Goal: Complete application form: Complete application form

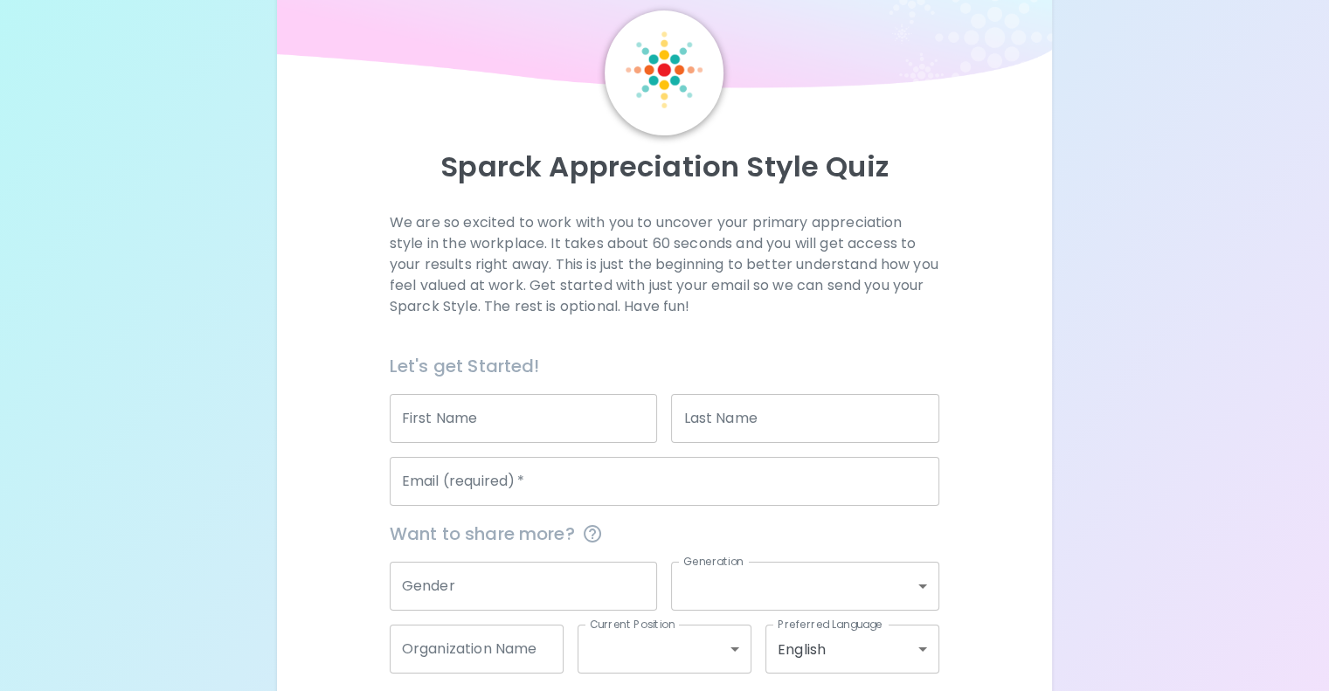
scroll to position [87, 0]
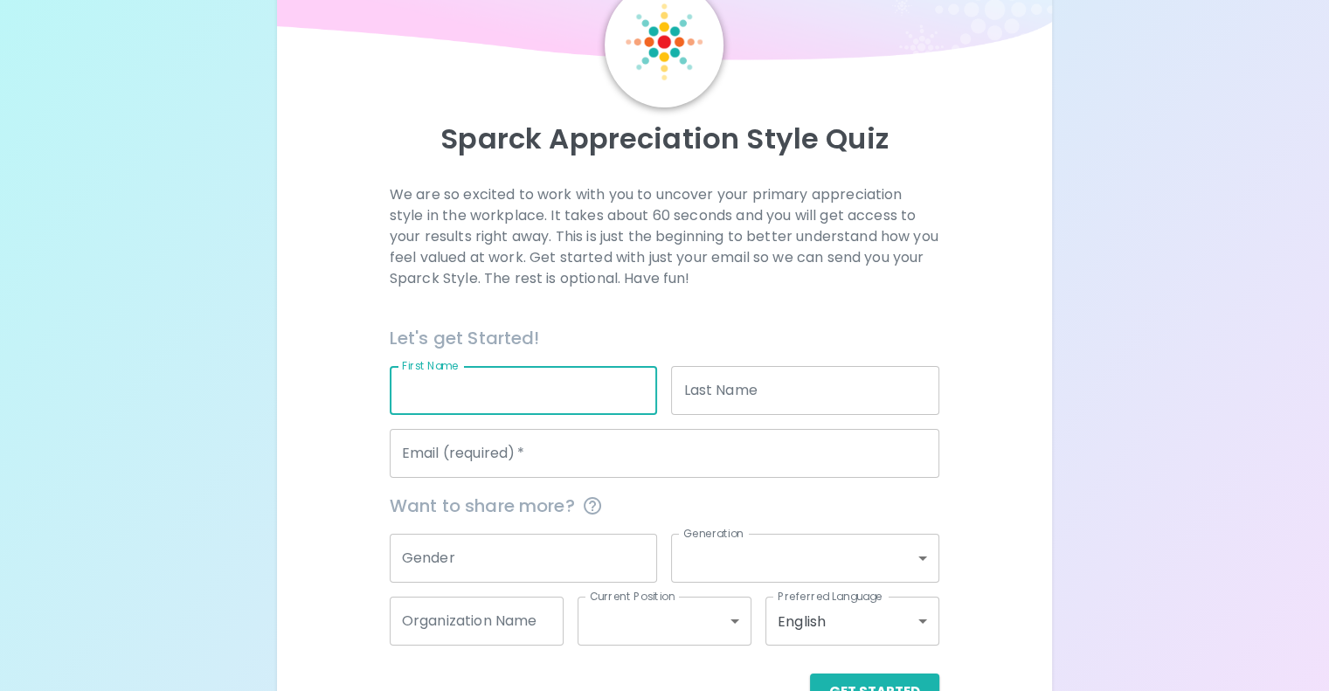
click at [578, 415] on input "First Name" at bounding box center [524, 390] width 268 height 49
type input "[PERSON_NAME]"
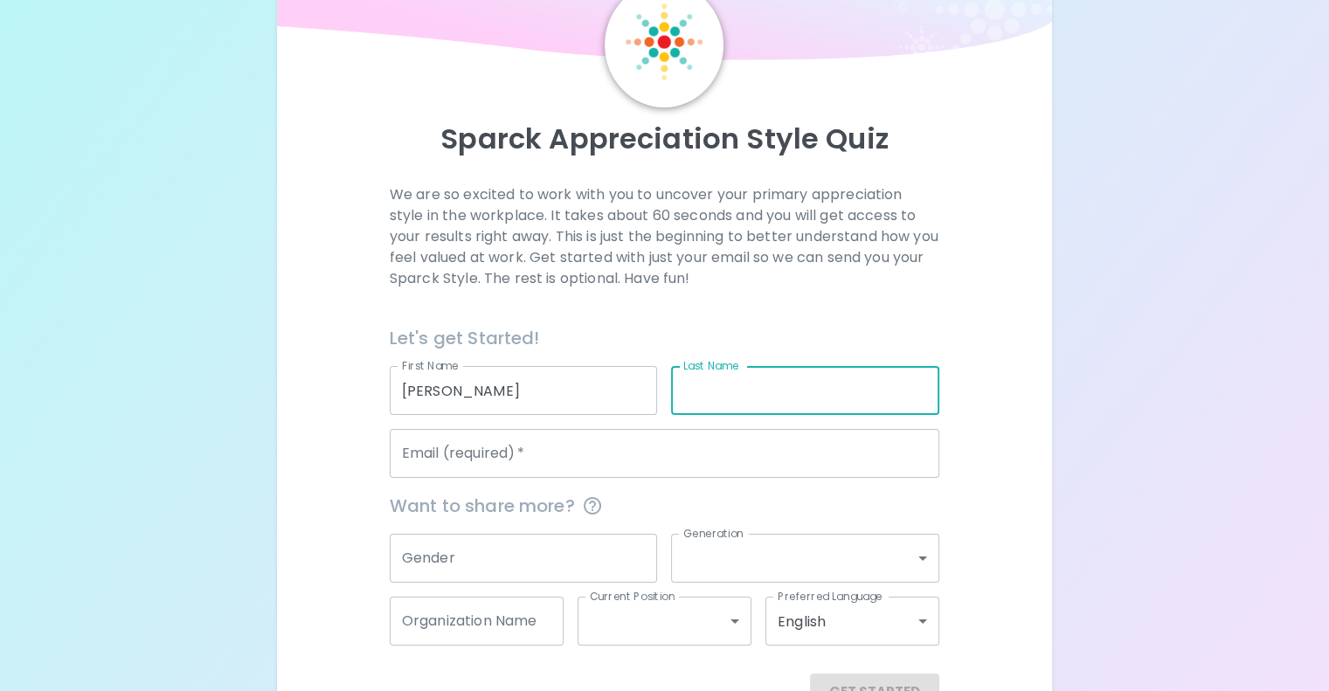
click at [731, 415] on div "Last Name Last Name" at bounding box center [805, 390] width 268 height 49
type input "Dente"
click at [685, 478] on input "Email (required)   *" at bounding box center [665, 453] width 550 height 49
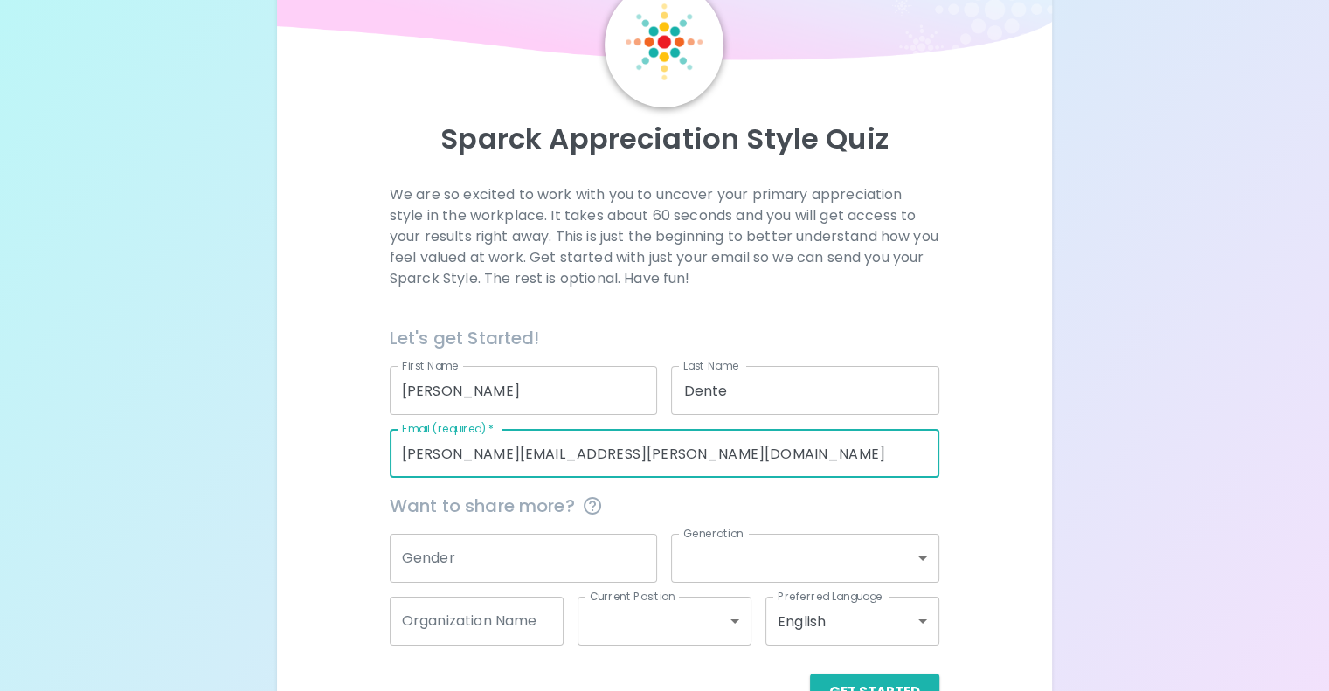
type input "[PERSON_NAME][EMAIL_ADDRESS][PERSON_NAME][DOMAIN_NAME]"
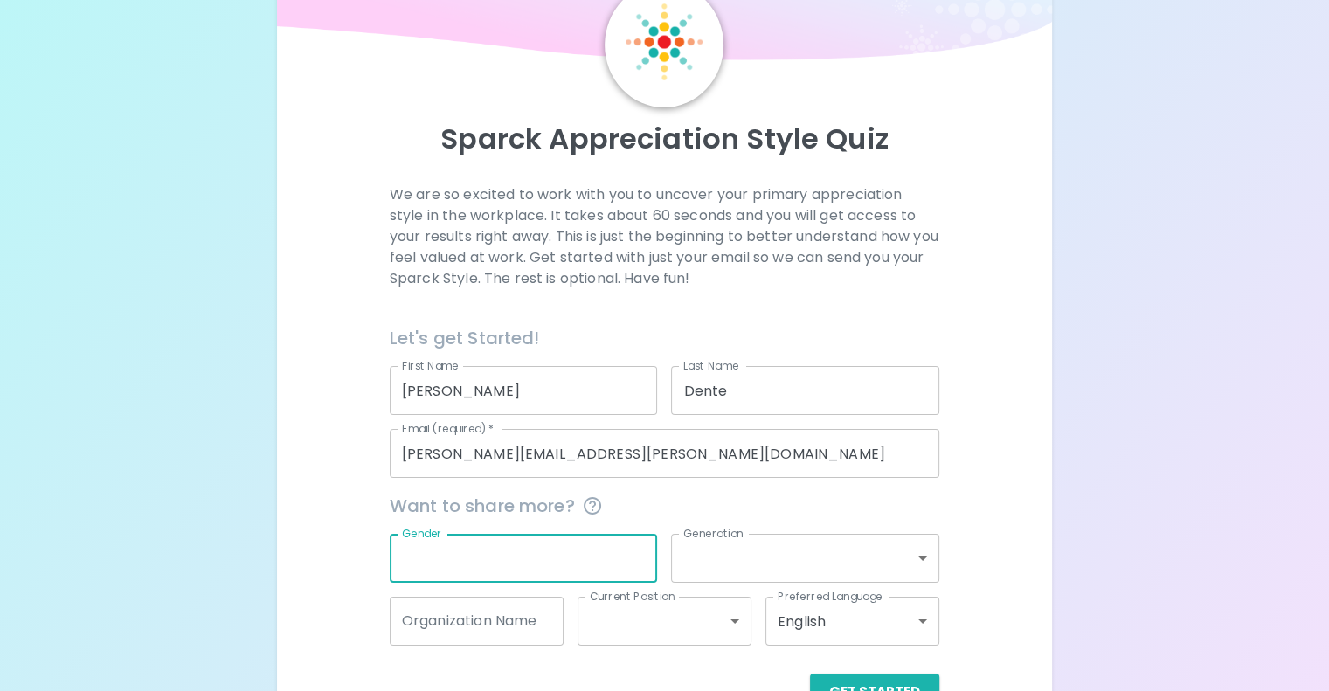
click at [571, 583] on input "Gender" at bounding box center [524, 558] width 268 height 49
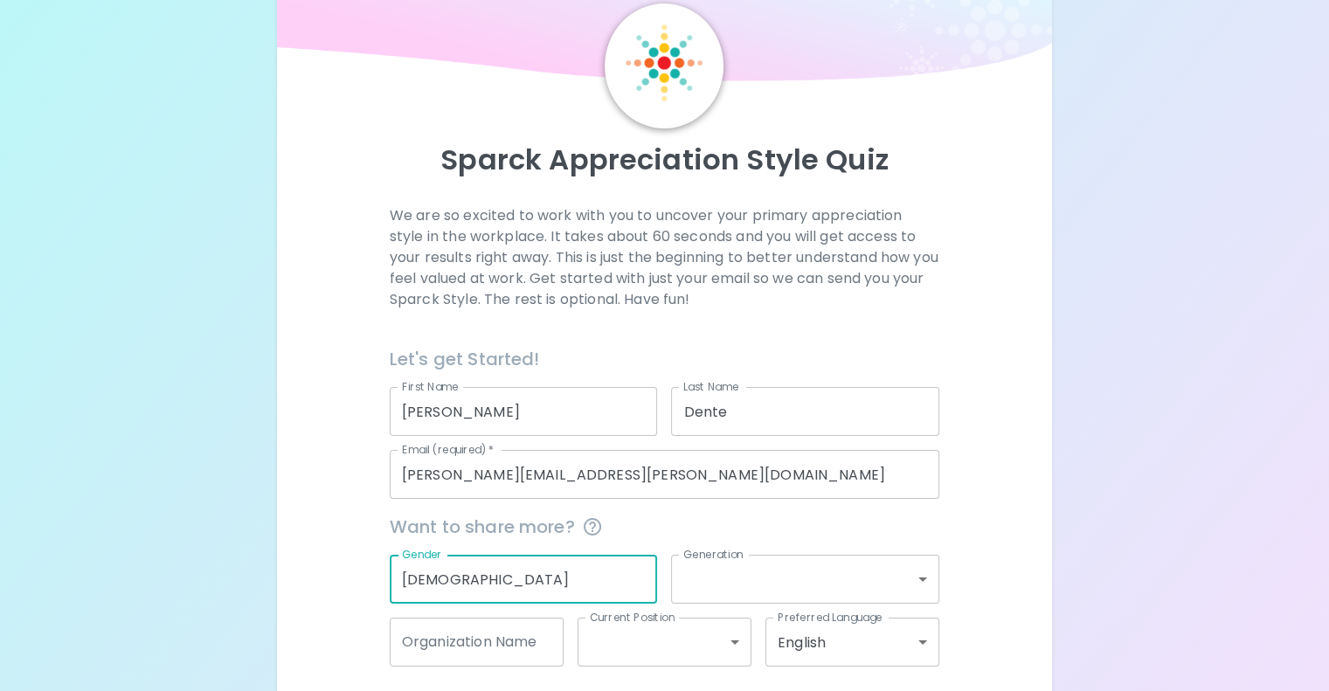
scroll to position [183, 0]
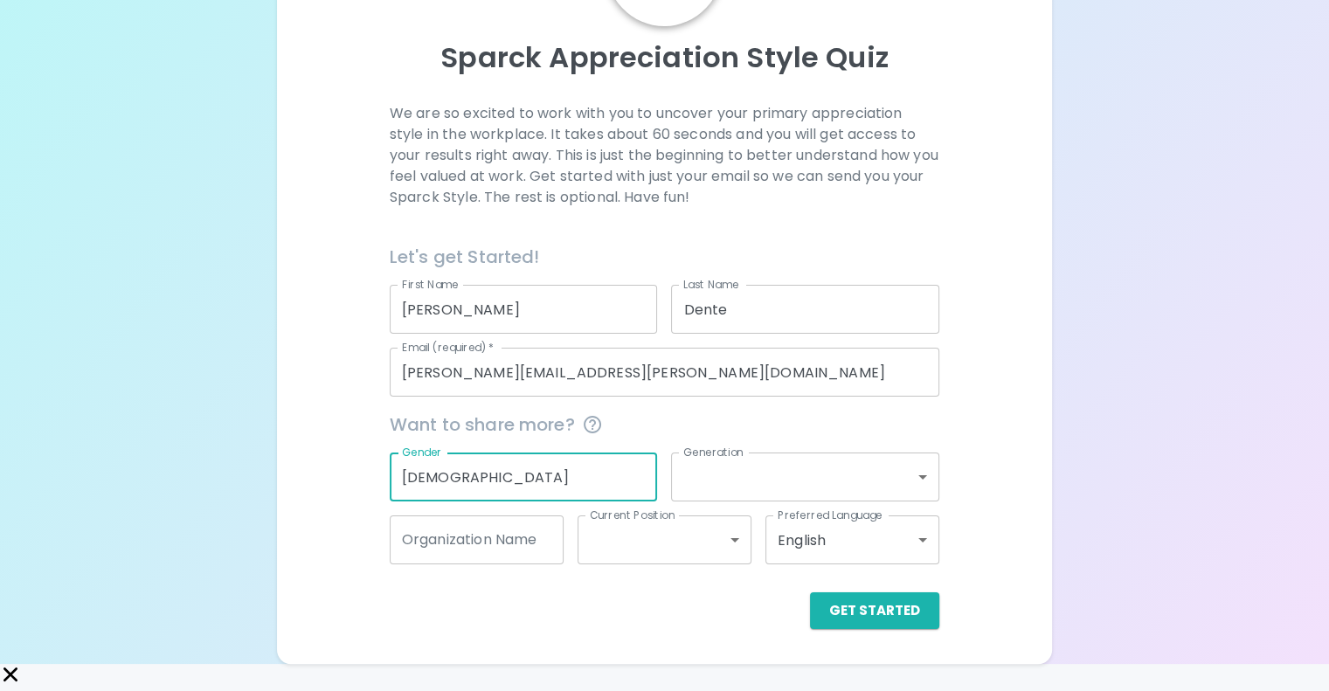
type input "[DEMOGRAPHIC_DATA]"
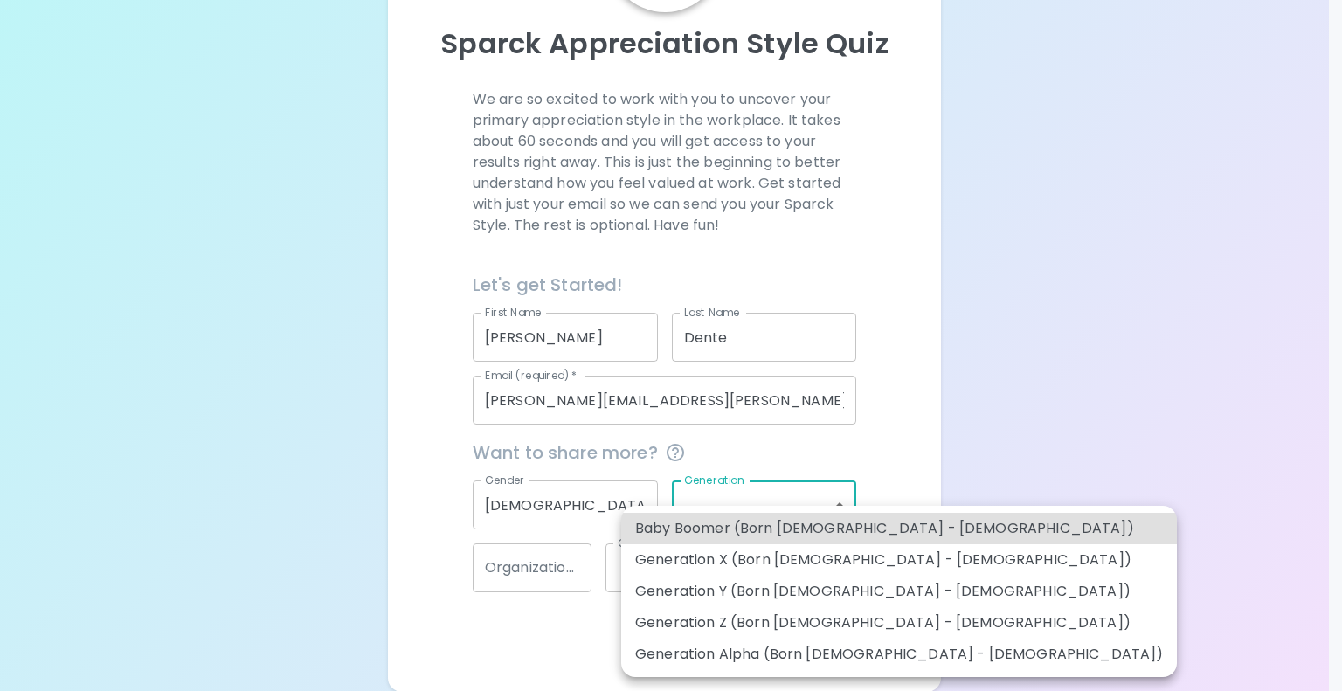
click at [778, 500] on body "Sparck Appreciation Style Quiz We are so excited to work with you to uncover yo…" at bounding box center [671, 268] width 1342 height 902
click at [783, 626] on li "Generation Z (Born [DEMOGRAPHIC_DATA] - [DEMOGRAPHIC_DATA])" at bounding box center [899, 622] width 556 height 31
type input "generation_z"
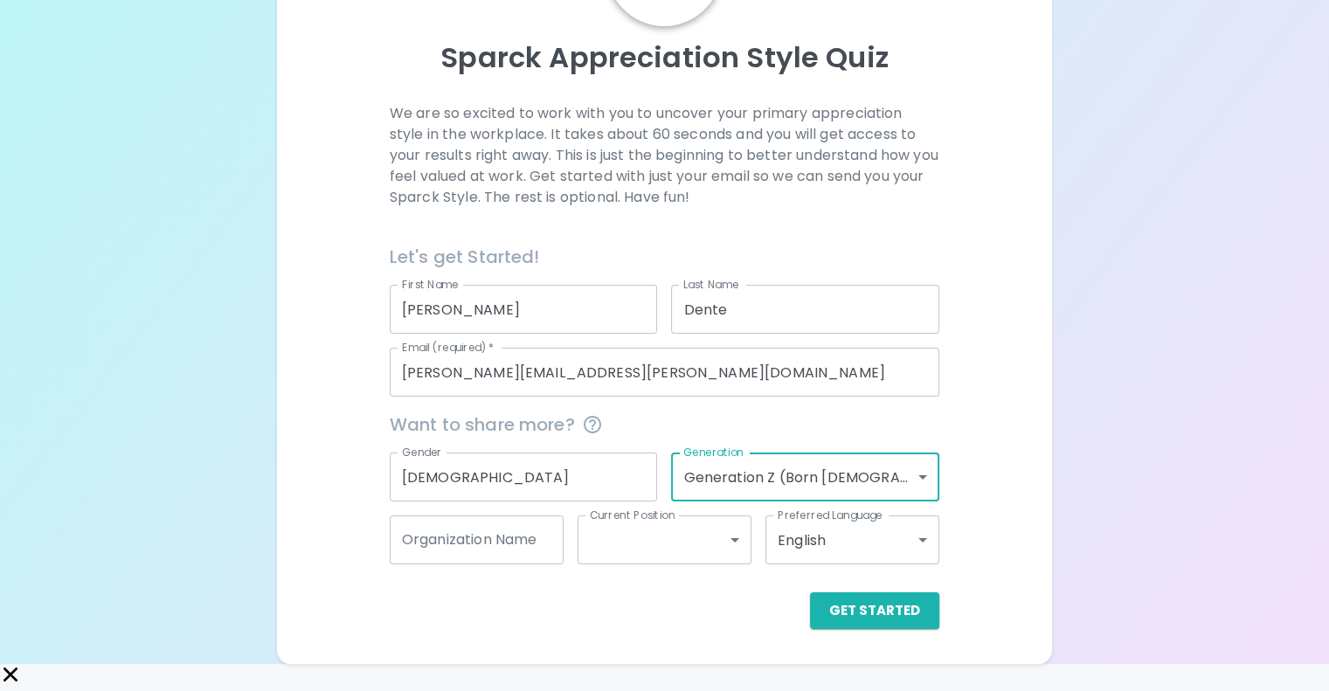
click at [564, 564] on input "Organization Name" at bounding box center [477, 540] width 174 height 49
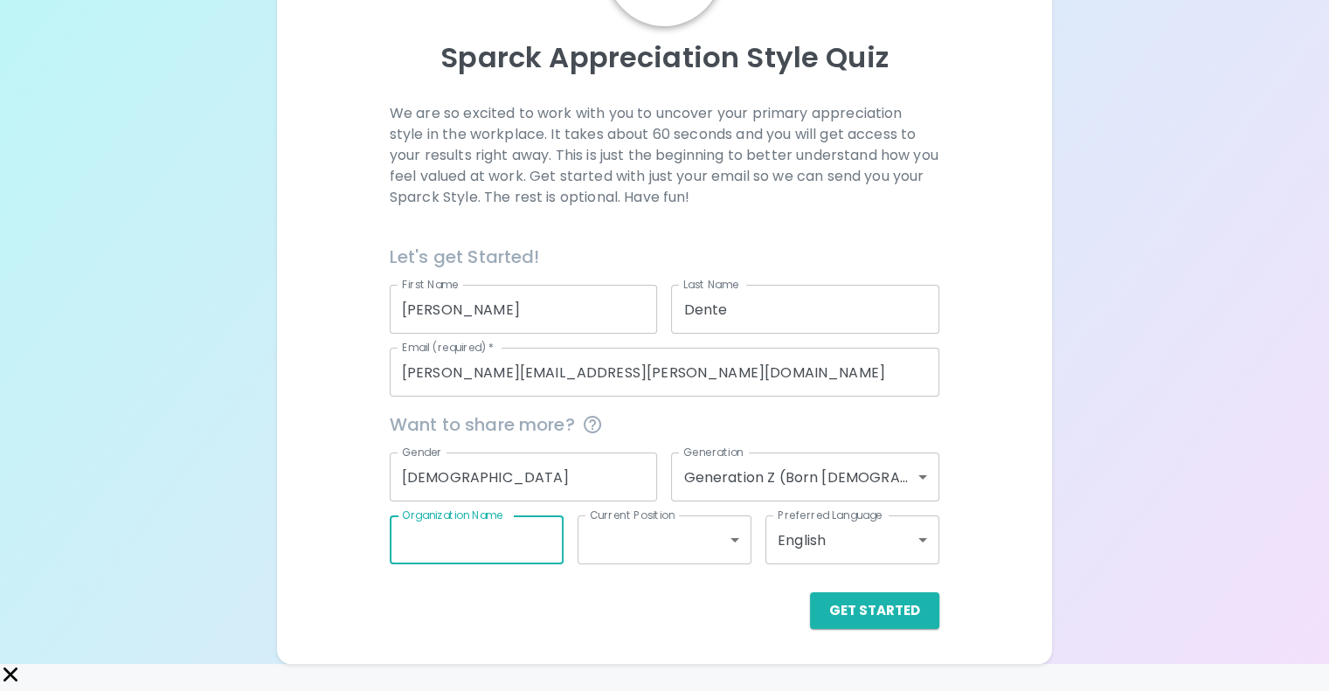
click at [652, 581] on body "Sparck Appreciation Style Quiz We are so excited to work with you to uncover yo…" at bounding box center [664, 261] width 1329 height 860
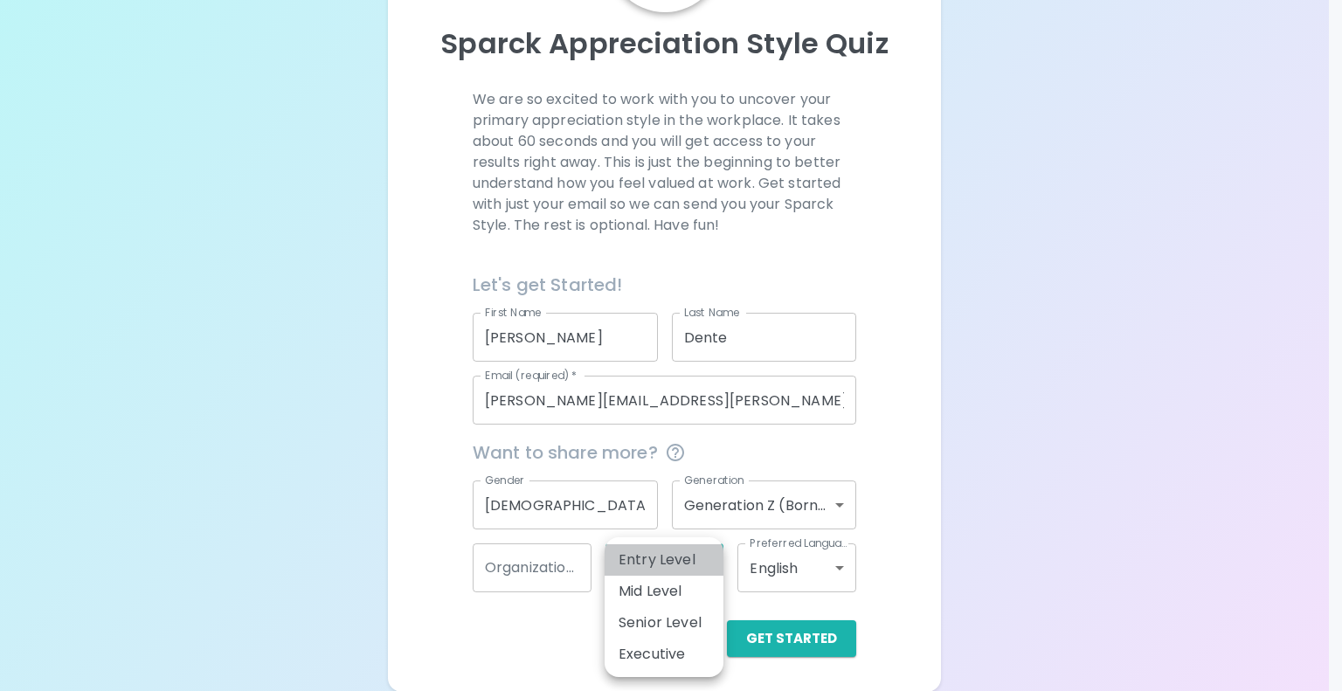
click at [660, 559] on li "Entry Level" at bounding box center [664, 559] width 119 height 31
type input "entry_level"
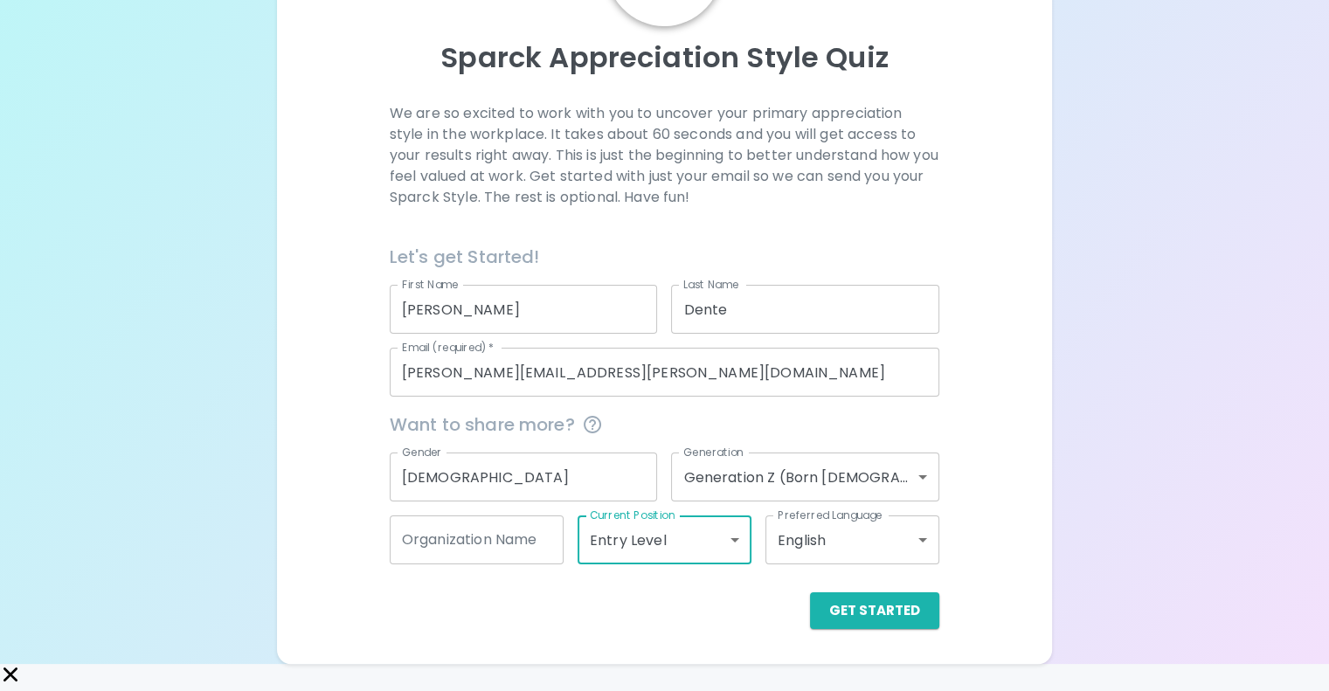
click at [530, 564] on input "Organization Name" at bounding box center [477, 540] width 174 height 49
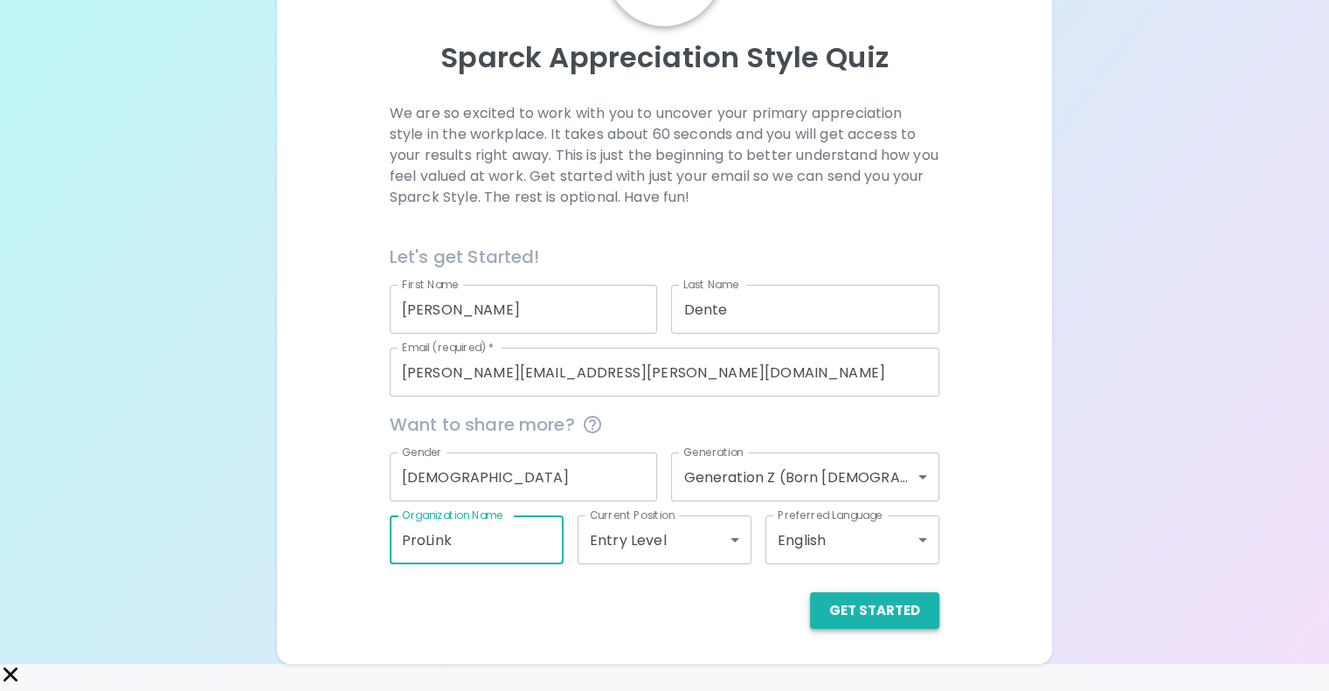
type input "ProLink"
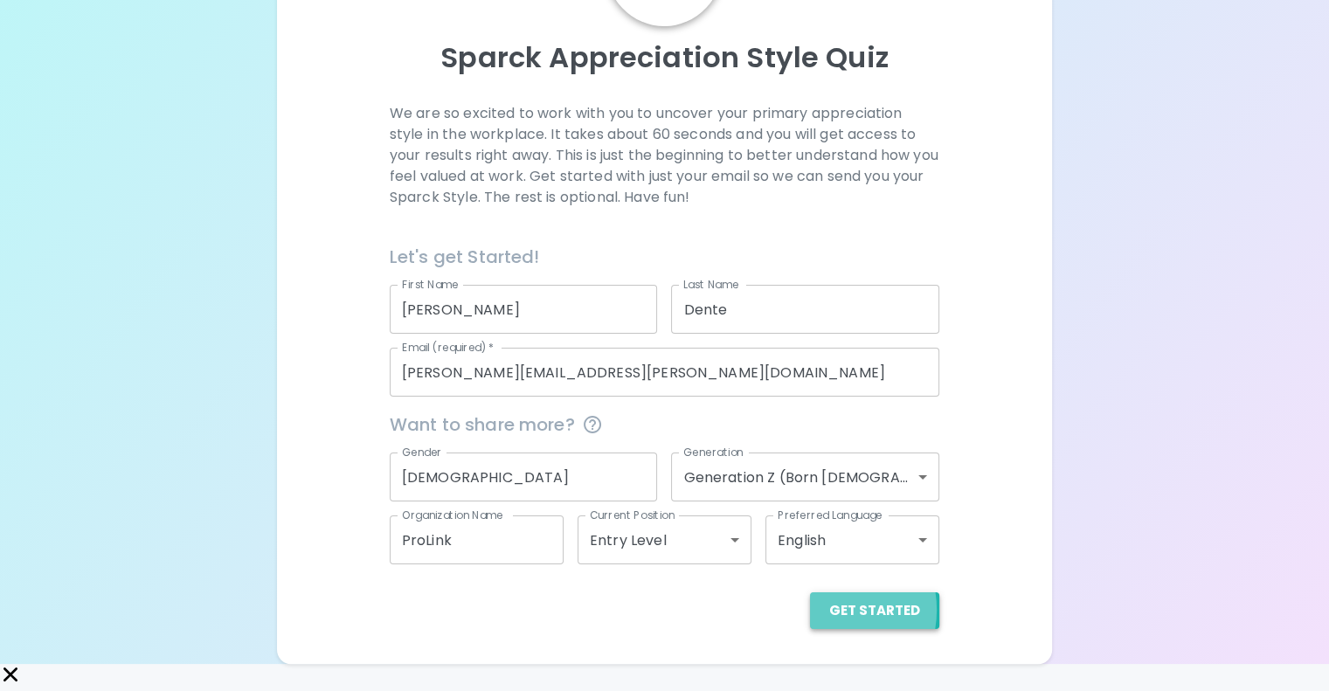
click at [810, 629] on button "Get Started" at bounding box center [874, 610] width 129 height 37
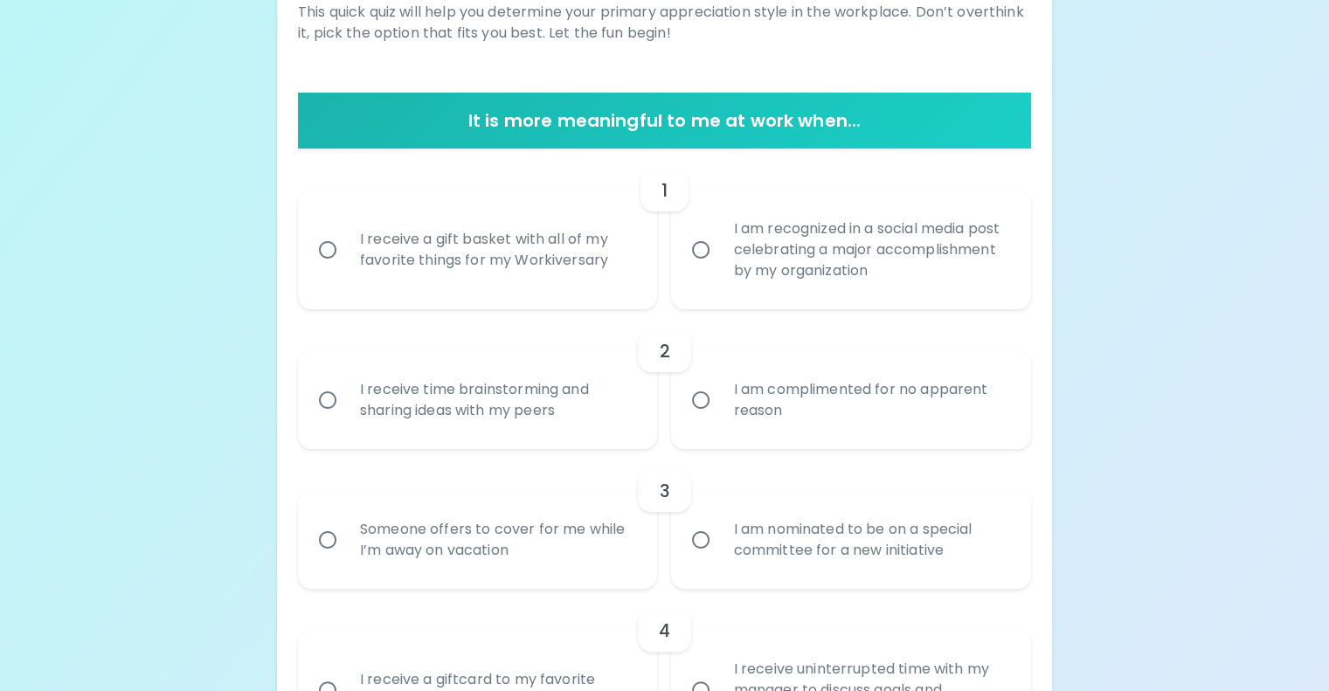
scroll to position [357, 0]
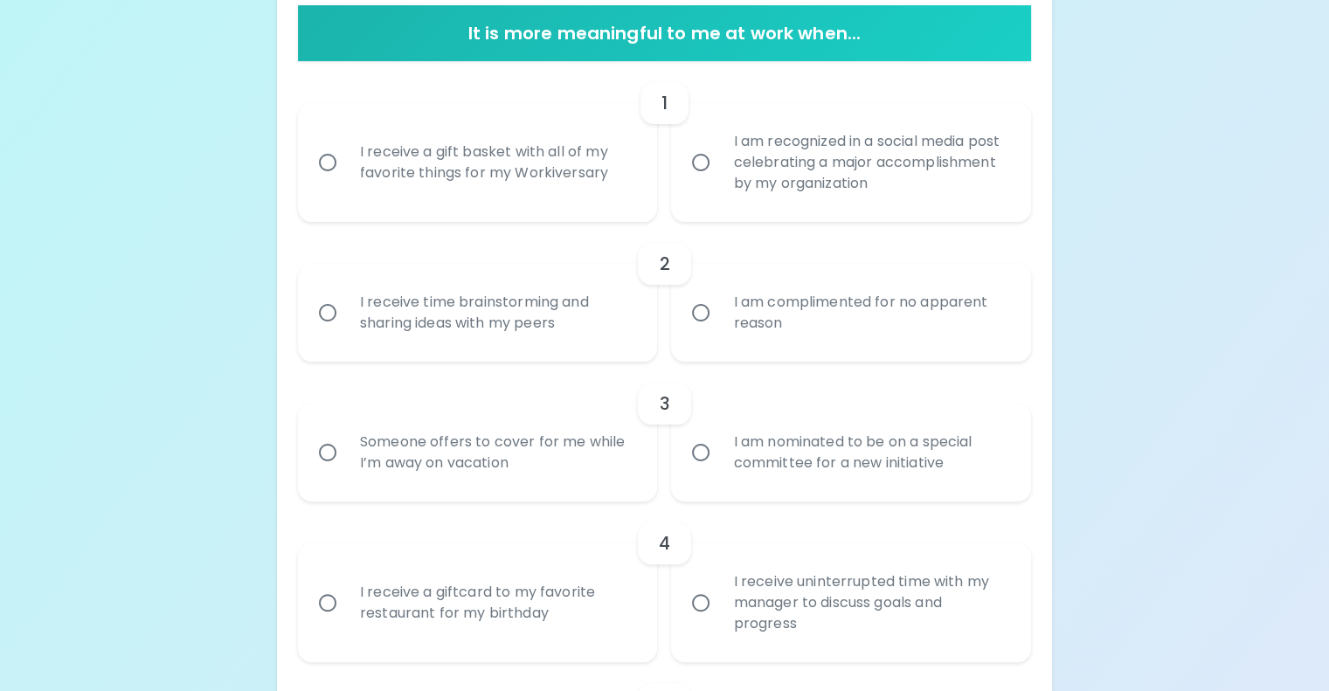
click at [723, 215] on div "I am recognized in a social media post celebrating a major accomplishment by my…" at bounding box center [870, 162] width 302 height 105
click at [719, 181] on input "I am recognized in a social media post celebrating a major accomplishment by my…" at bounding box center [700, 162] width 37 height 37
radio input "true"
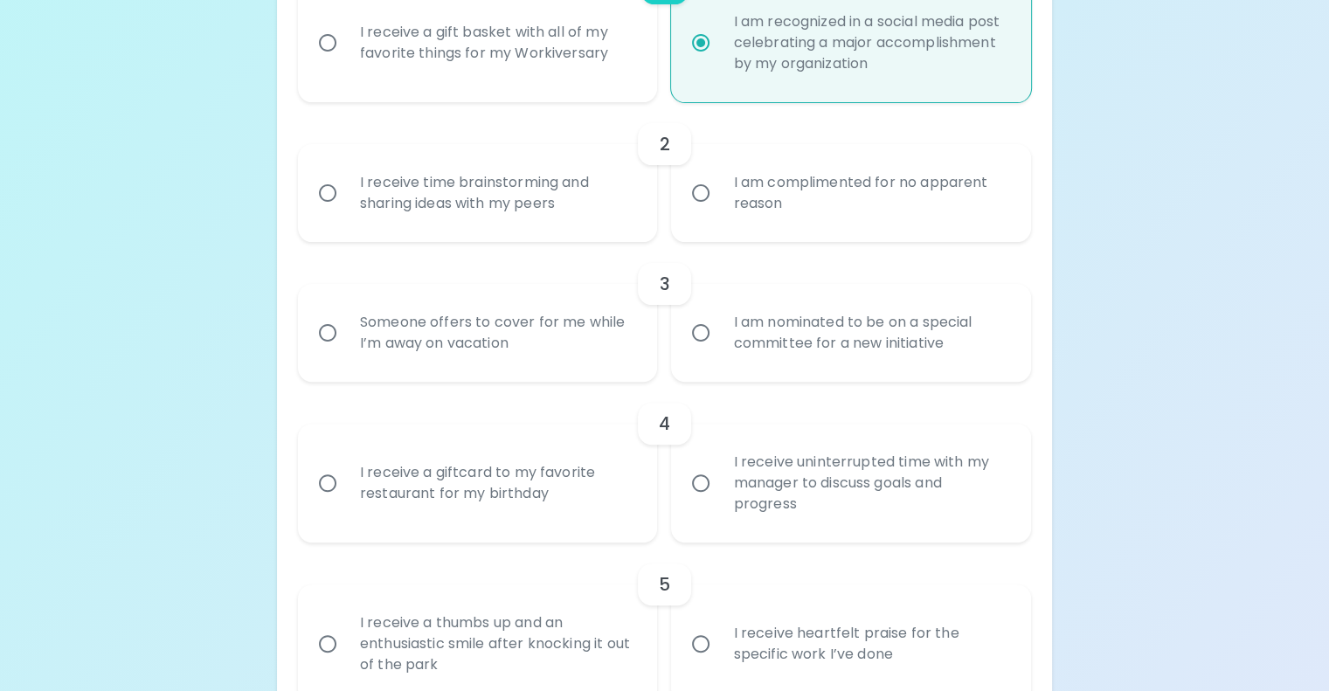
scroll to position [497, 0]
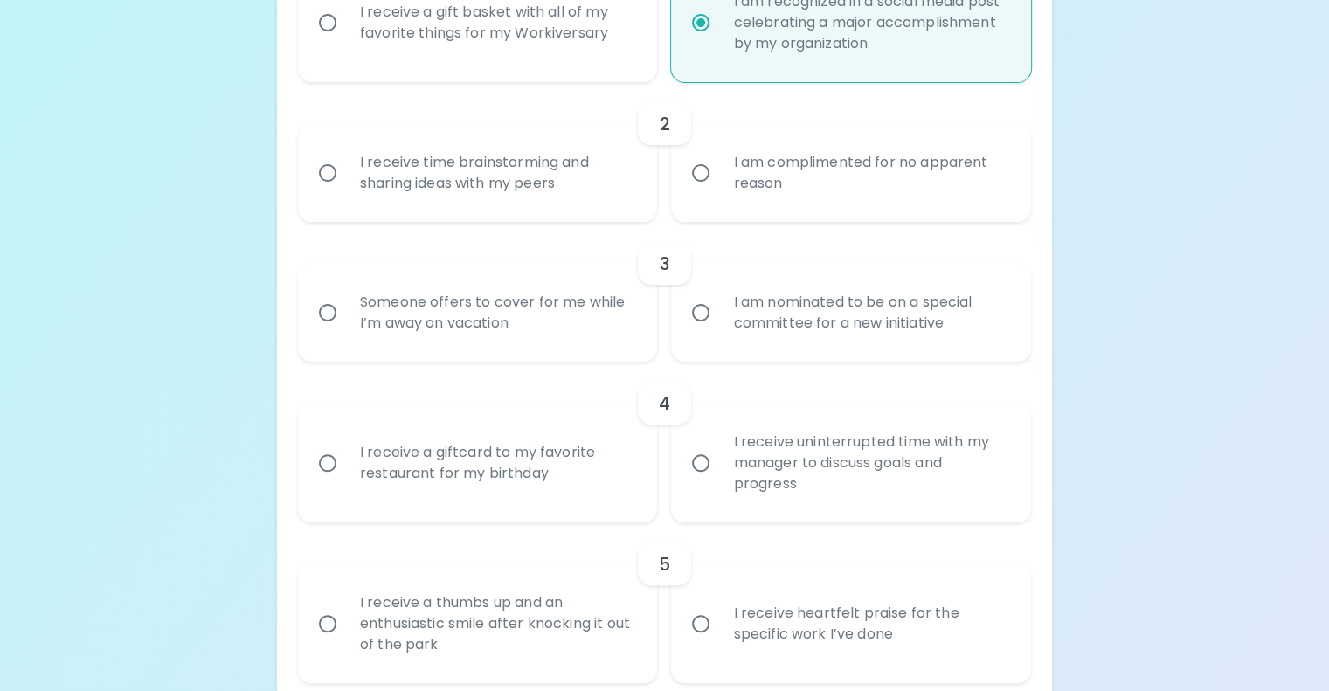
click at [633, 215] on div "I receive time brainstorming and sharing ideas with my peers" at bounding box center [497, 173] width 302 height 84
click at [346, 191] on input "I receive time brainstorming and sharing ideas with my peers" at bounding box center [327, 173] width 37 height 37
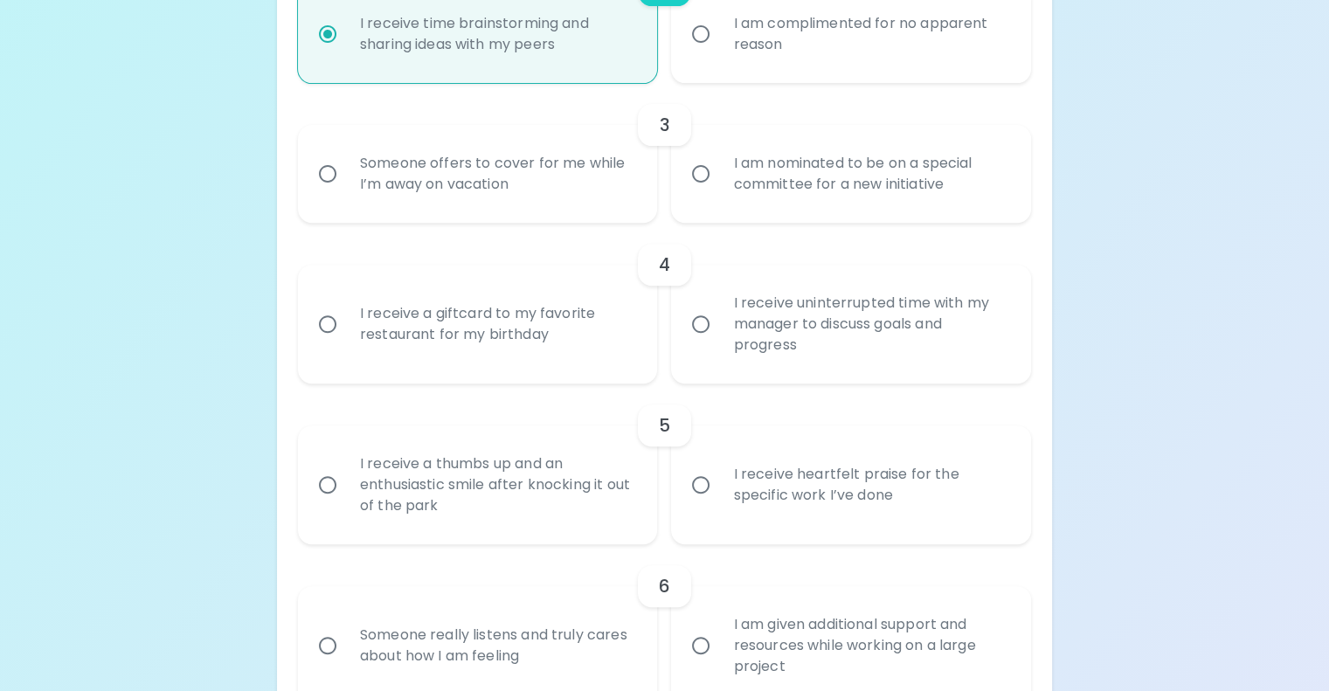
scroll to position [637, 0]
radio input "true"
click at [620, 215] on div "Someone offers to cover for me while I’m away on vacation" at bounding box center [497, 173] width 302 height 84
click at [346, 191] on input "Someone offers to cover for me while I’m away on vacation" at bounding box center [327, 173] width 37 height 37
radio input "false"
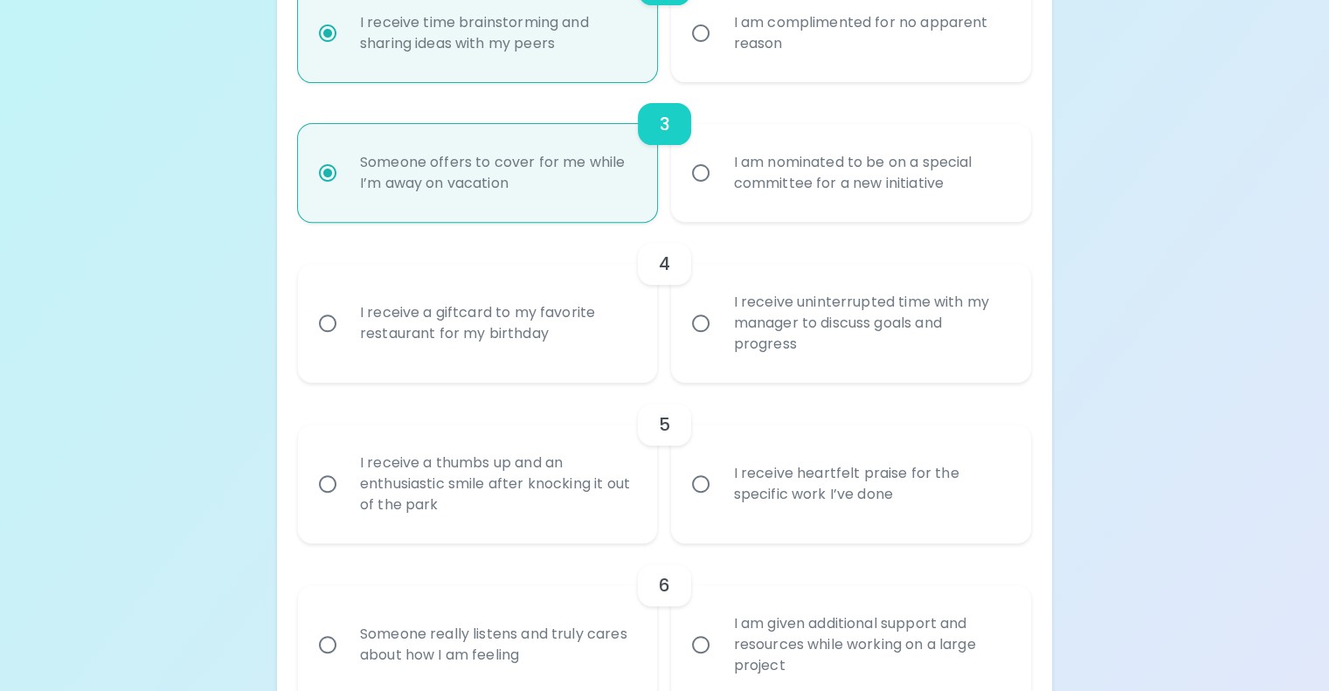
scroll to position [777, 0]
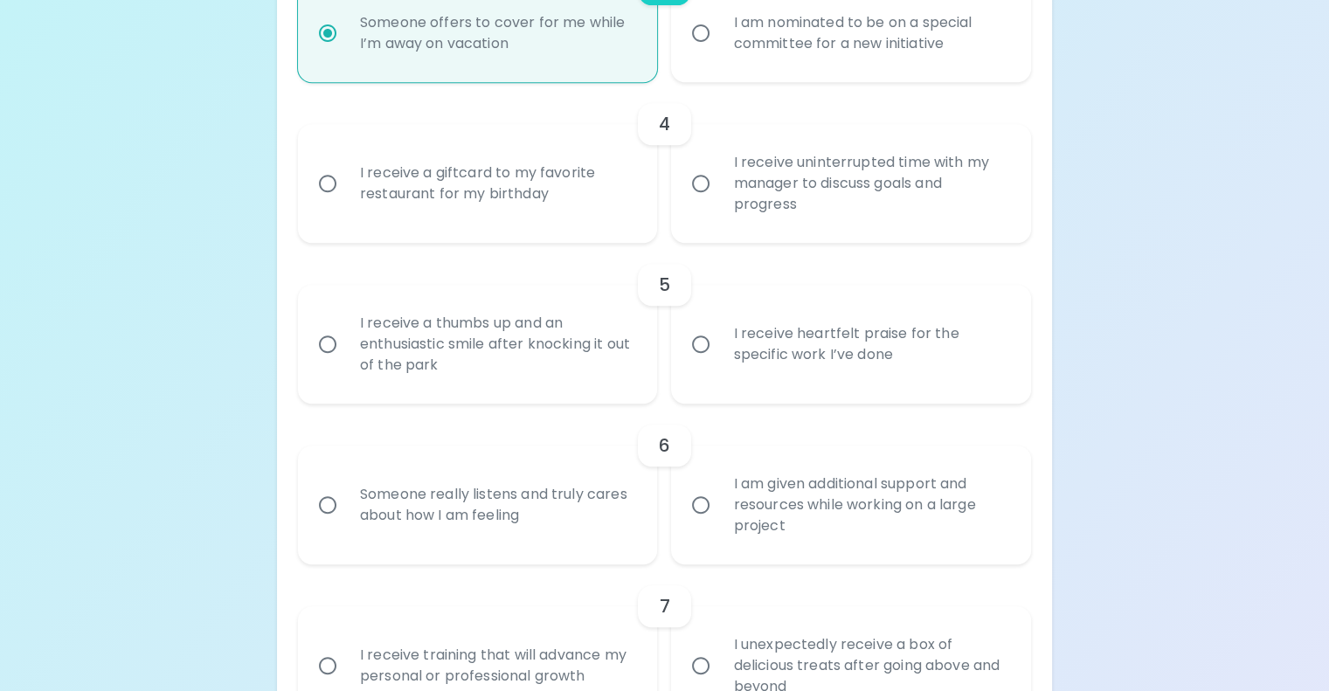
radio input "true"
click at [693, 52] on input "I am nominated to be on a special committee for a new initiative" at bounding box center [700, 33] width 37 height 37
radio input "false"
radio input "true"
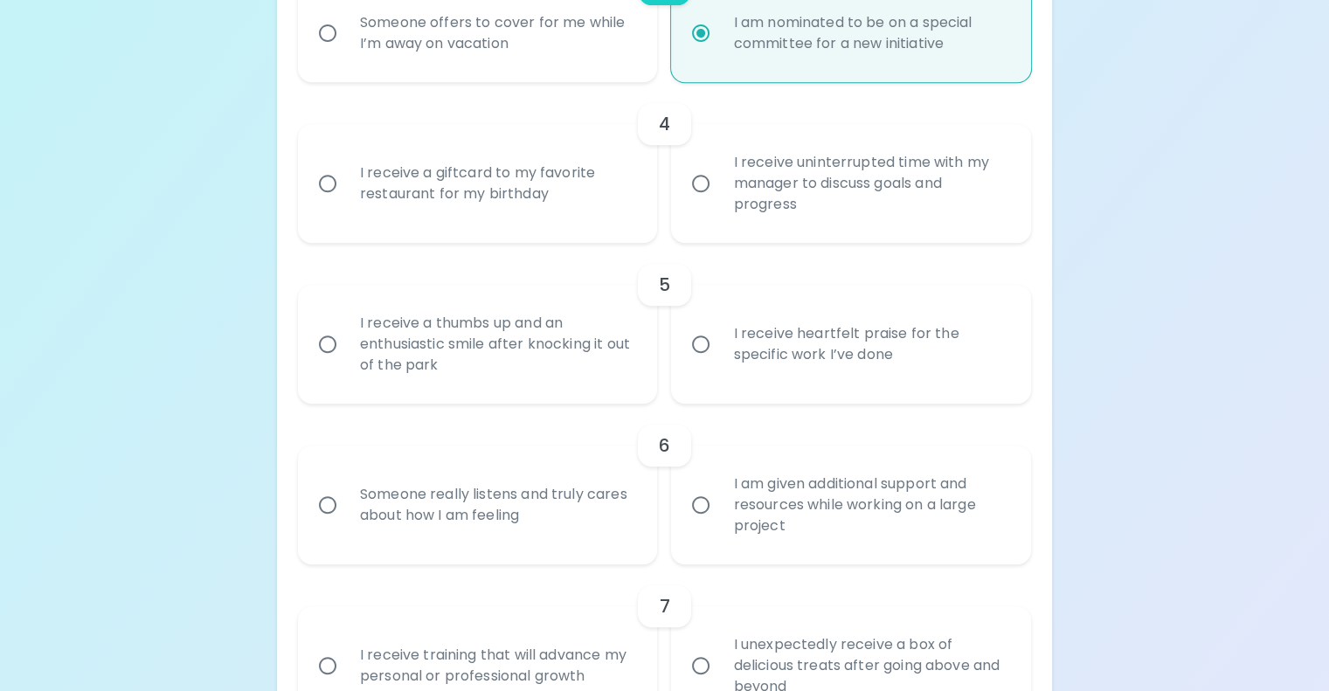
radio input "true"
click at [731, 243] on label "I receive uninterrupted time with my manager to discuss goals and progress" at bounding box center [841, 183] width 360 height 119
click at [719, 202] on input "I receive uninterrupted time with my manager to discuss goals and progress" at bounding box center [700, 183] width 37 height 37
radio input "false"
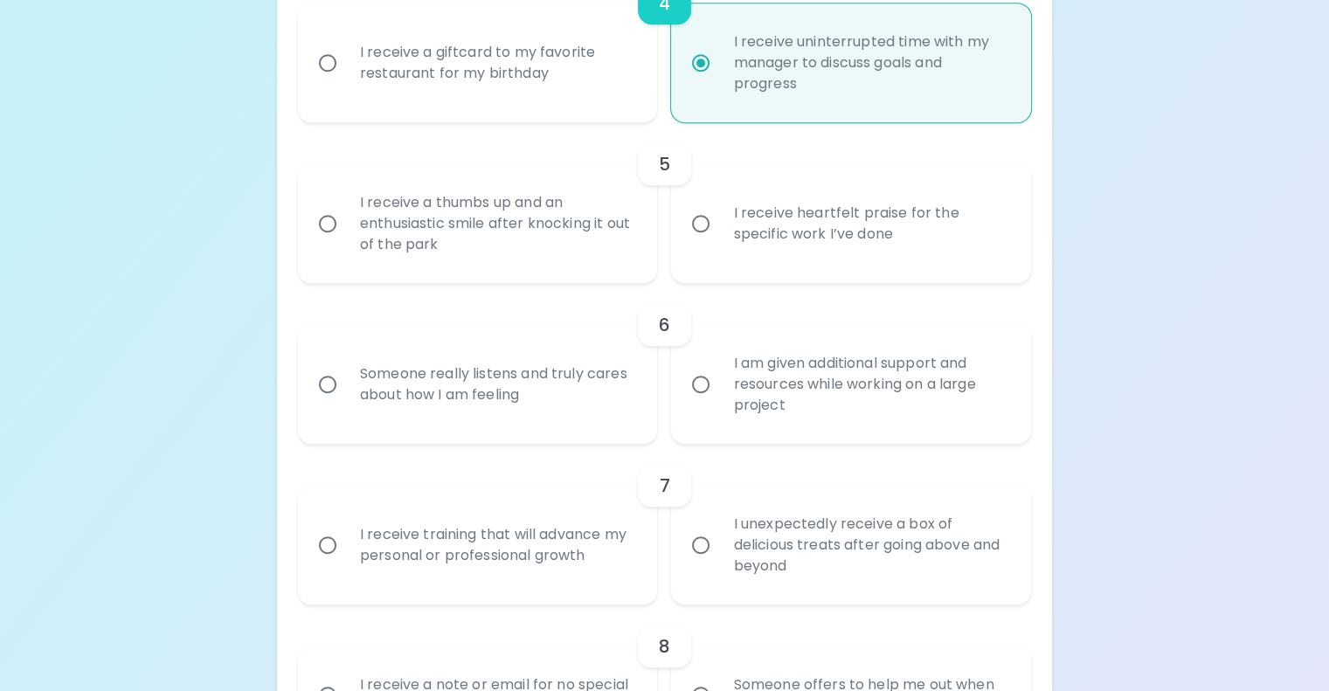
scroll to position [917, 0]
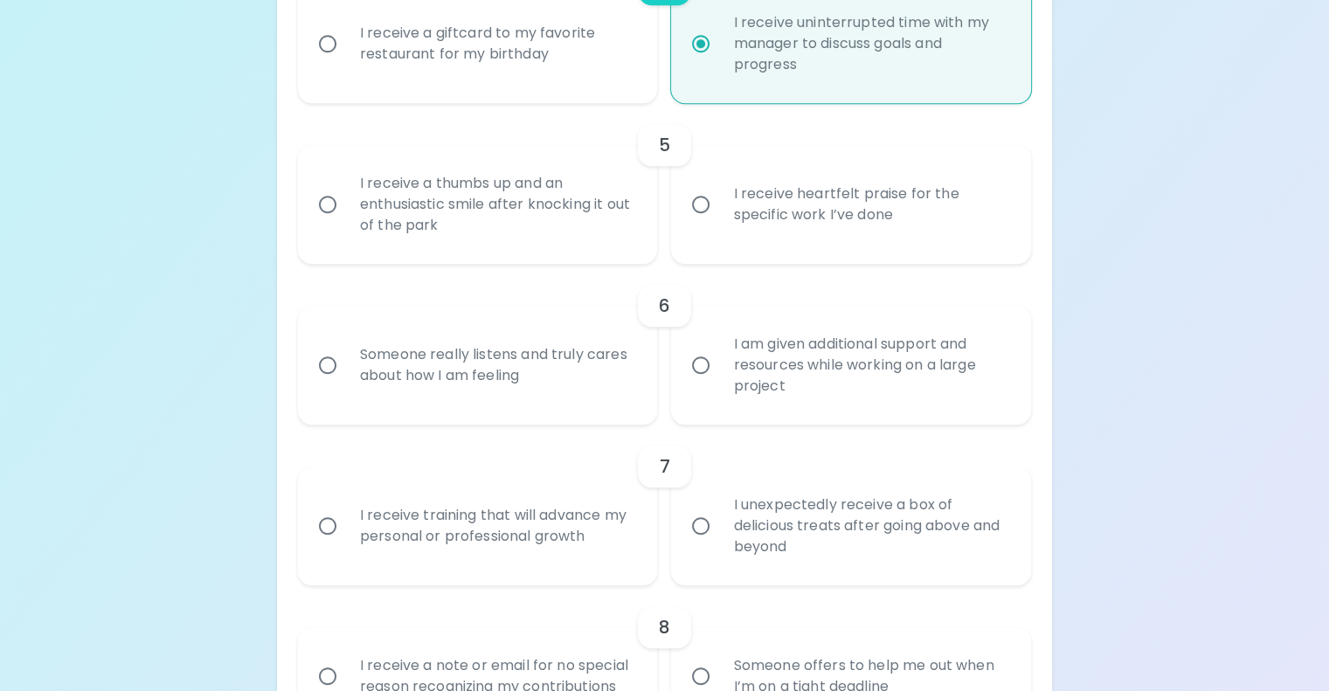
radio input "true"
click at [636, 257] on div "I receive a thumbs up and an enthusiastic smile after knocking it out of the pa…" at bounding box center [497, 204] width 302 height 105
click at [346, 223] on input "I receive a thumbs up and an enthusiastic smile after knocking it out of the pa…" at bounding box center [327, 204] width 37 height 37
radio input "false"
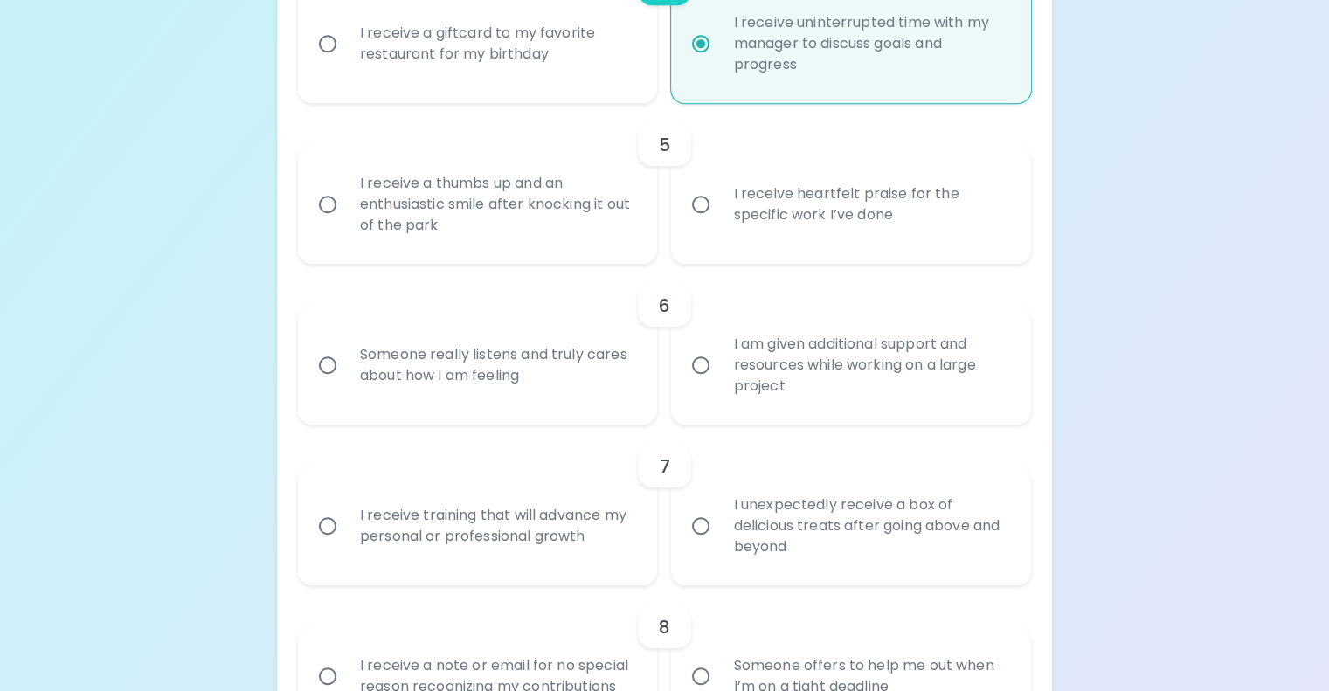
radio input "false"
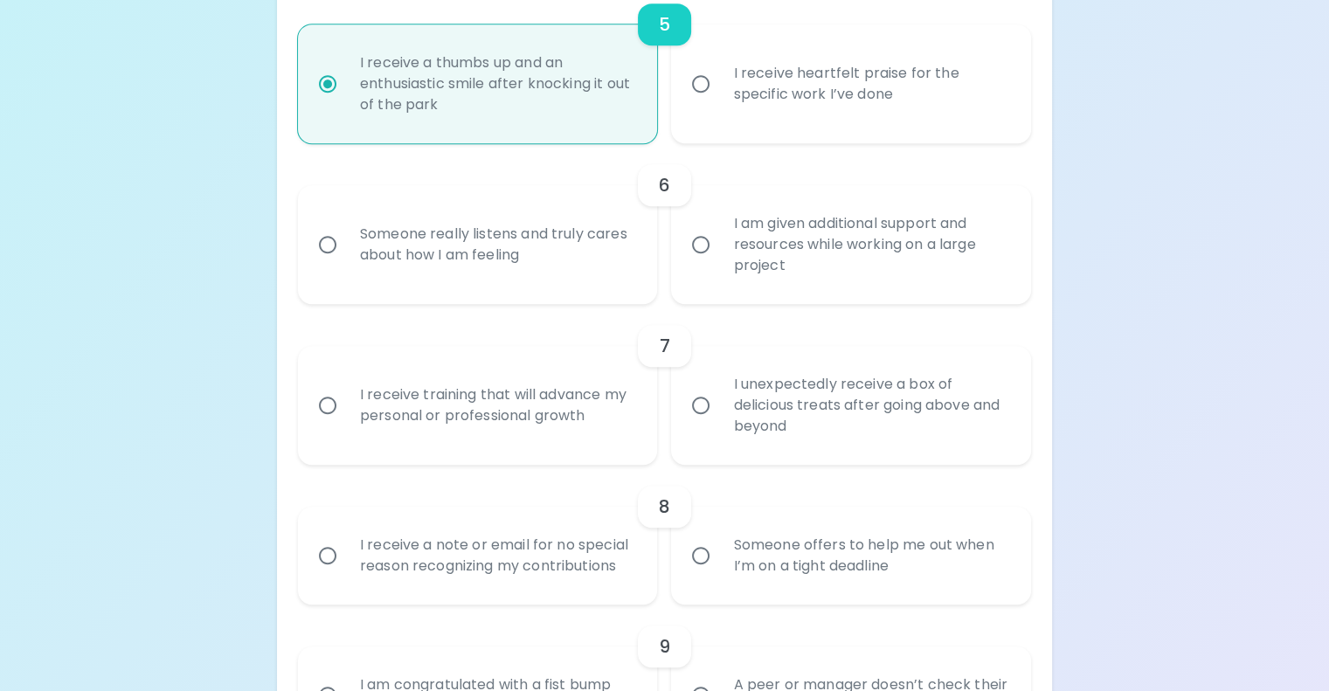
scroll to position [1056, 0]
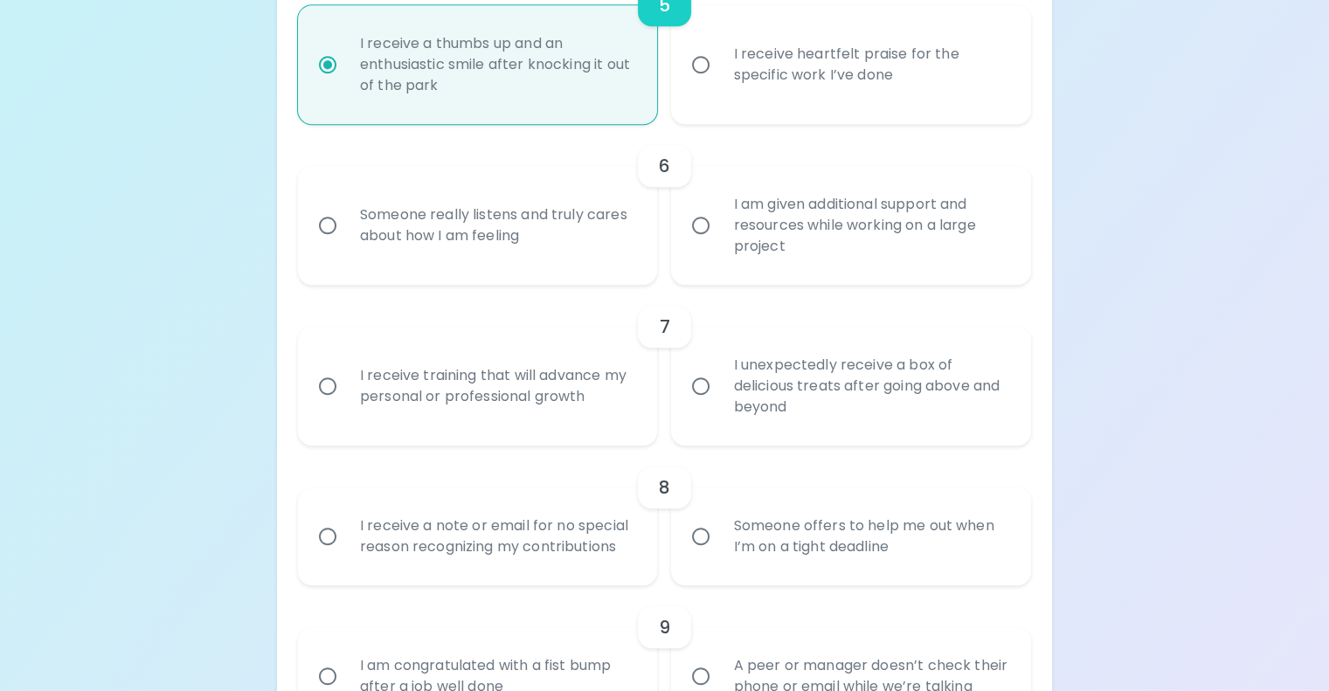
radio input "true"
click at [735, 278] on div "I am given additional support and resources while working on a large project" at bounding box center [870, 225] width 302 height 105
click at [719, 244] on input "I am given additional support and resources while working on a large project" at bounding box center [700, 225] width 37 height 37
radio input "false"
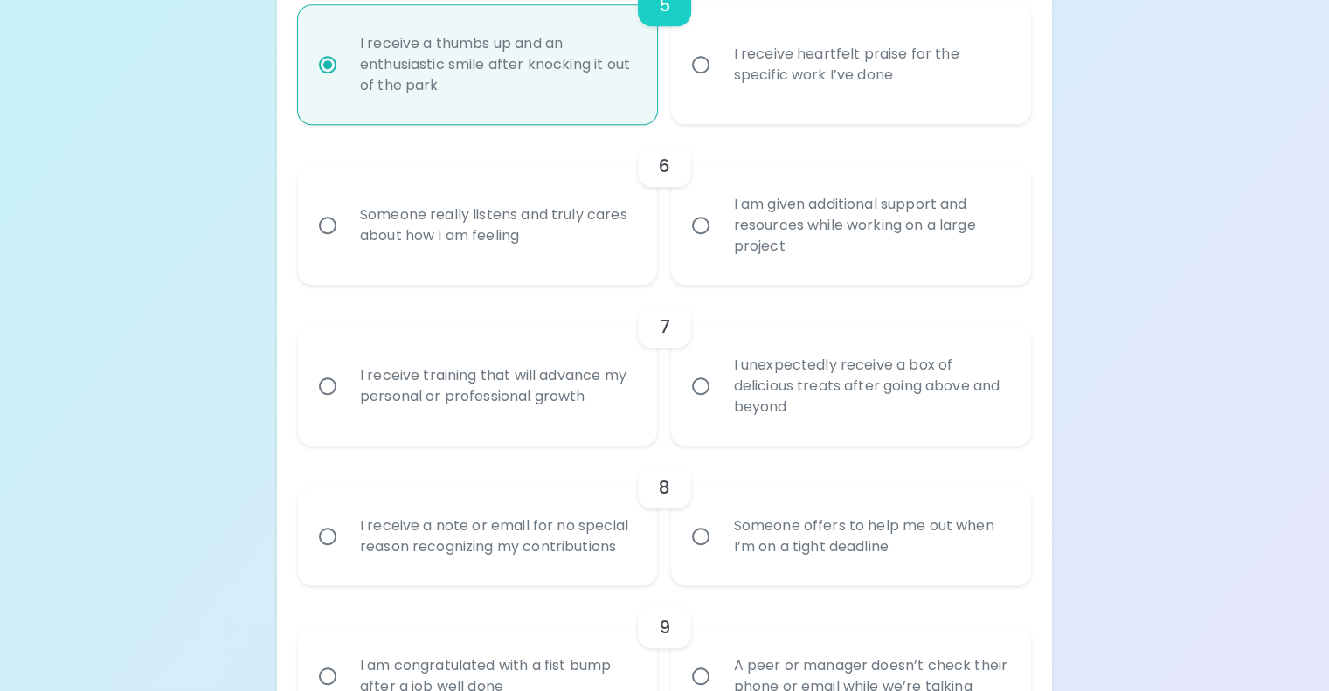
radio input "false"
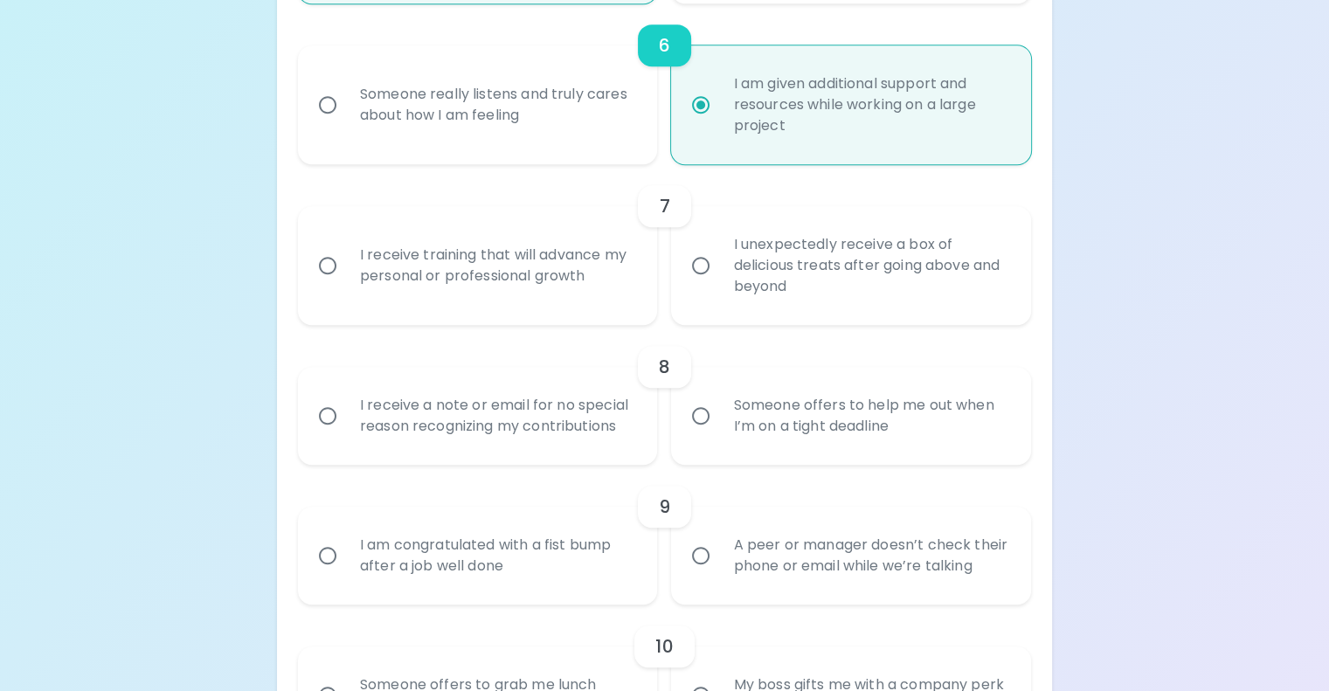
scroll to position [1196, 0]
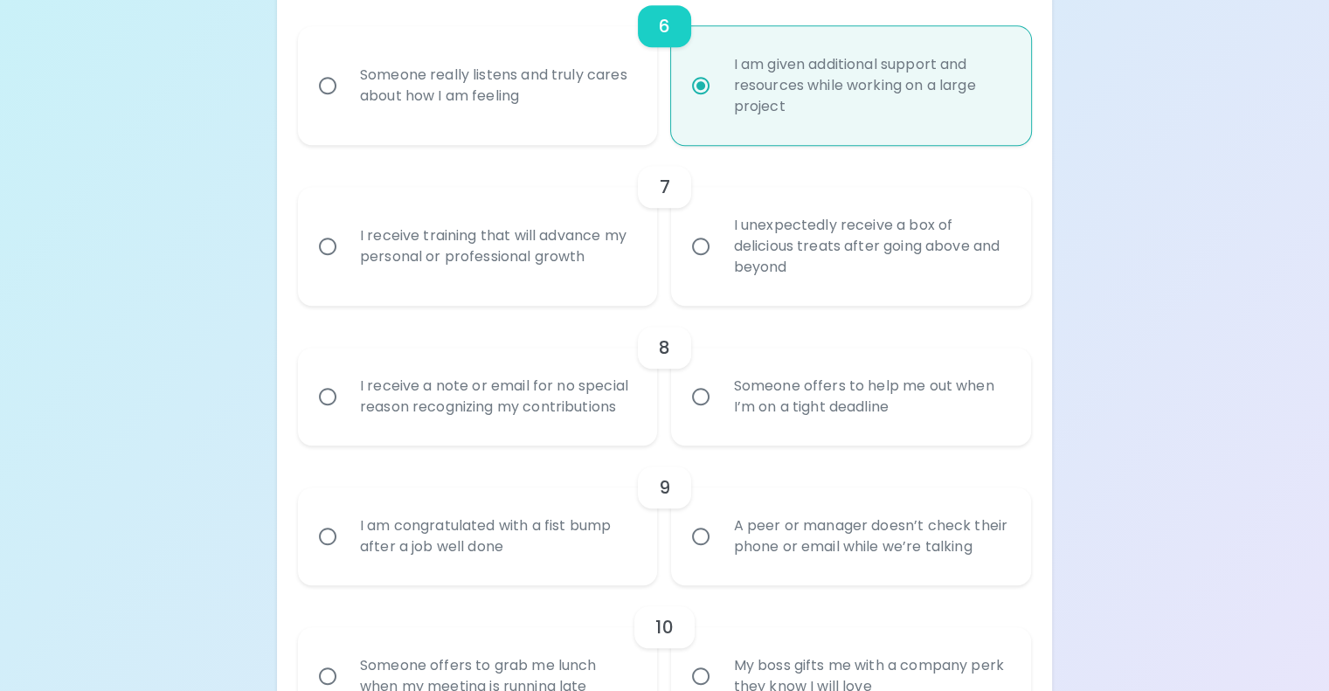
radio input "true"
click at [638, 288] on div "I receive training that will advance my personal or professional growth" at bounding box center [497, 246] width 302 height 84
click at [346, 265] on input "I receive training that will advance my personal or professional growth" at bounding box center [327, 246] width 37 height 37
radio input "false"
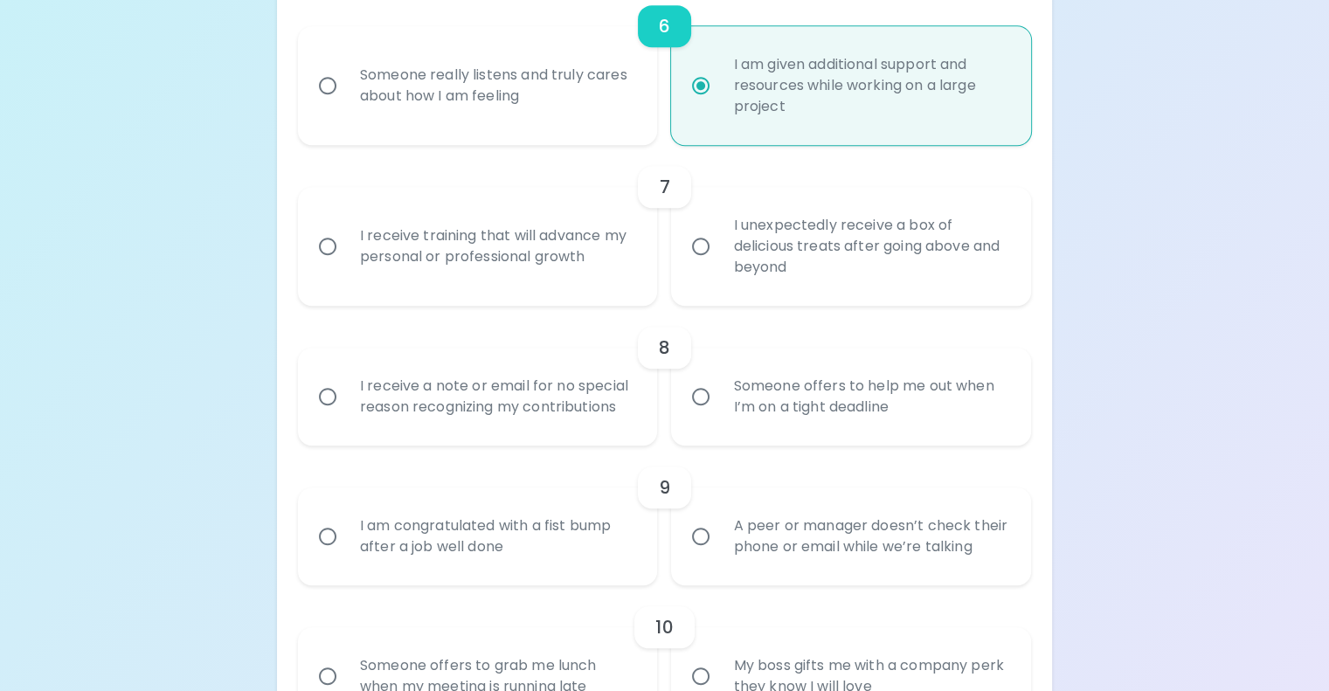
radio input "false"
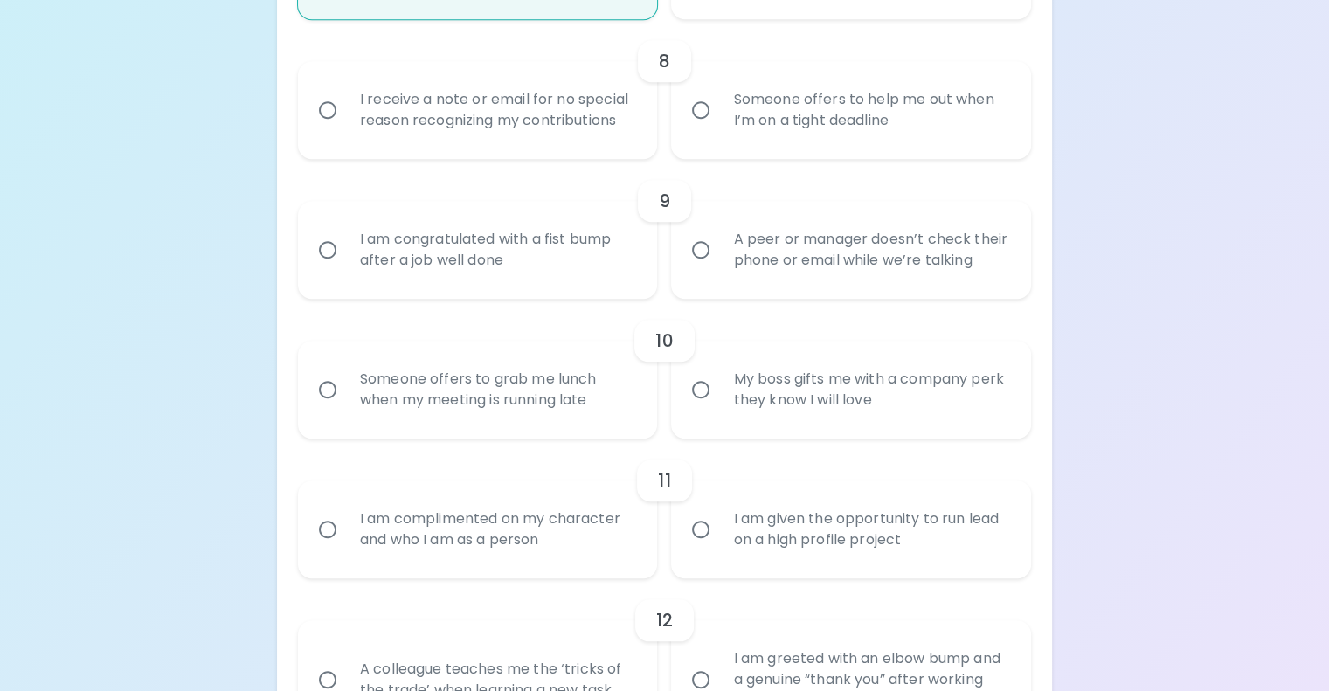
scroll to position [1511, 0]
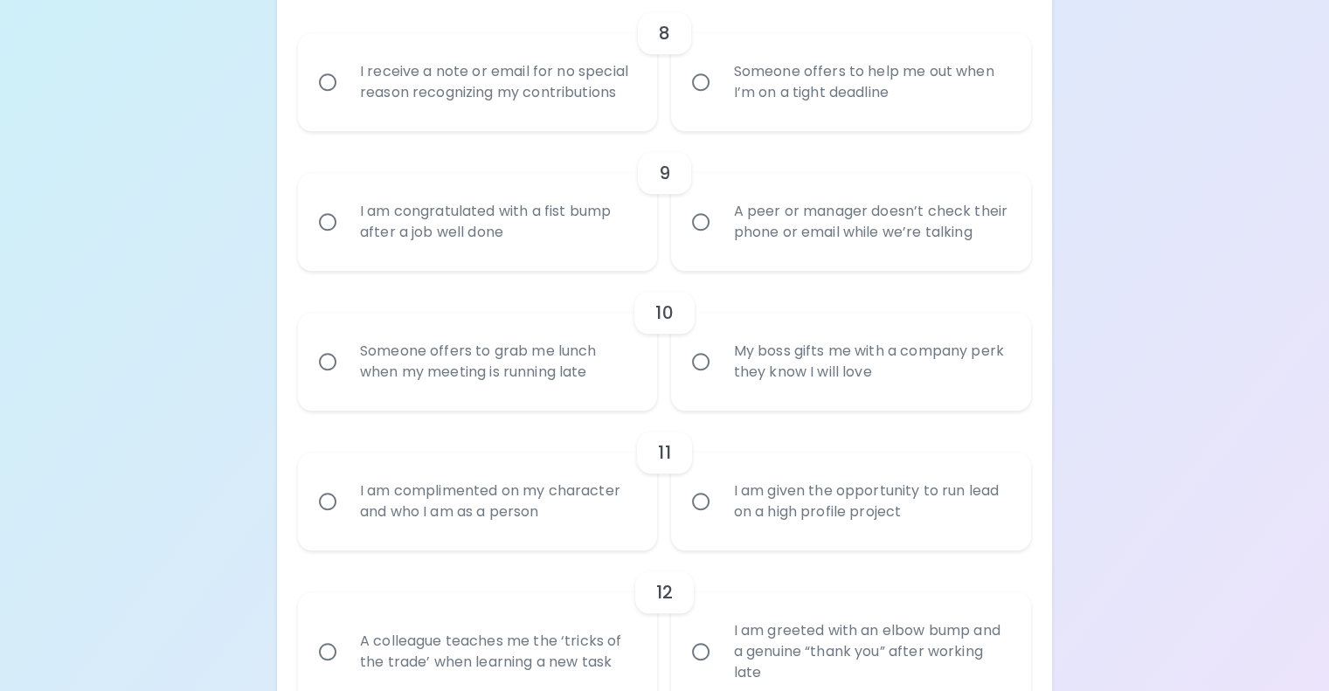
radio input "true"
click at [620, 124] on div "I receive a note or email for no special reason recognizing my contributions" at bounding box center [497, 82] width 302 height 84
click at [346, 100] on input "I receive a note or email for no special reason recognizing my contributions" at bounding box center [327, 82] width 37 height 37
radio input "false"
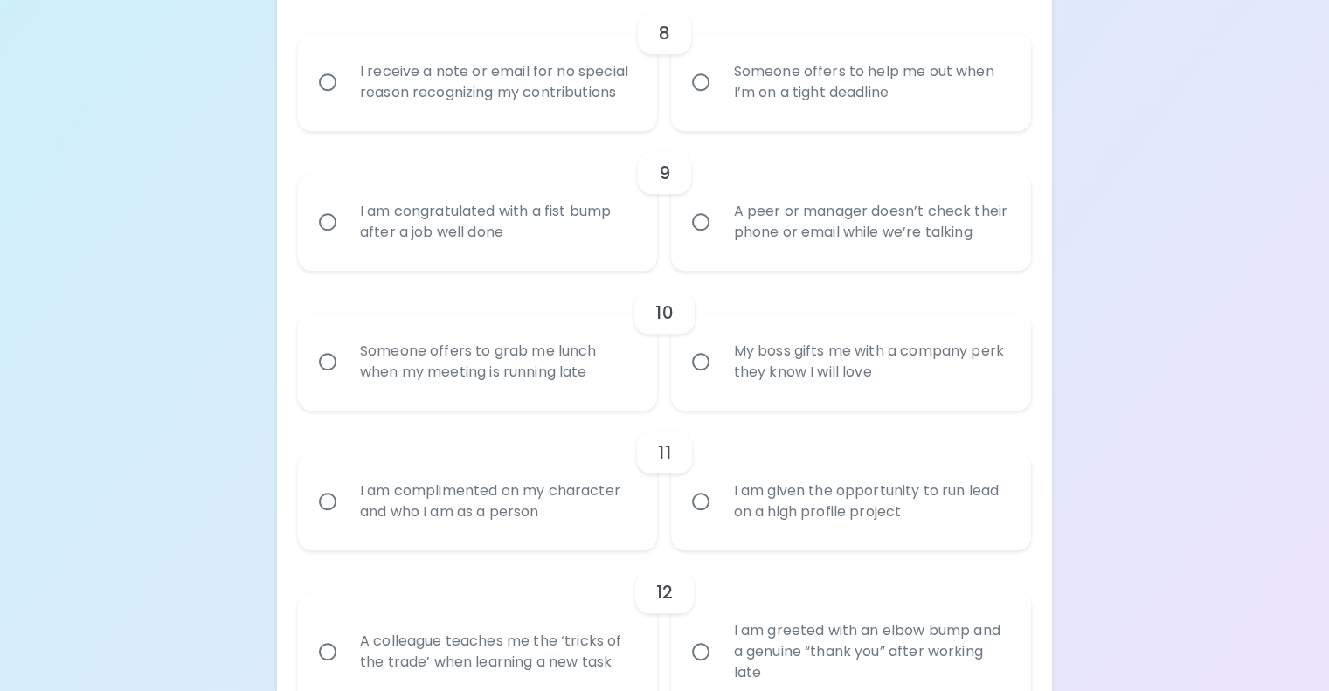
radio input "false"
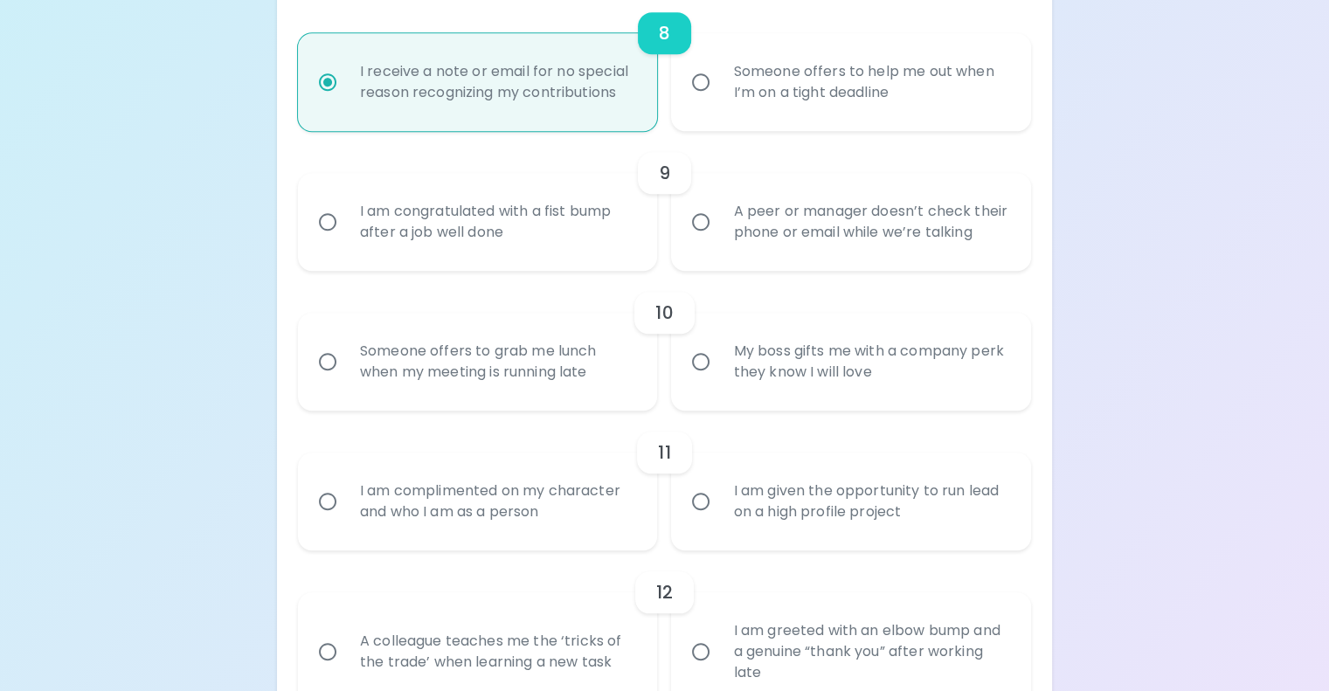
scroll to position [1651, 0]
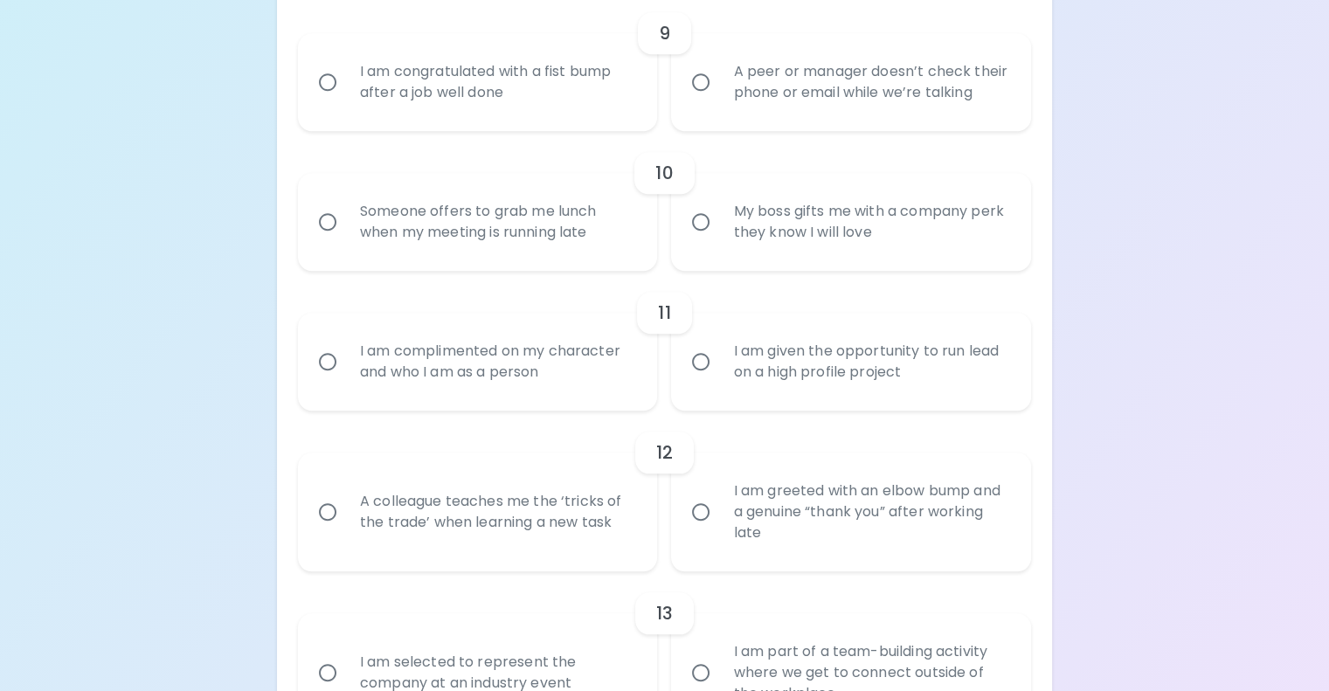
radio input "true"
radio input "false"
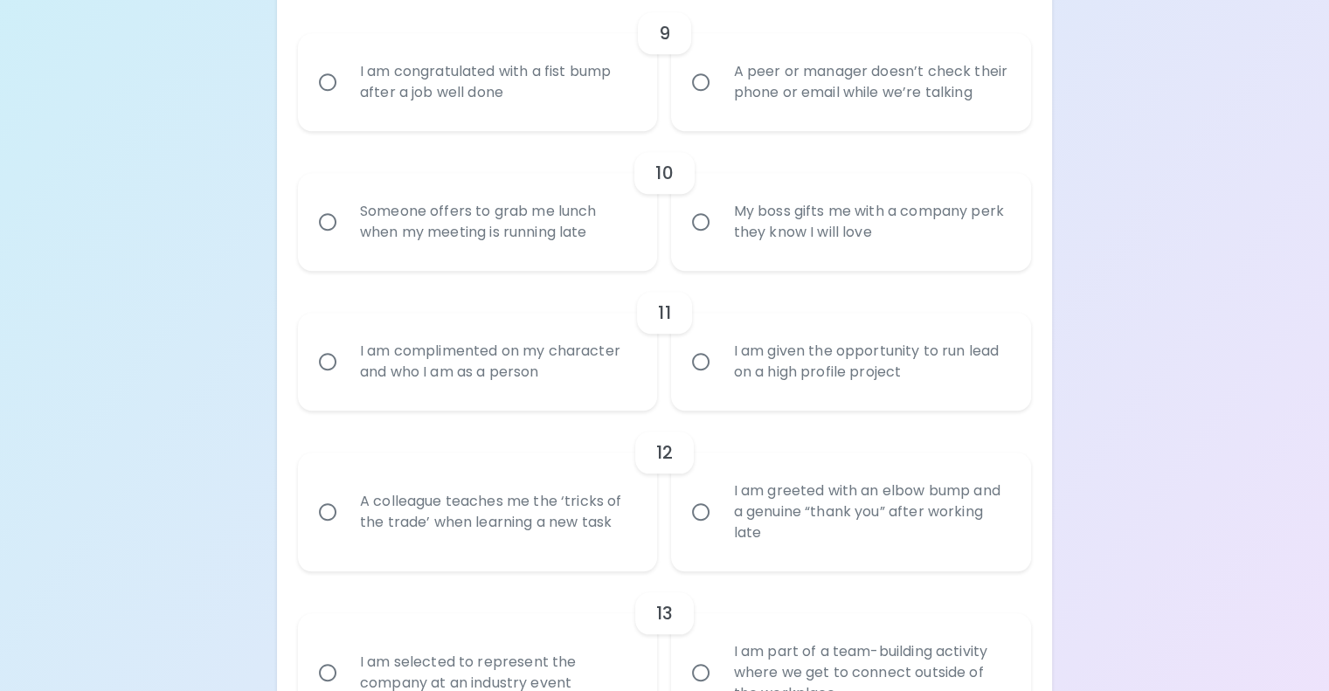
radio input "false"
radio input "true"
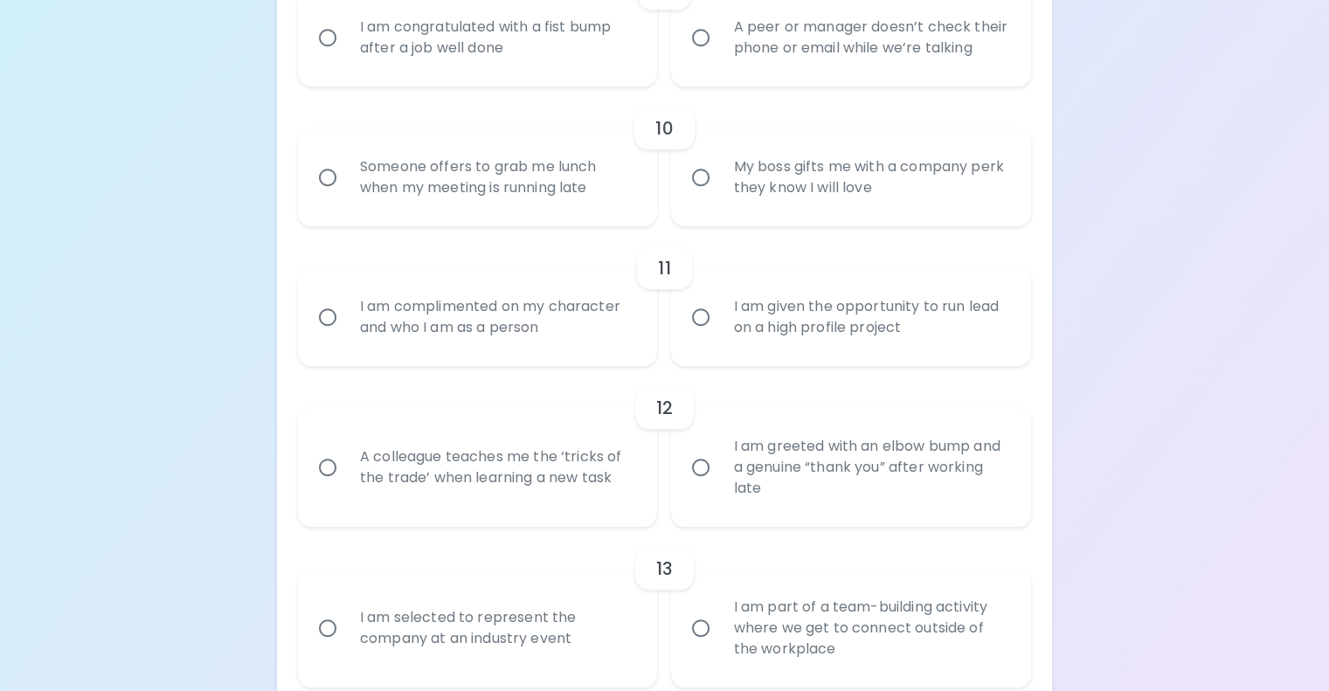
scroll to position [1738, 0]
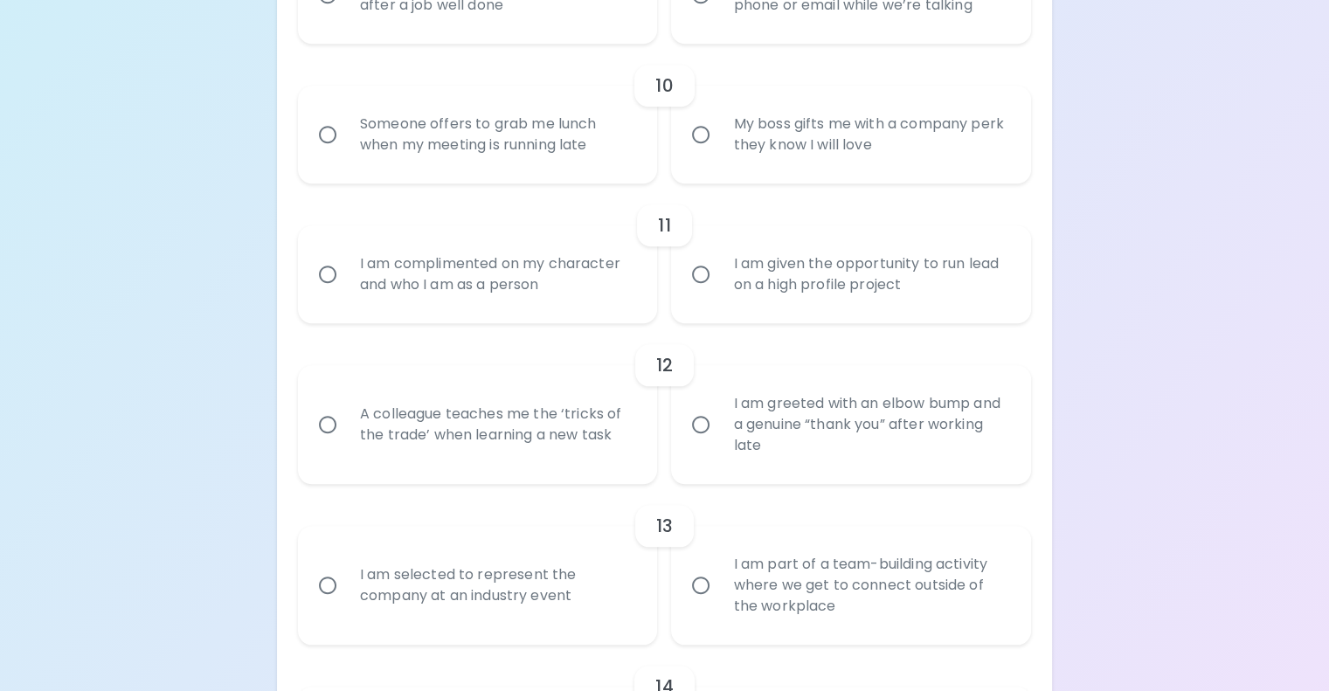
radio input "true"
radio input "false"
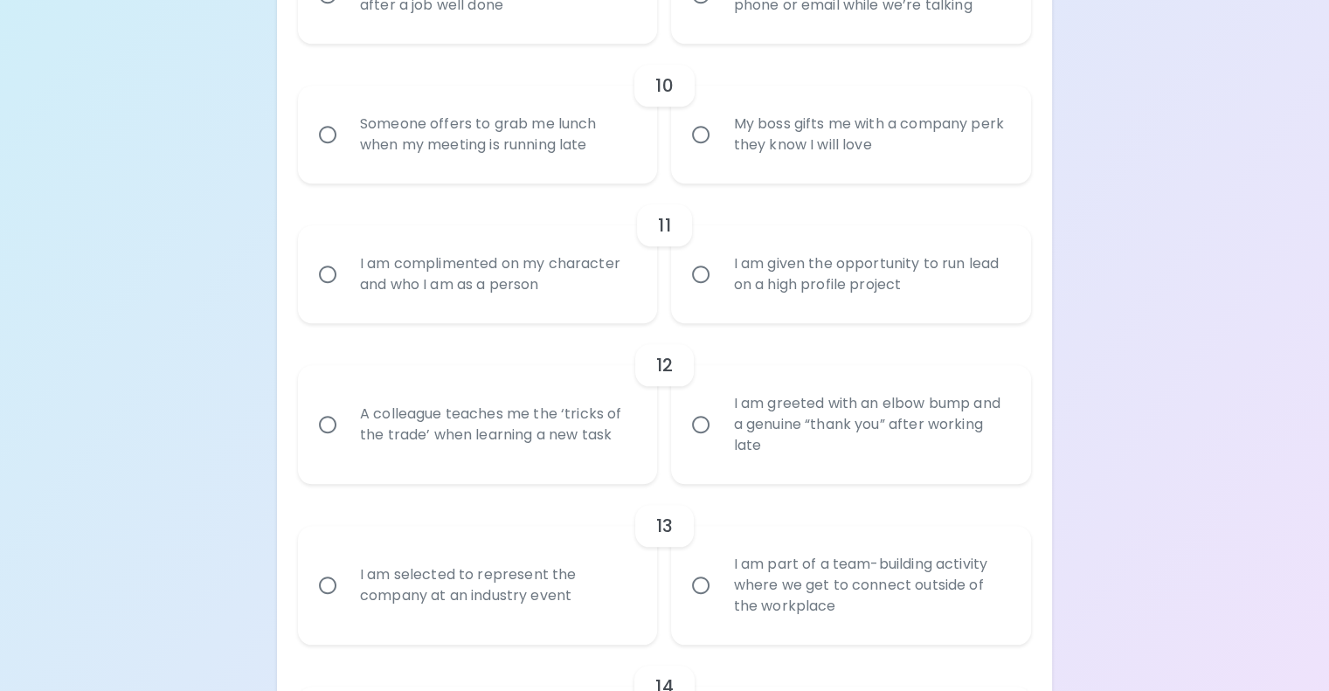
radio input "false"
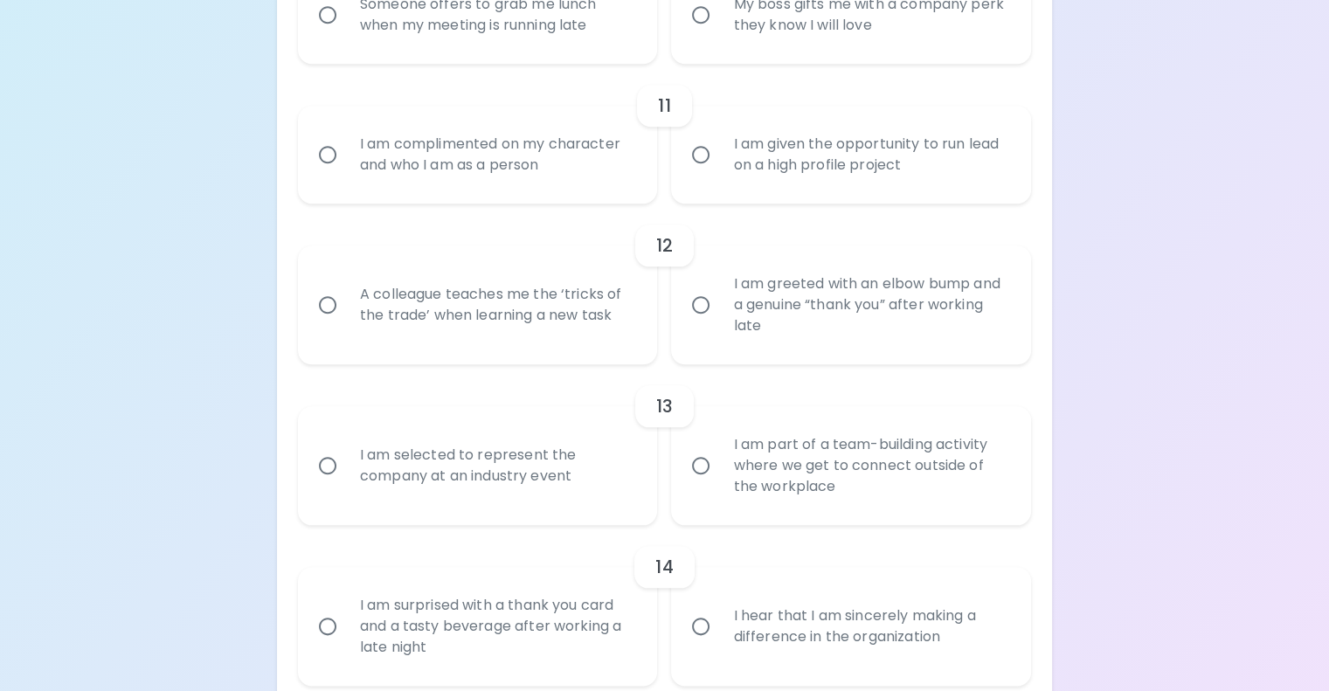
scroll to position [1878, 0]
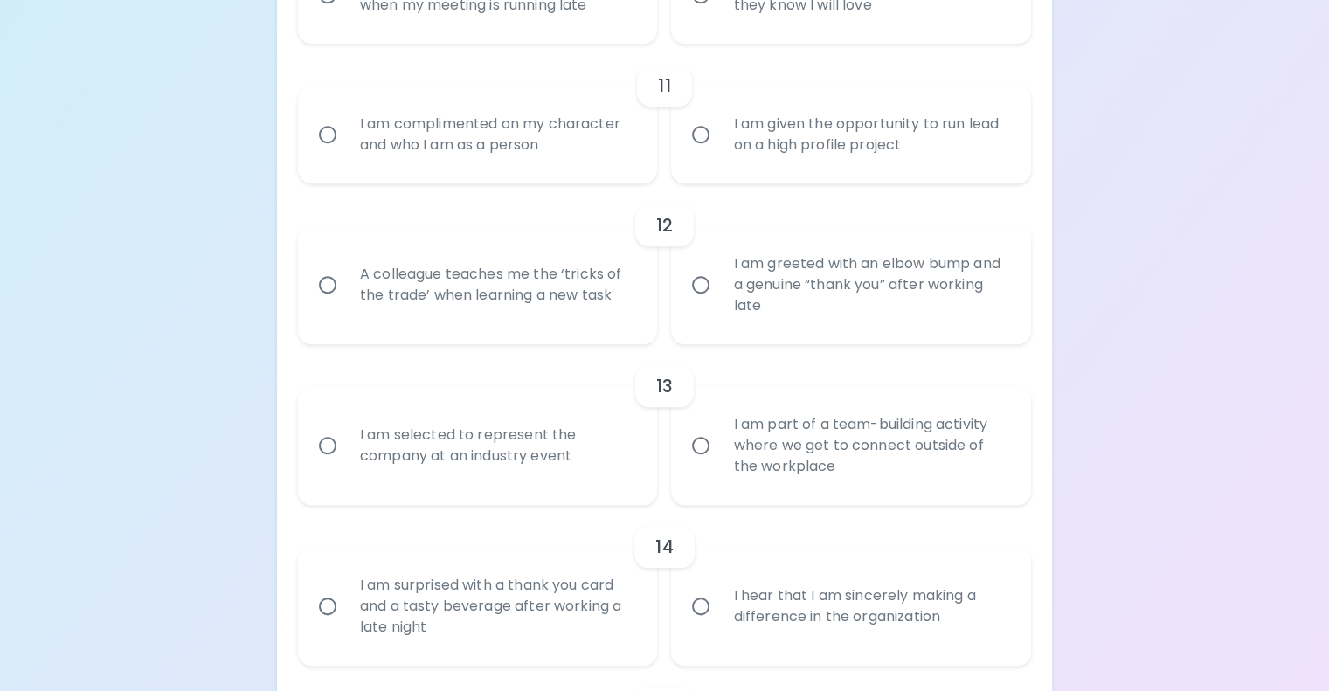
radio input "true"
radio input "false"
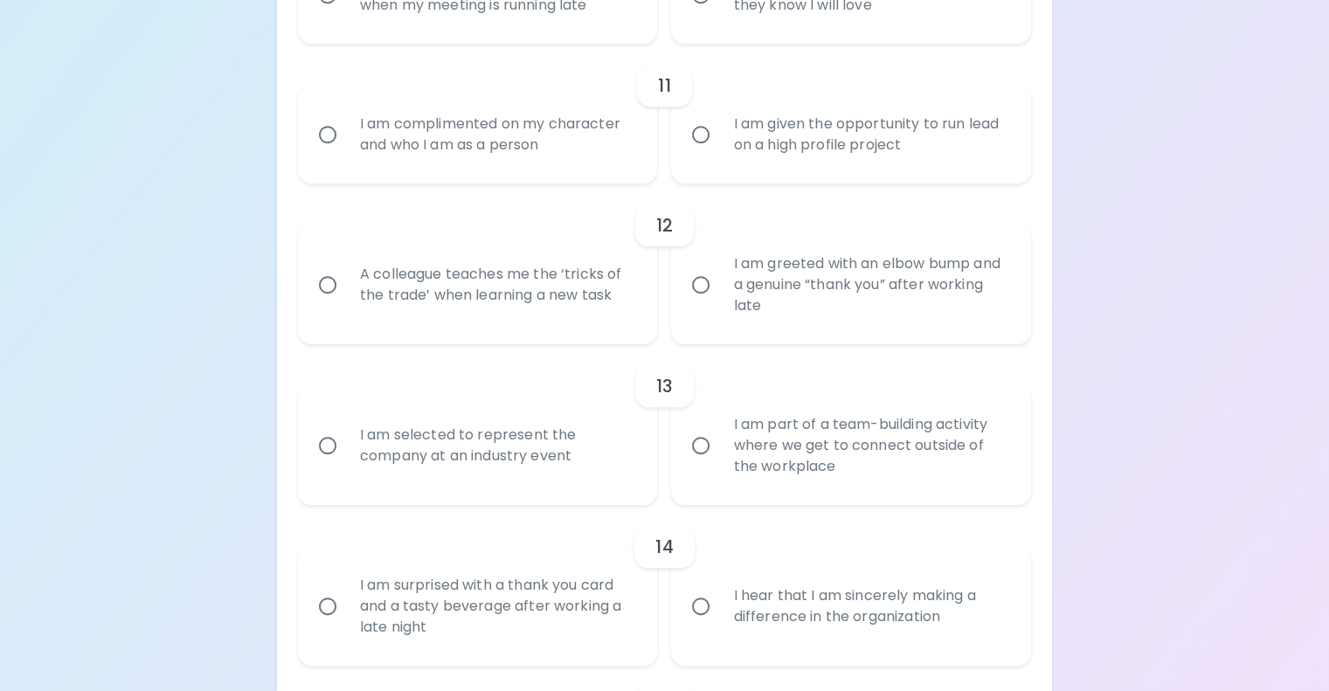
radio input "false"
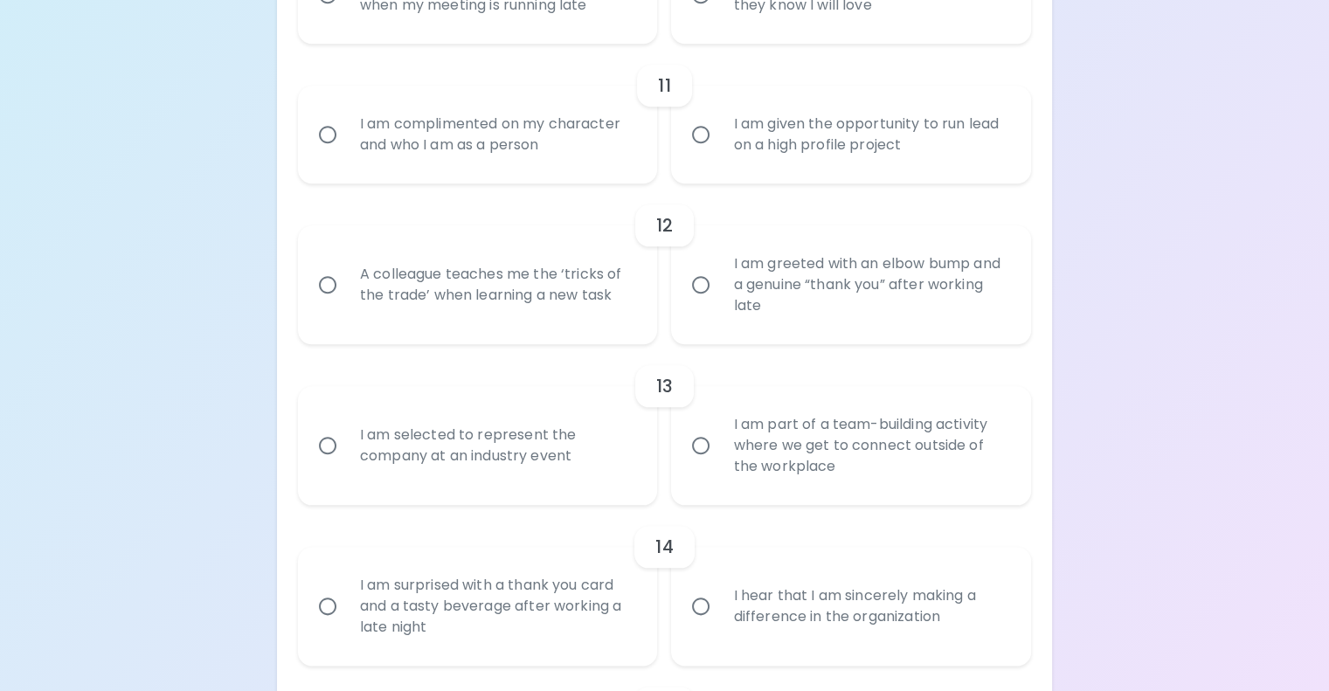
radio input "false"
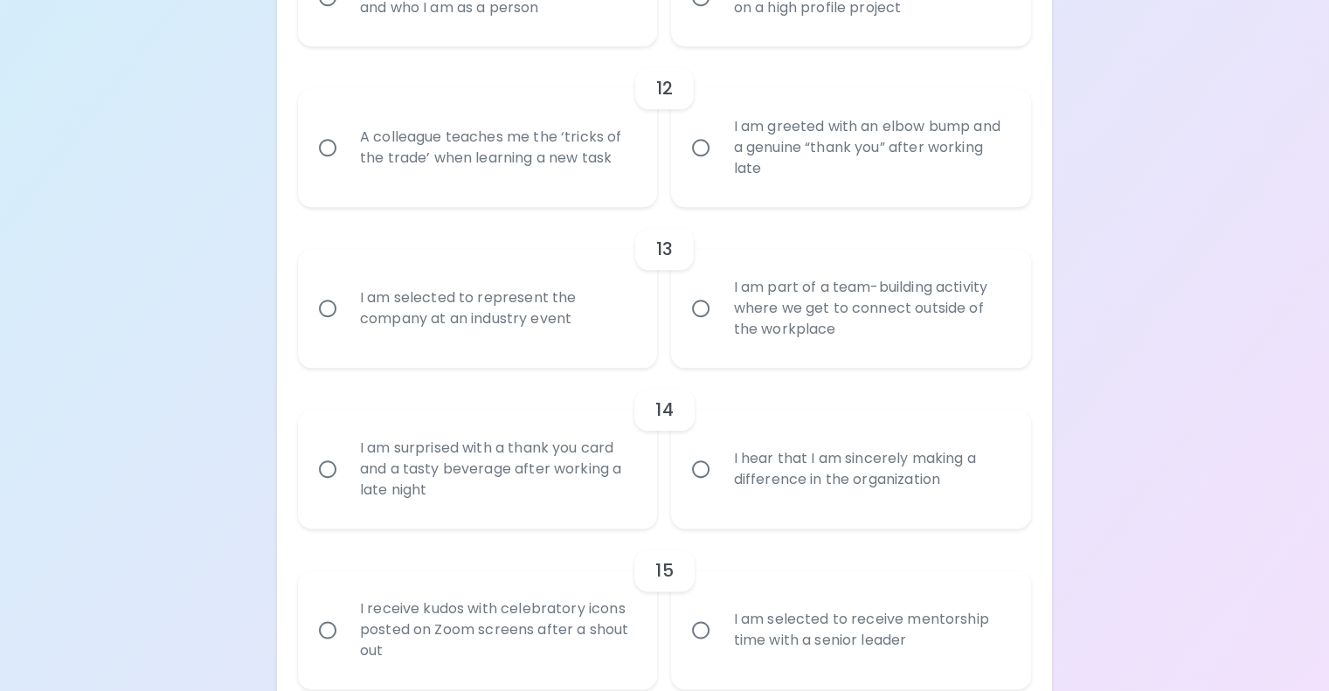
scroll to position [2018, 0]
radio input "true"
radio input "false"
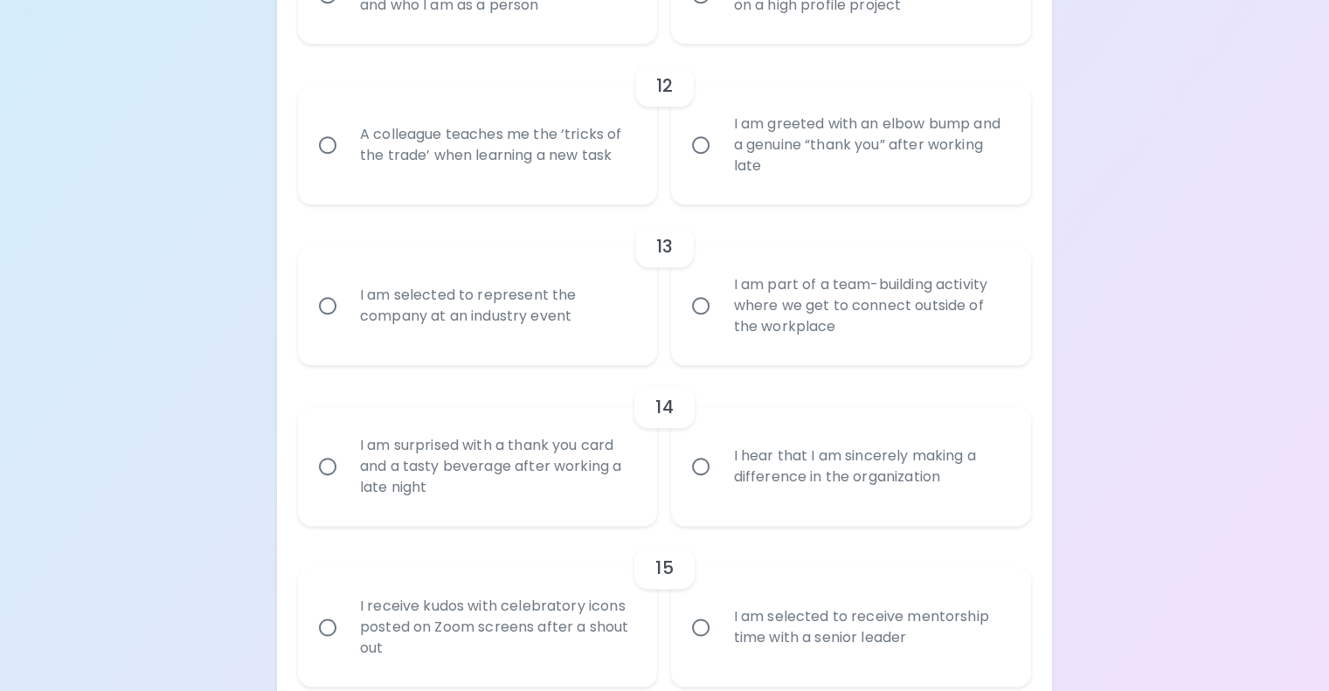
radio input "false"
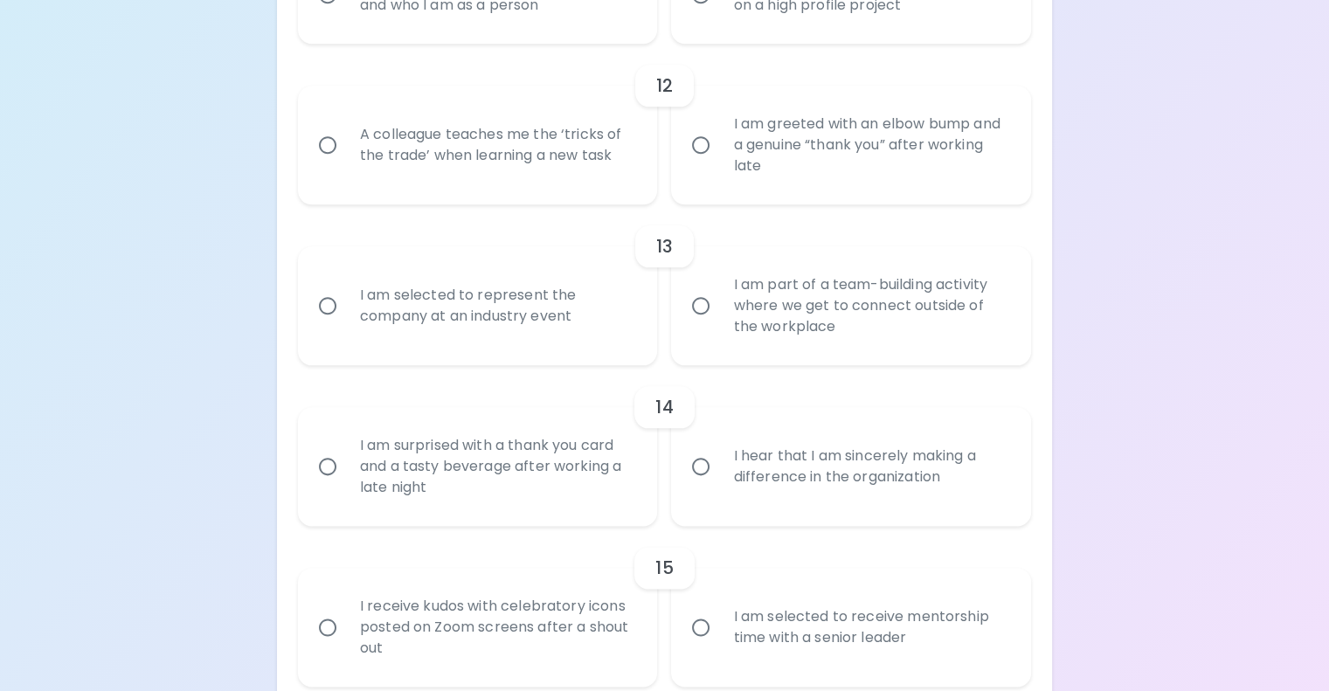
radio input "false"
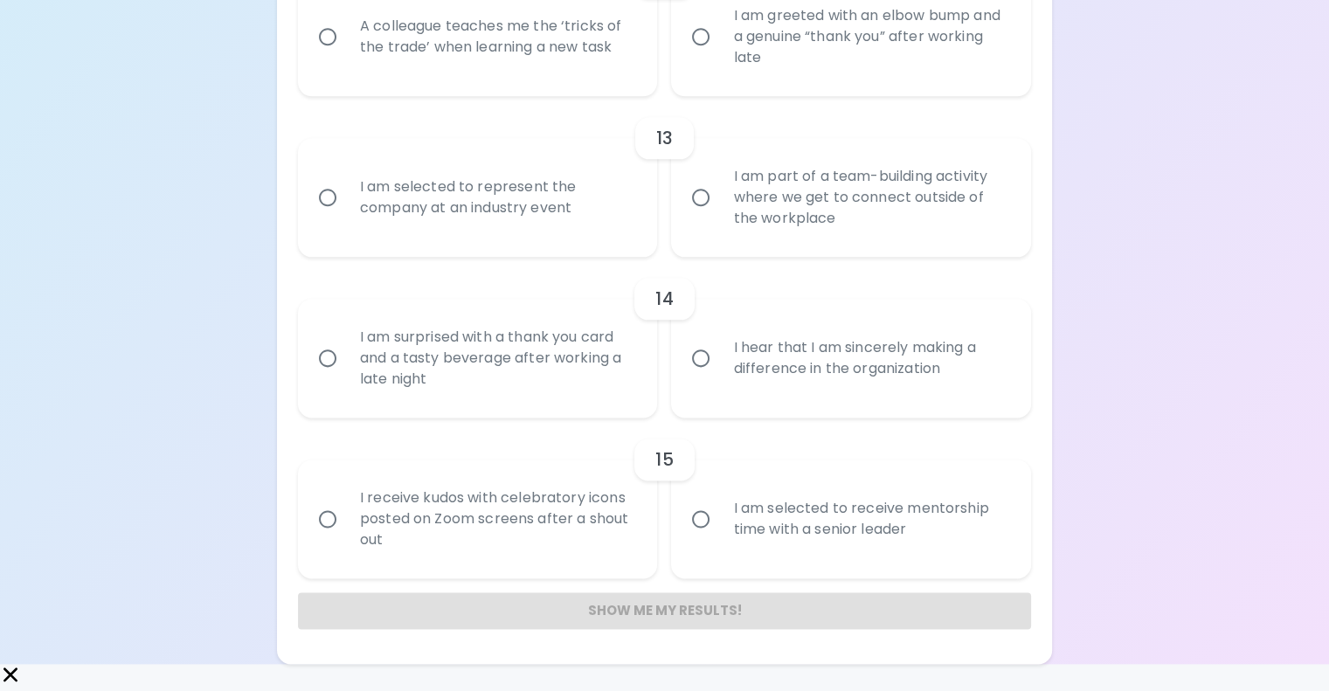
scroll to position [2157, 0]
radio input "true"
click at [645, 79] on div "A colleague teaches me the ‘tricks of the trade’ when learning a new task" at bounding box center [497, 37] width 302 height 84
click at [346, 55] on input "A colleague teaches me the ‘tricks of the trade’ when learning a new task" at bounding box center [327, 36] width 37 height 37
radio input "false"
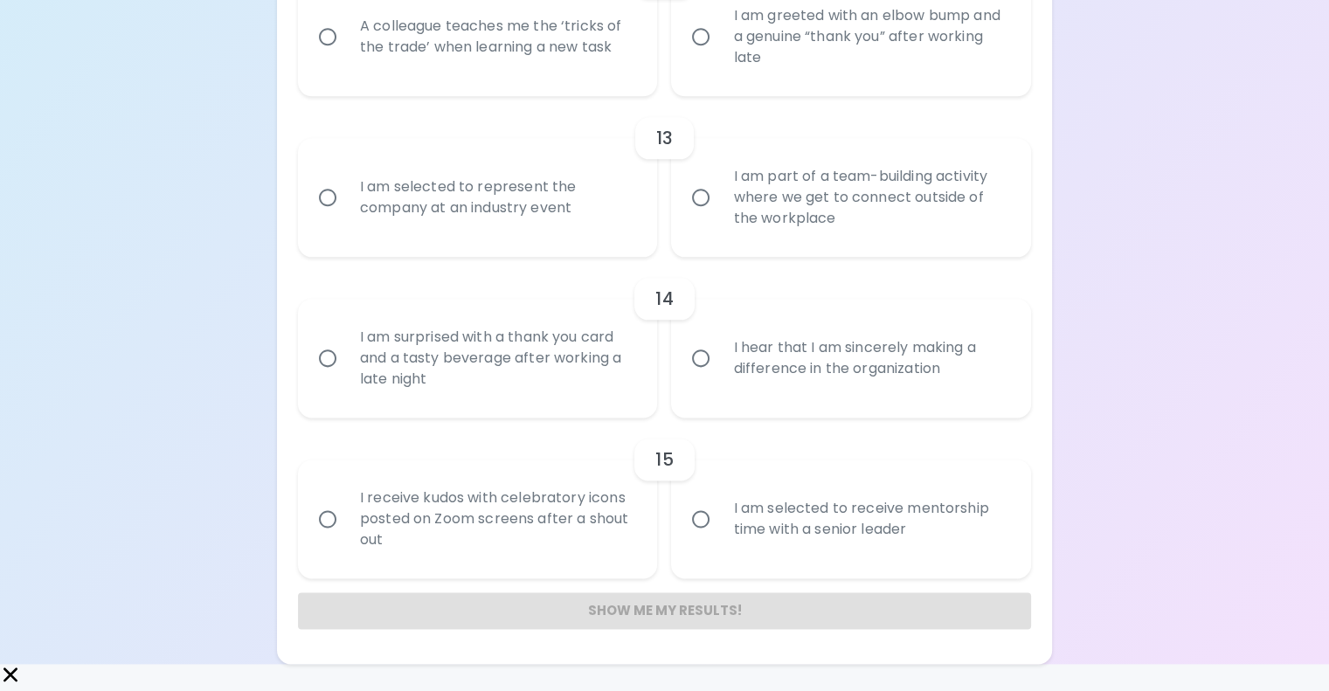
radio input "false"
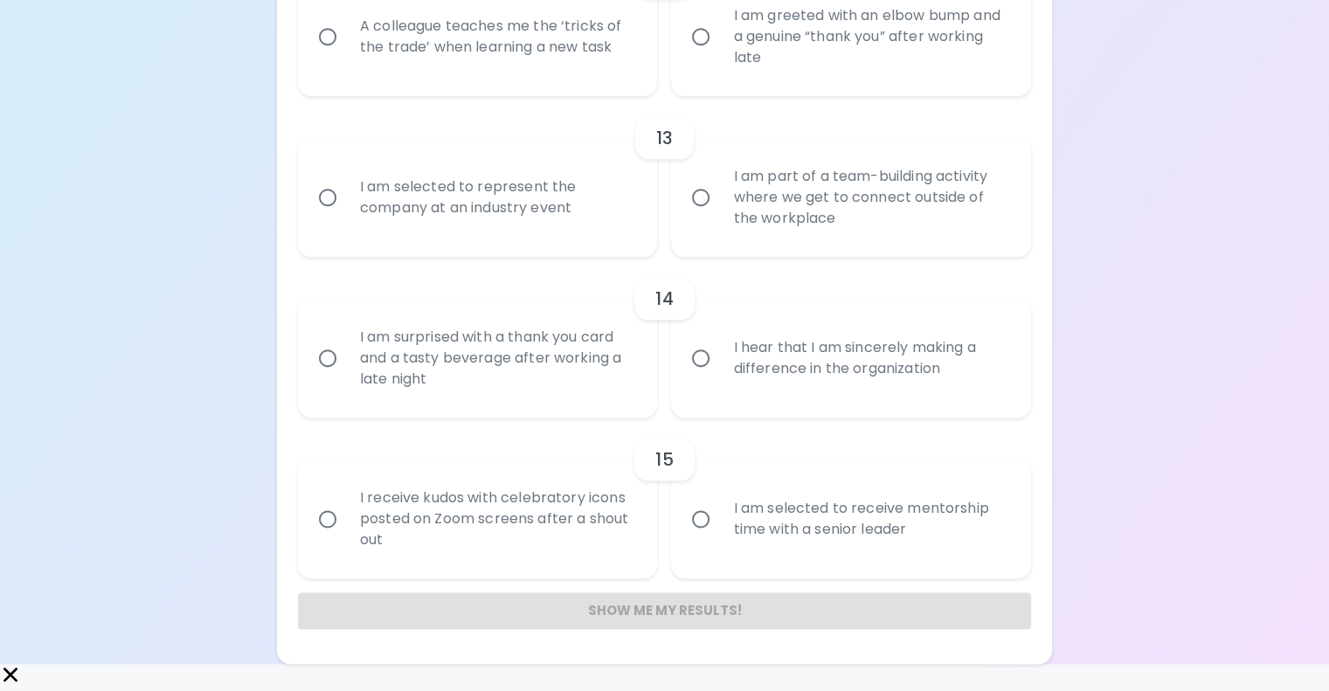
radio input "false"
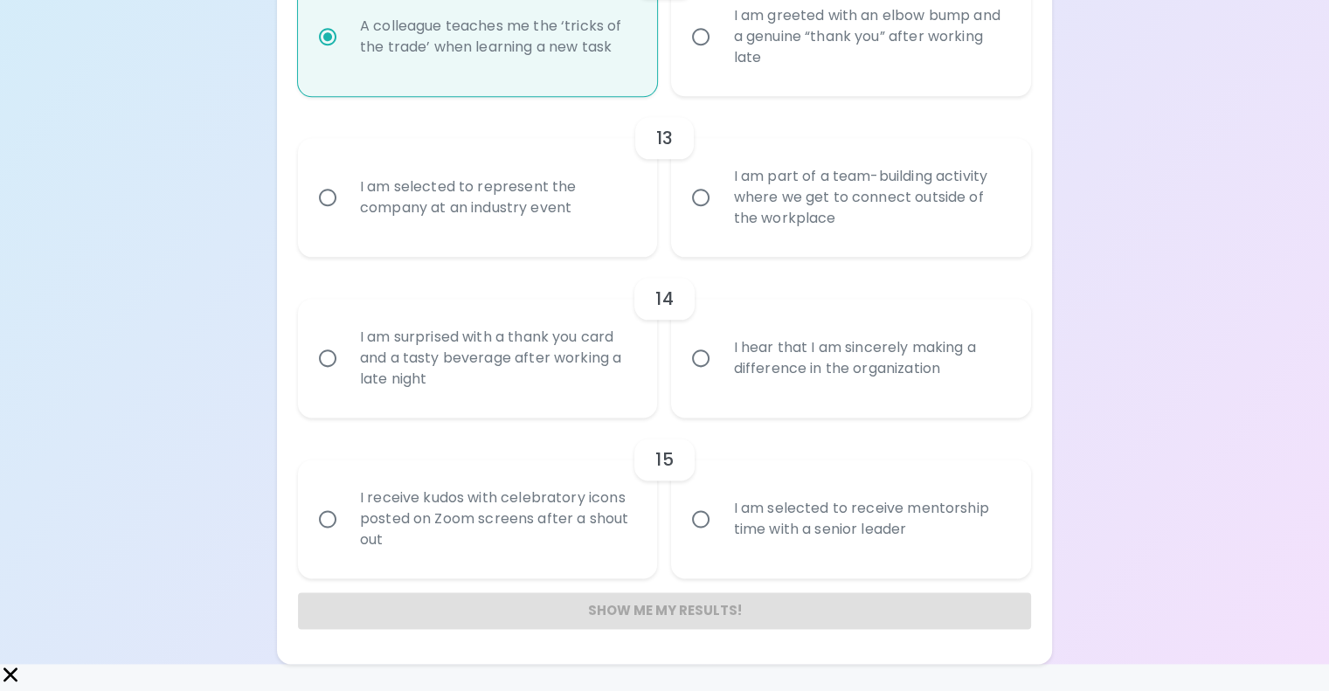
scroll to position [2297, 0]
radio input "true"
click at [647, 257] on div "I am selected to represent the company at an industry event" at bounding box center [478, 197] width 360 height 119
click at [642, 257] on label "I am selected to represent the company at an industry event" at bounding box center [468, 197] width 360 height 119
click at [346, 216] on input "I am selected to represent the company at an industry event" at bounding box center [327, 197] width 37 height 37
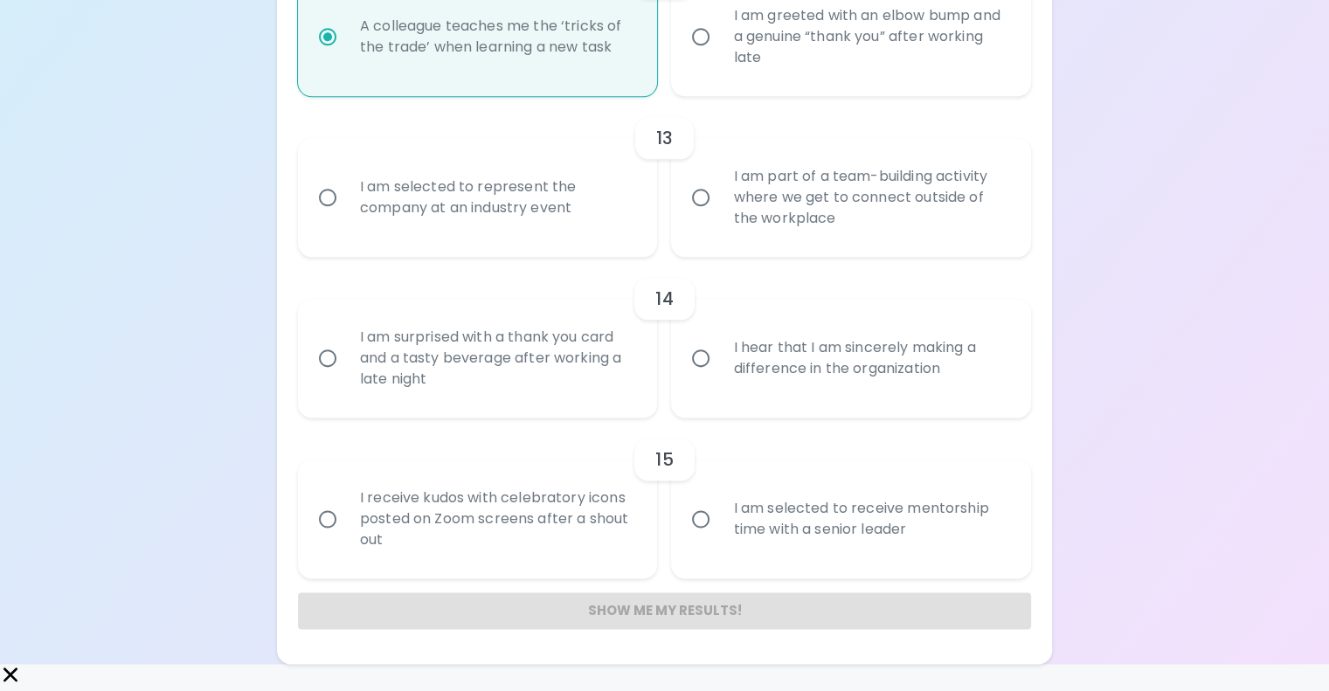
radio input "false"
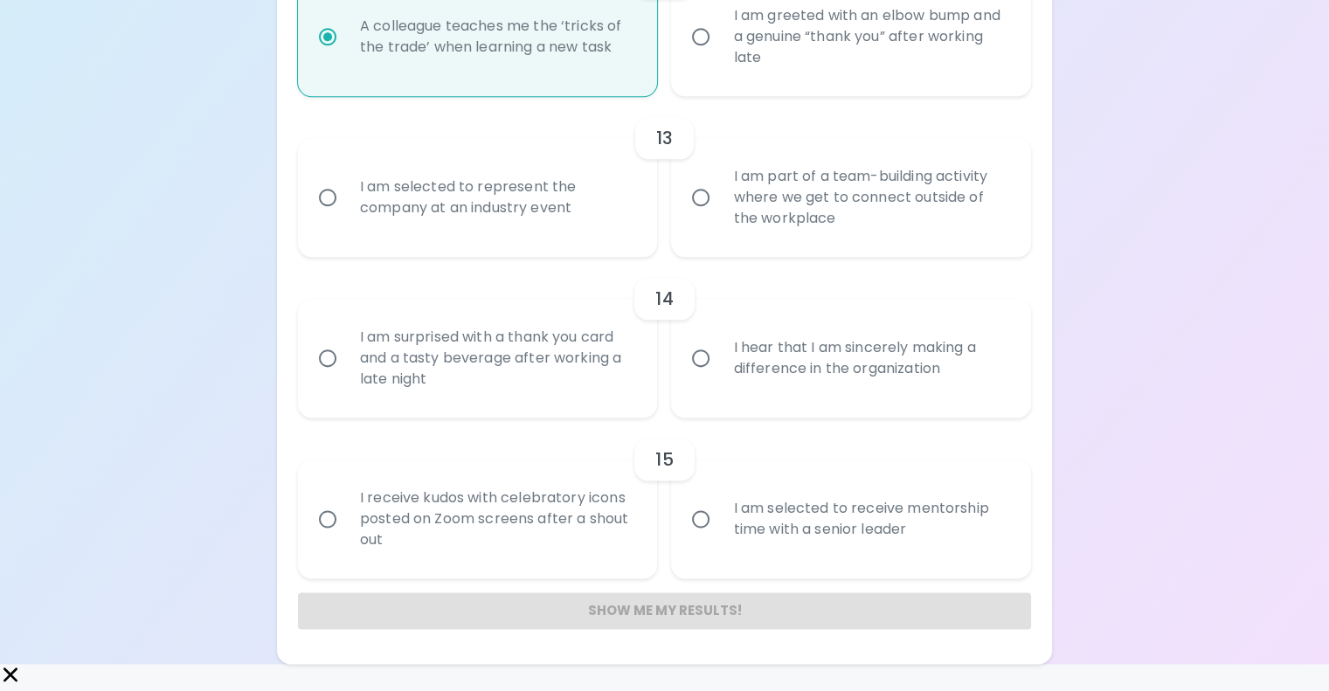
radio input "false"
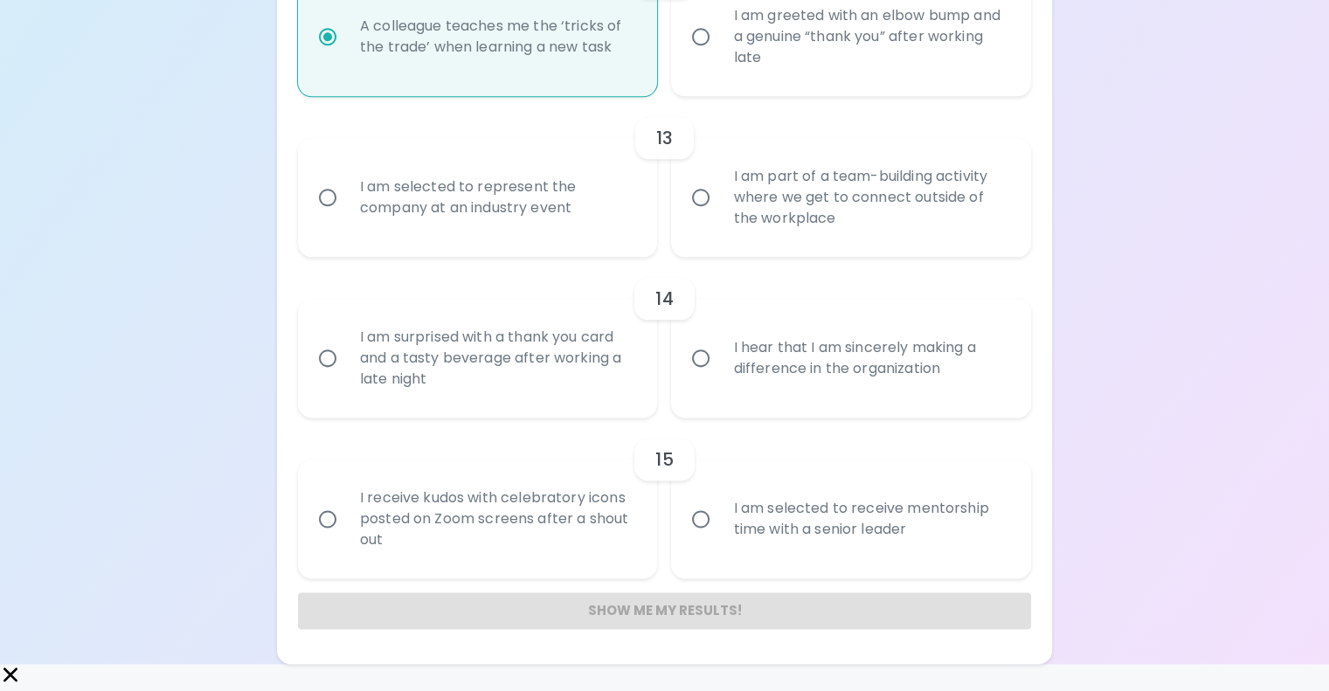
radio input "false"
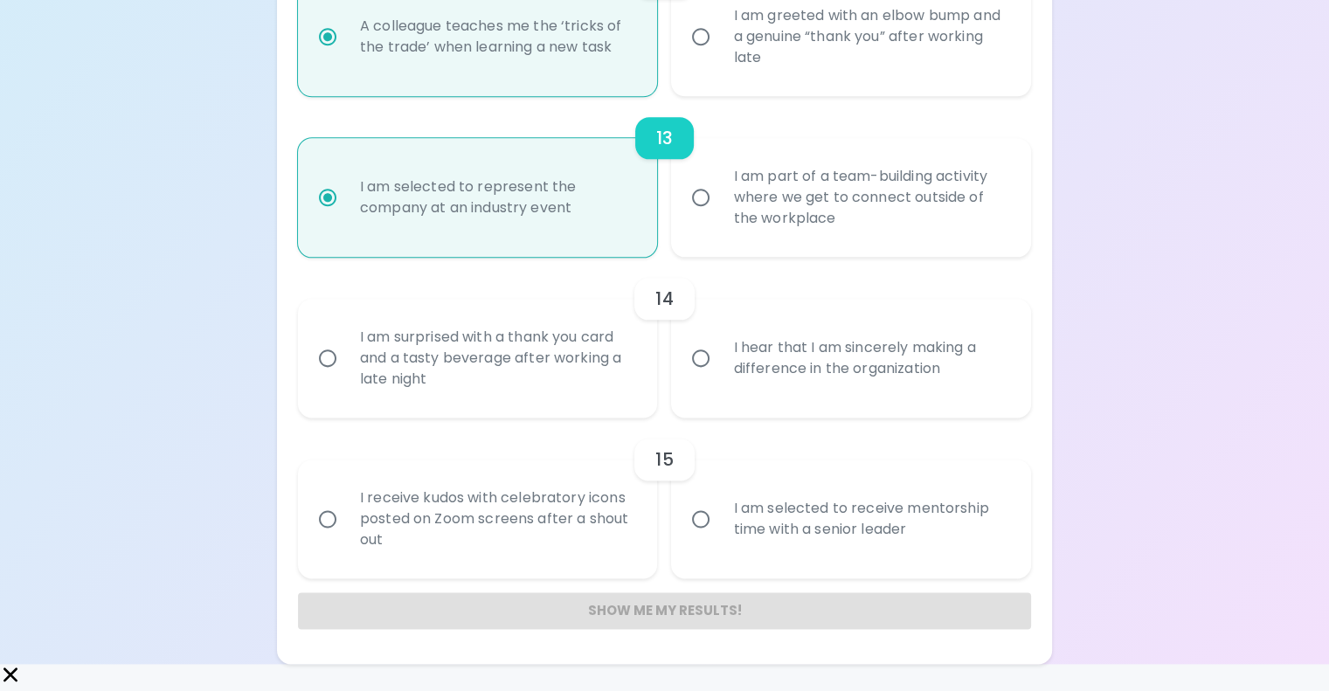
scroll to position [2524, 0]
radio input "true"
click at [692, 418] on label "I hear that I am sincerely making a difference in the organization" at bounding box center [841, 358] width 360 height 119
click at [692, 377] on input "I hear that I am sincerely making a difference in the organization" at bounding box center [700, 358] width 37 height 37
radio input "false"
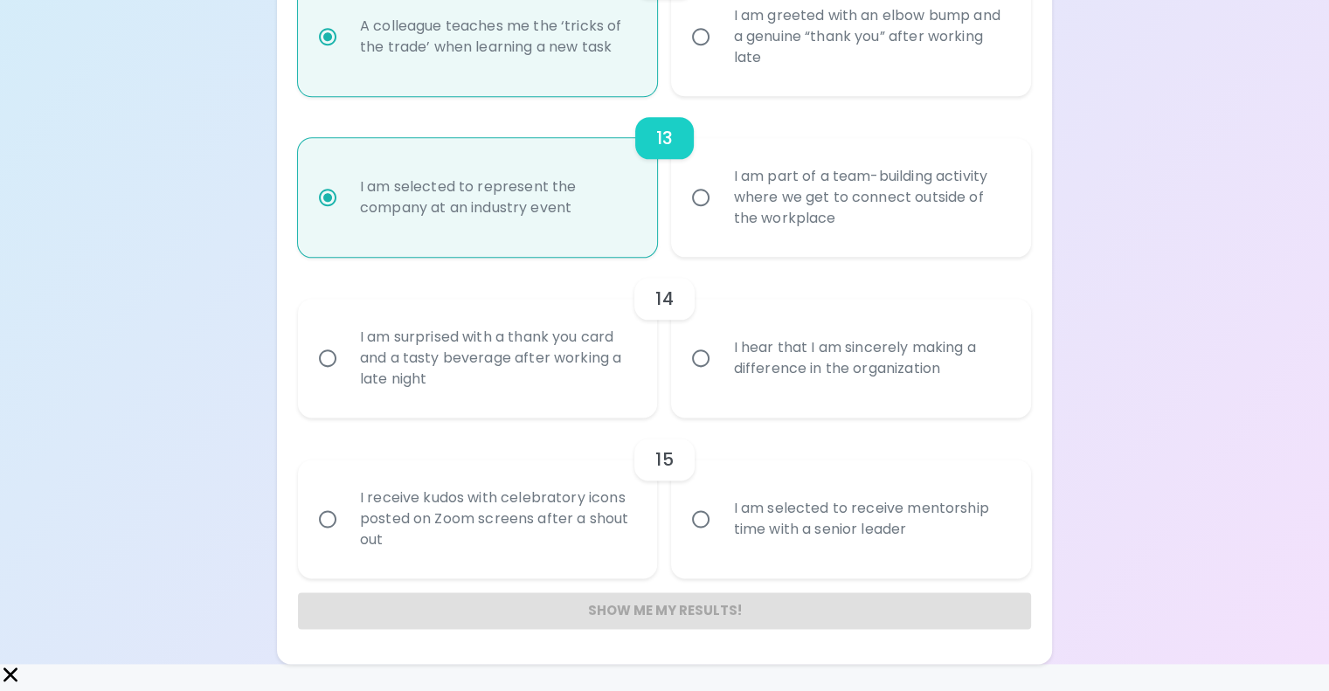
radio input "false"
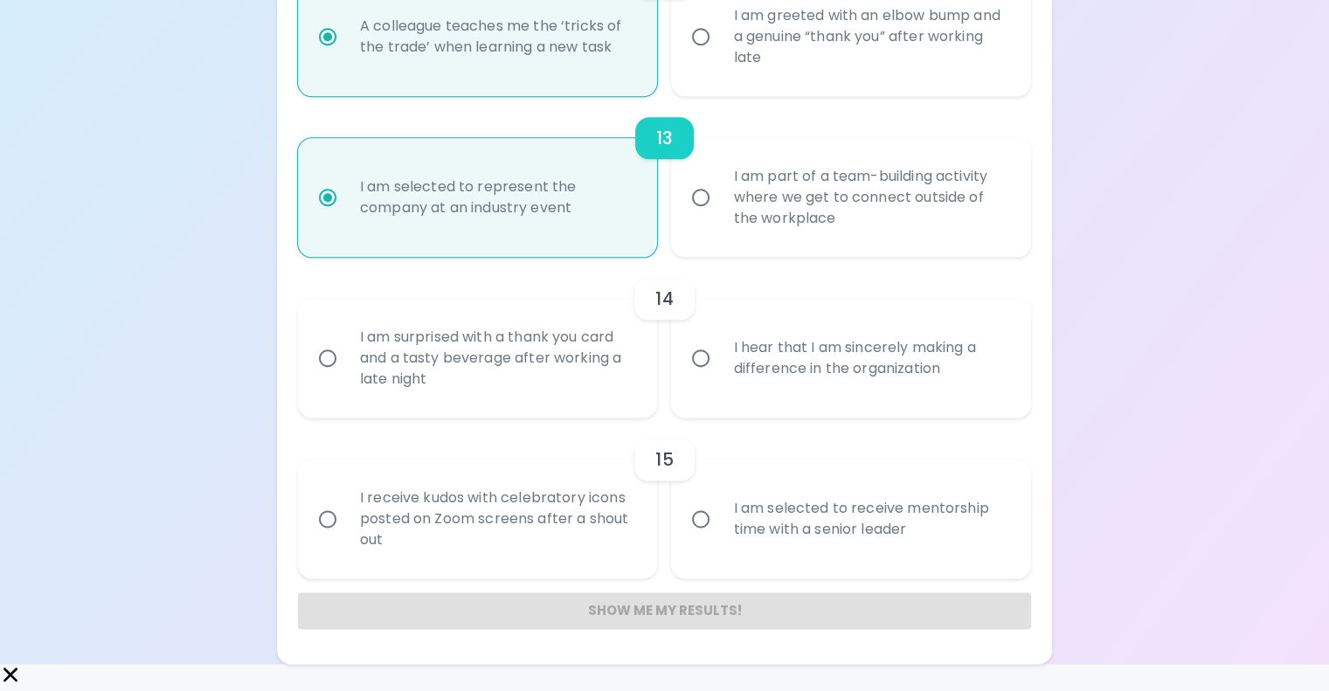
radio input "false"
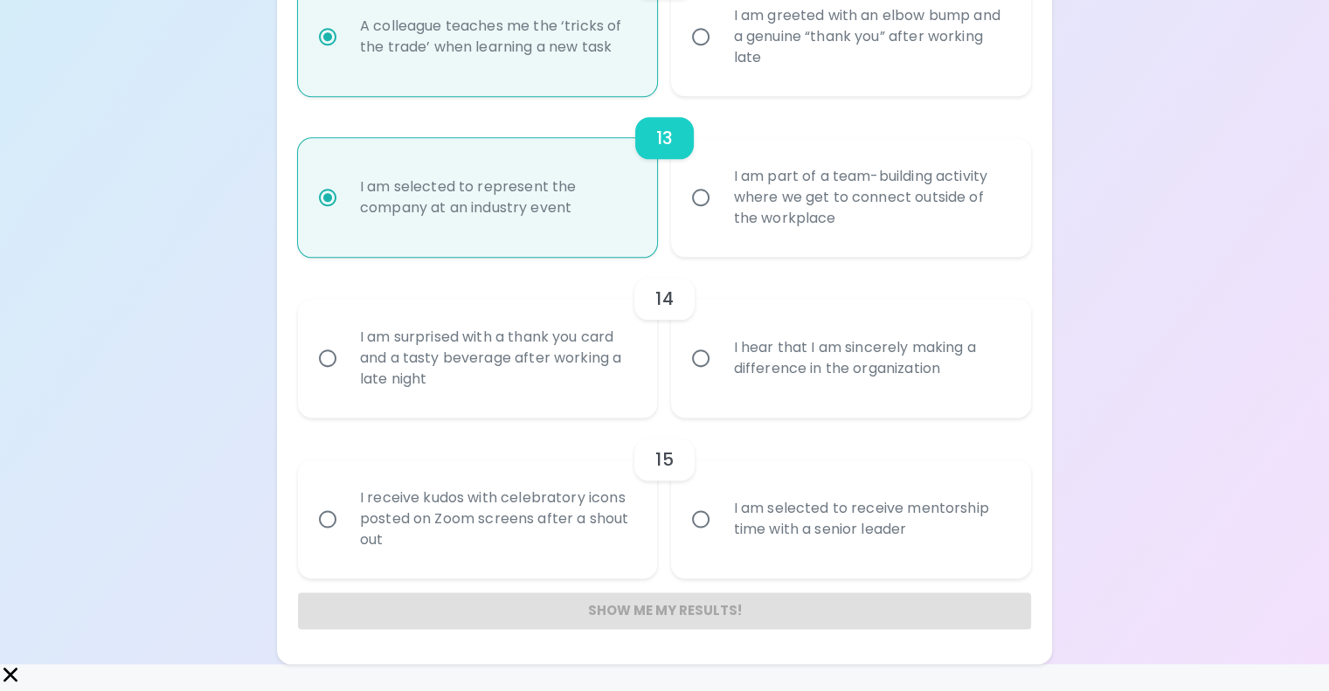
radio input "false"
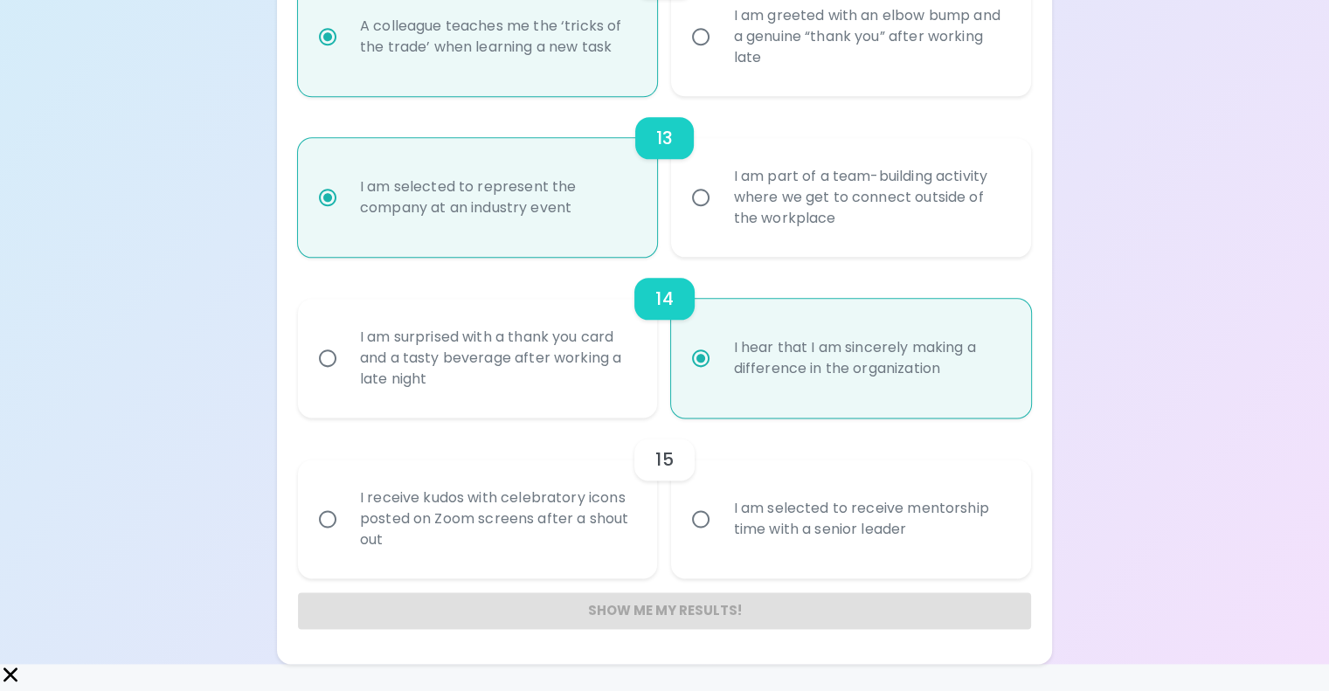
scroll to position [2657, 0]
radio input "true"
click at [708, 567] on label "I am selected to receive mentorship time with a senior leader" at bounding box center [841, 519] width 360 height 119
click at [708, 537] on input "I am selected to receive mentorship time with a senior leader" at bounding box center [700, 519] width 37 height 37
radio input "false"
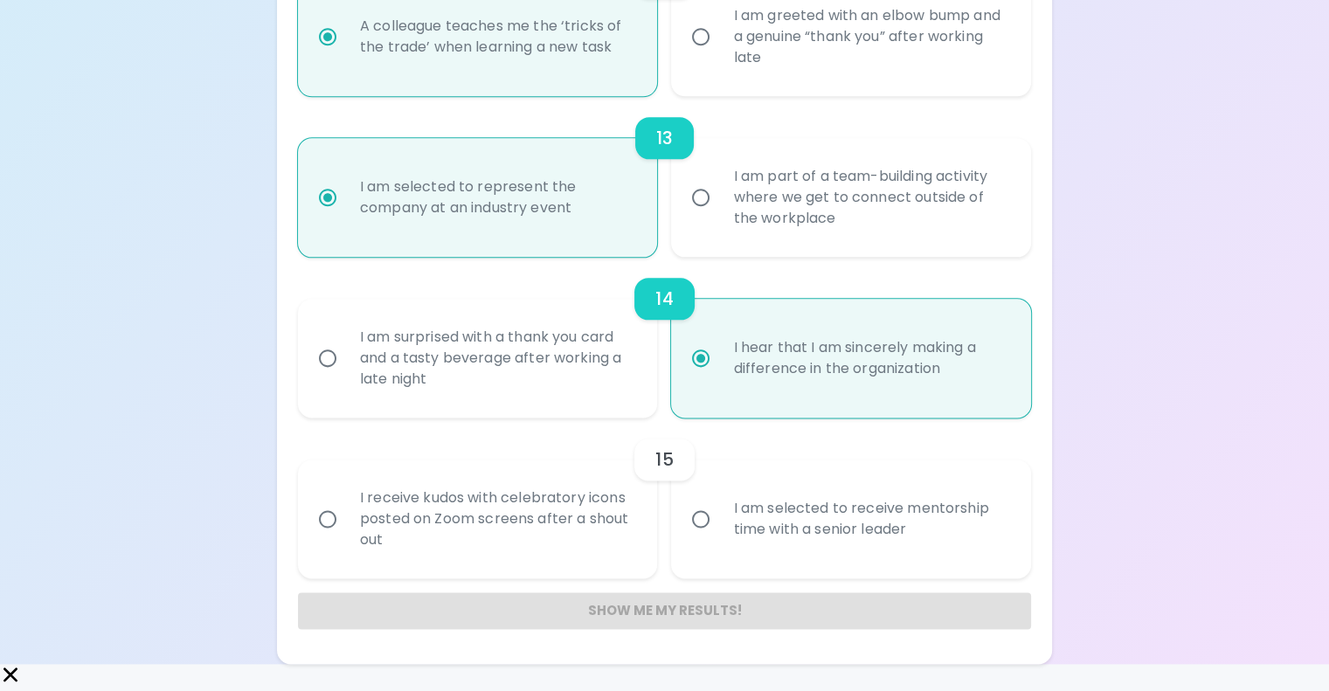
radio input "false"
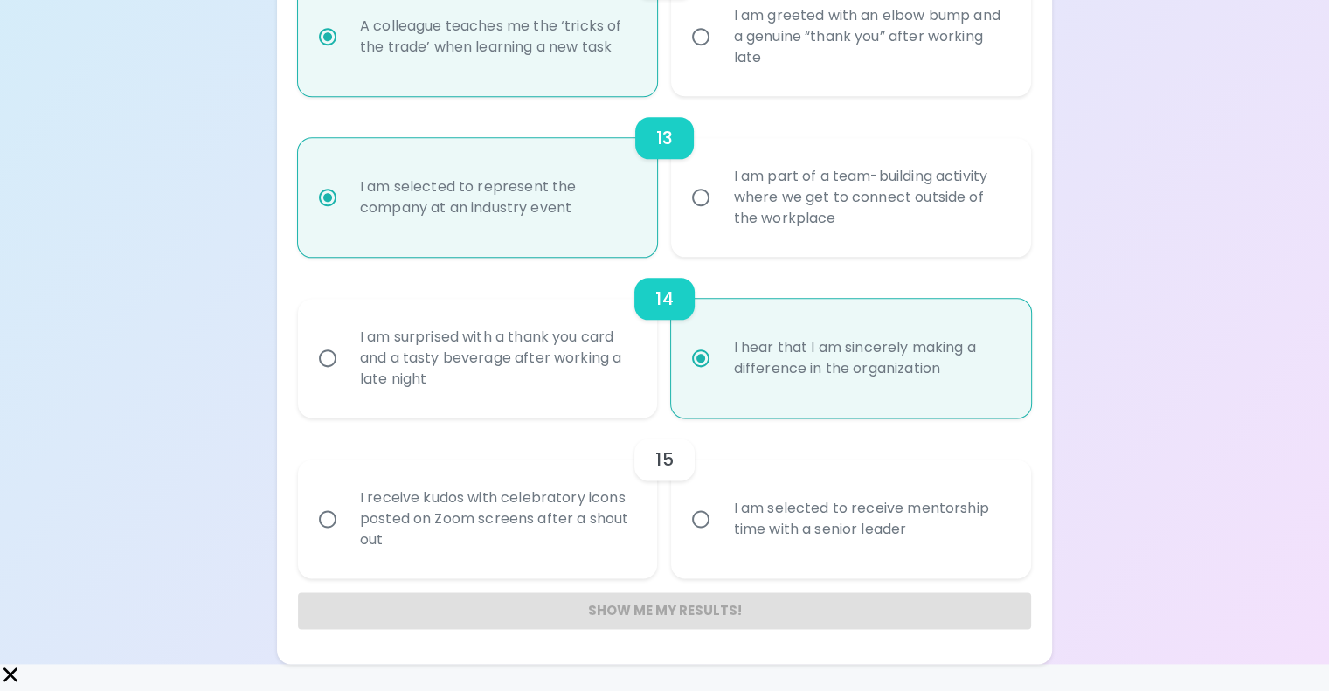
radio input "false"
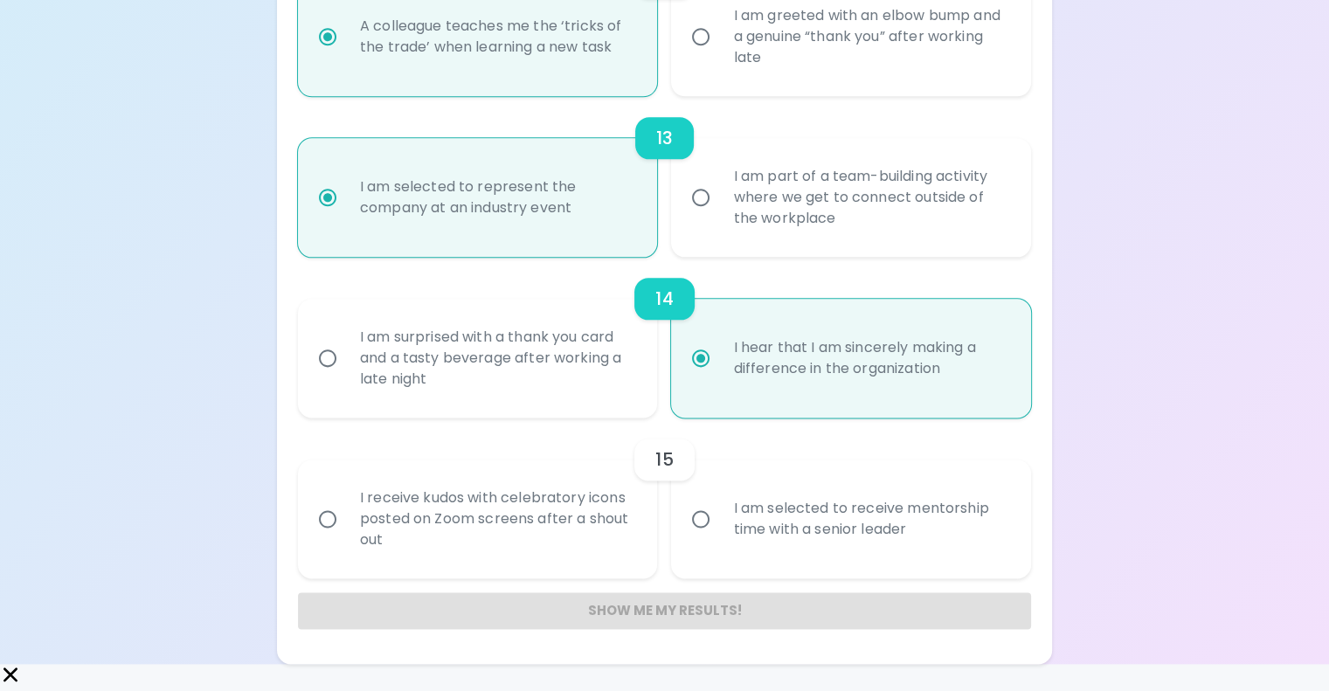
radio input "false"
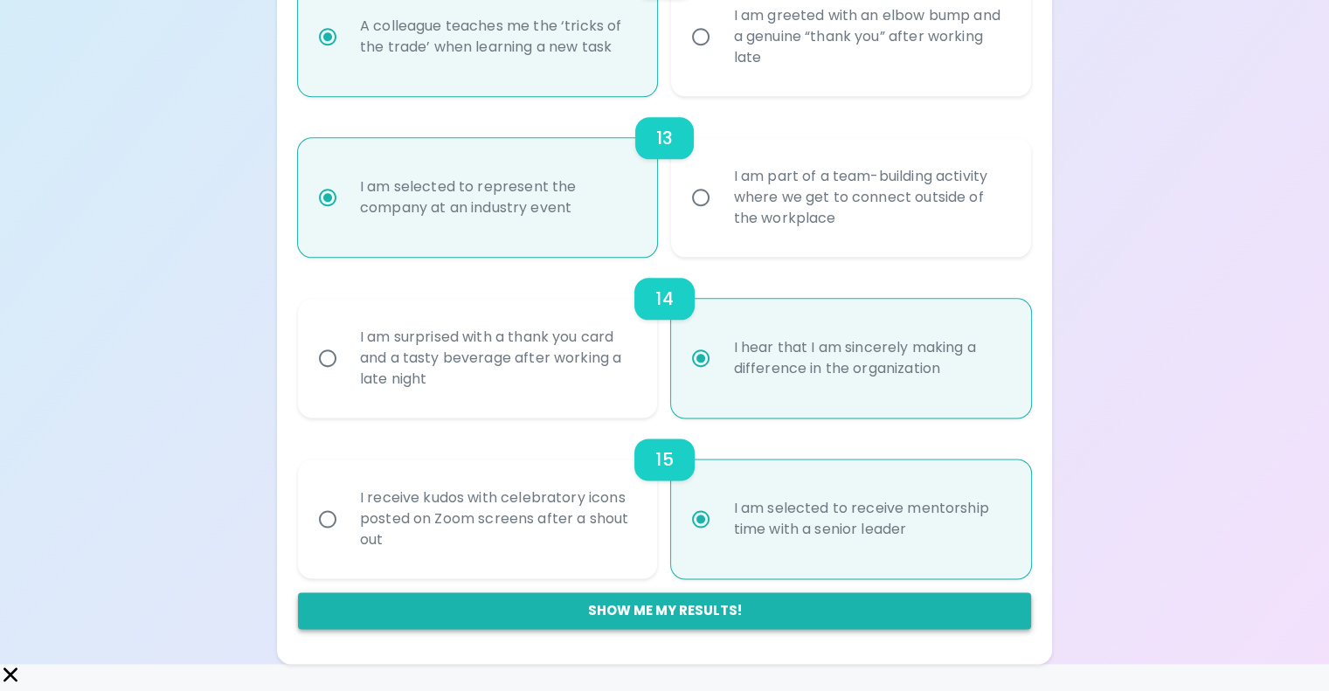
radio input "true"
click at [689, 627] on button "Show me my results!" at bounding box center [664, 610] width 733 height 37
radio input "false"
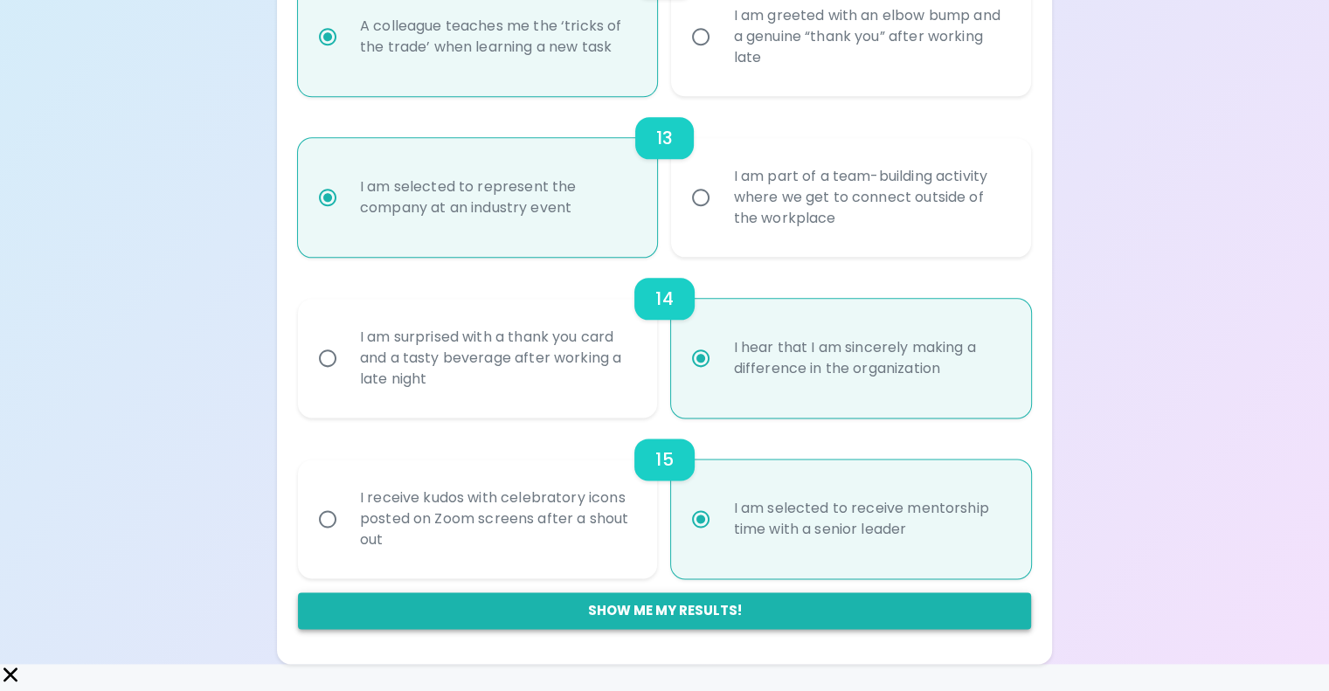
radio input "false"
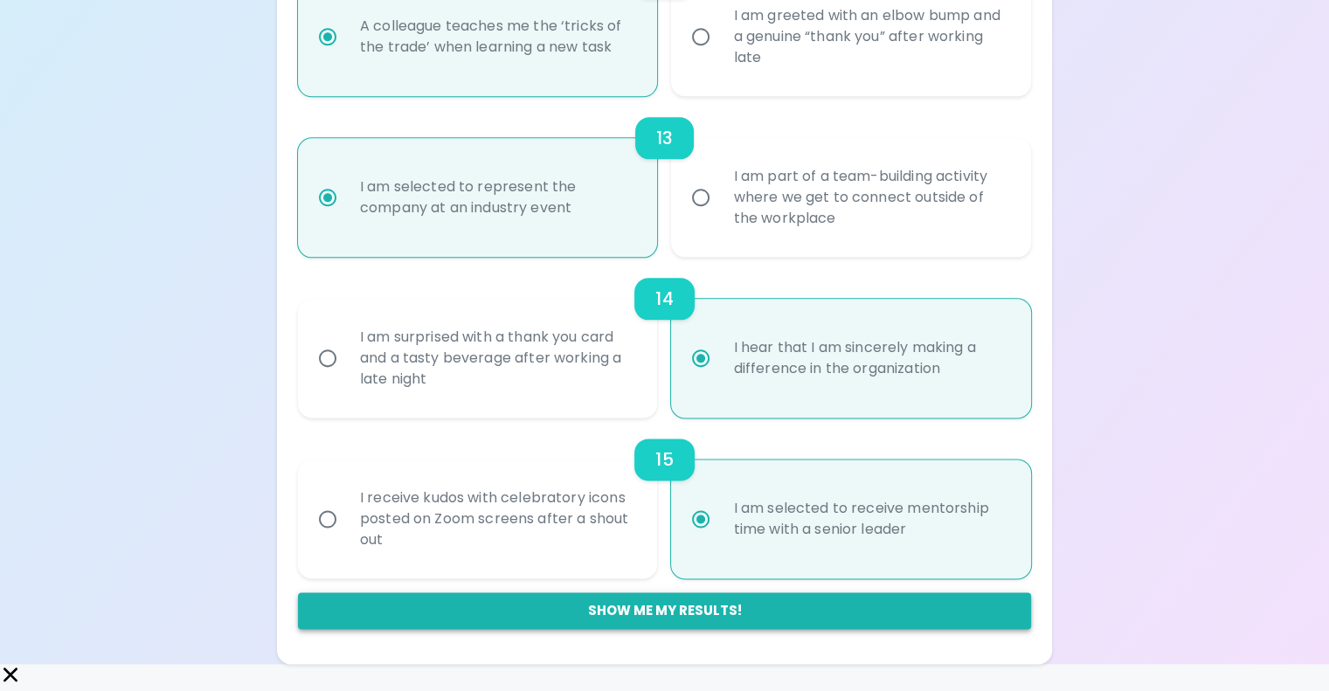
radio input "false"
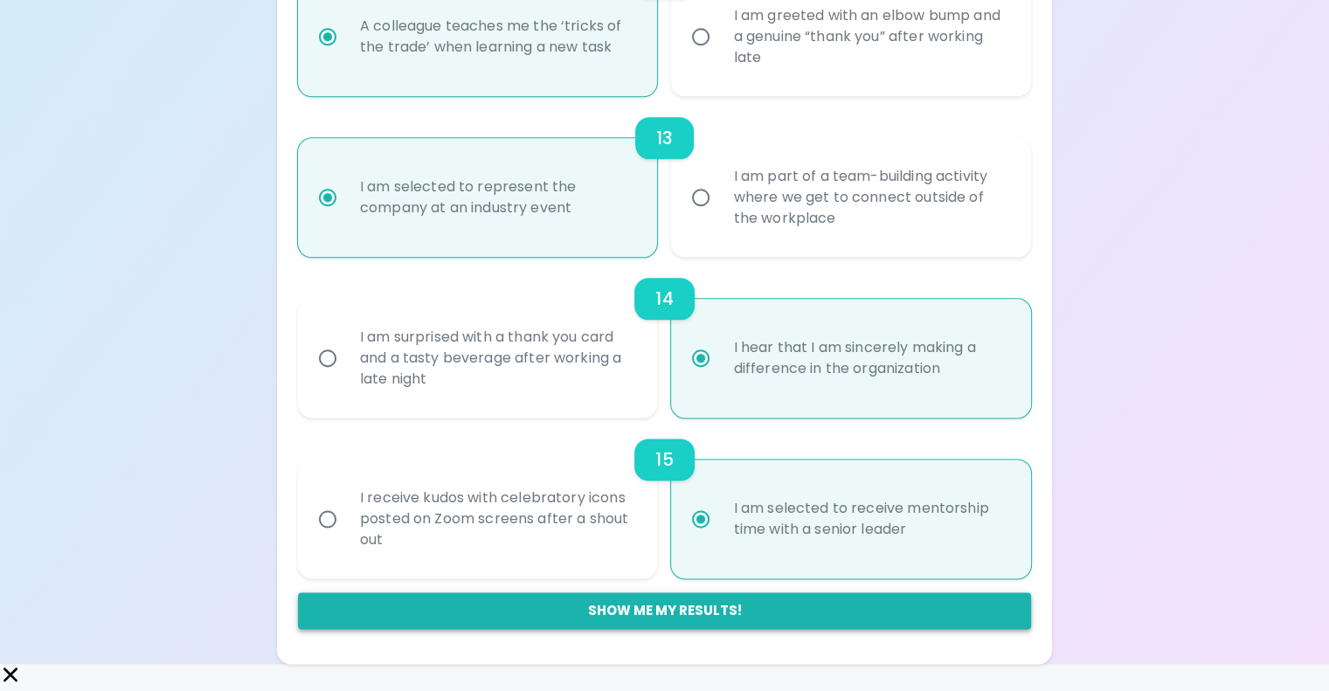
radio input "false"
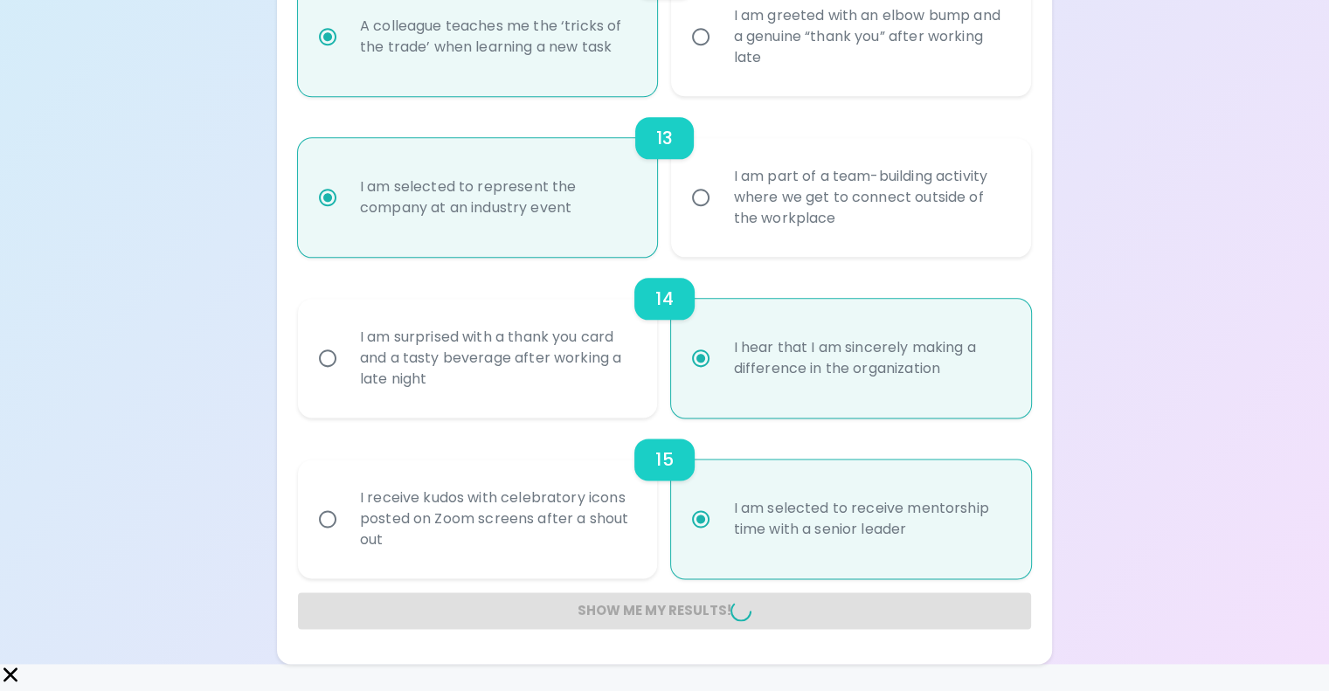
radio input "false"
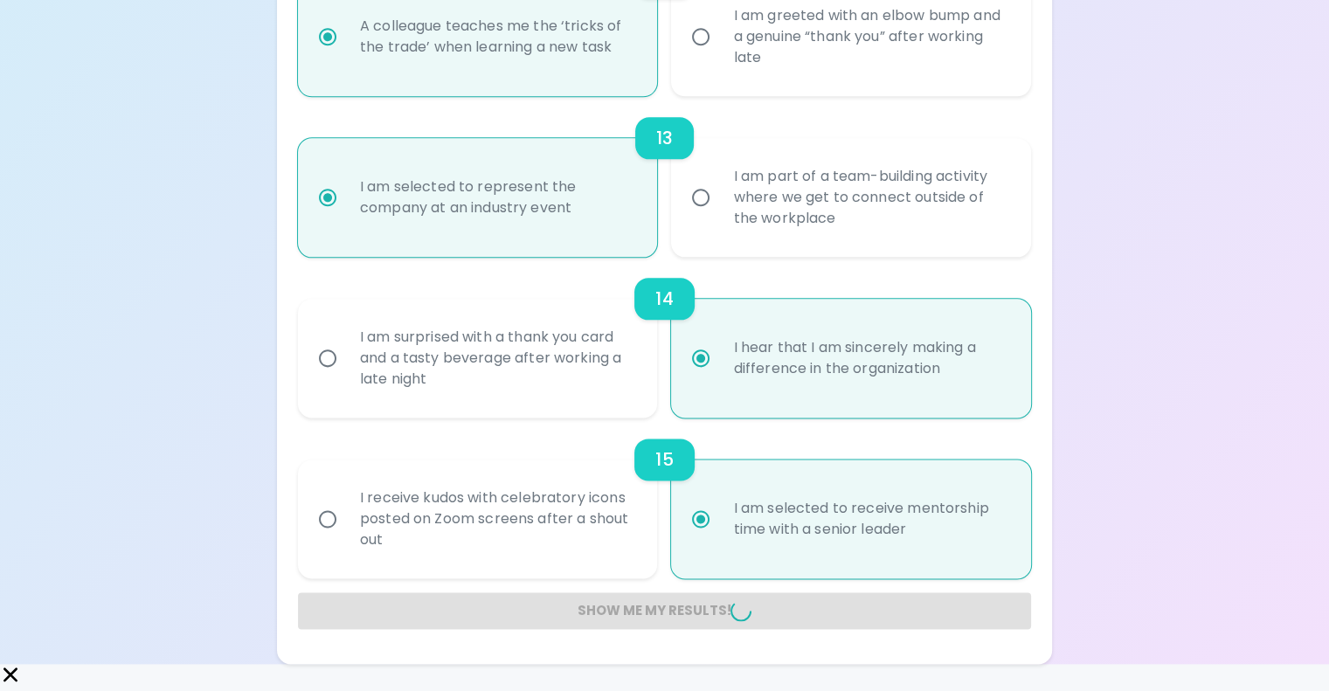
radio input "false"
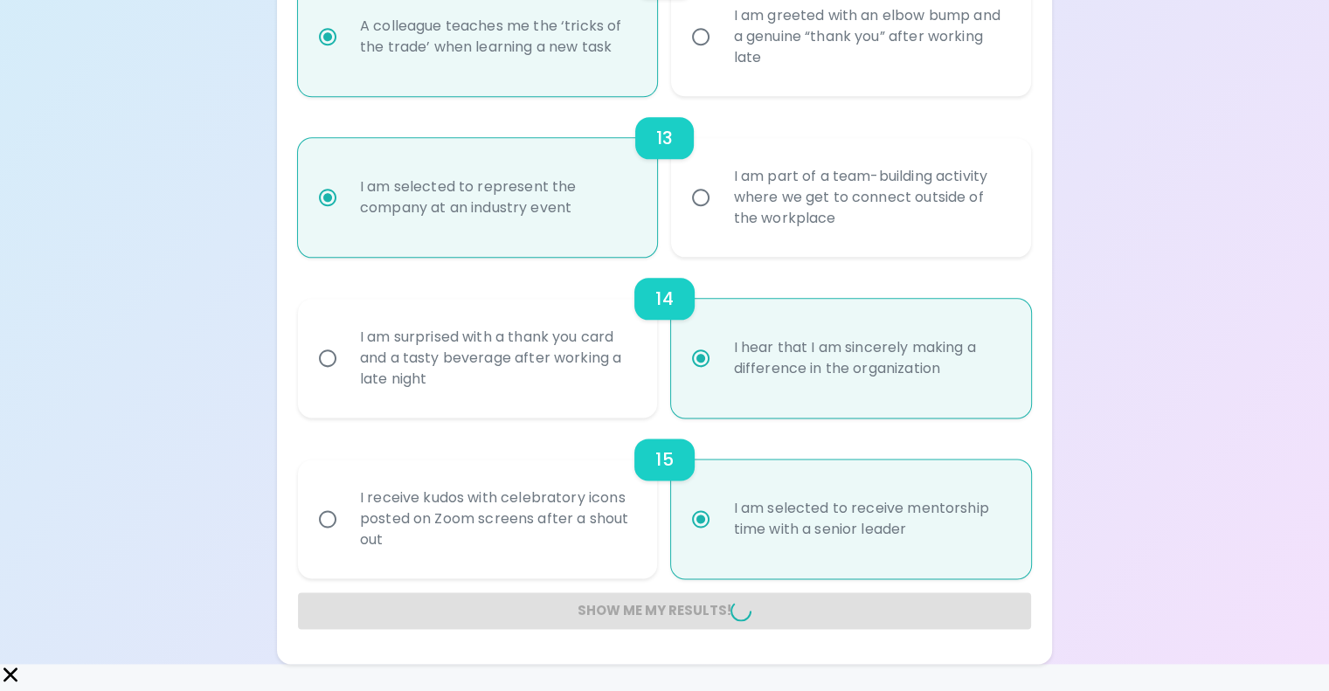
radio input "false"
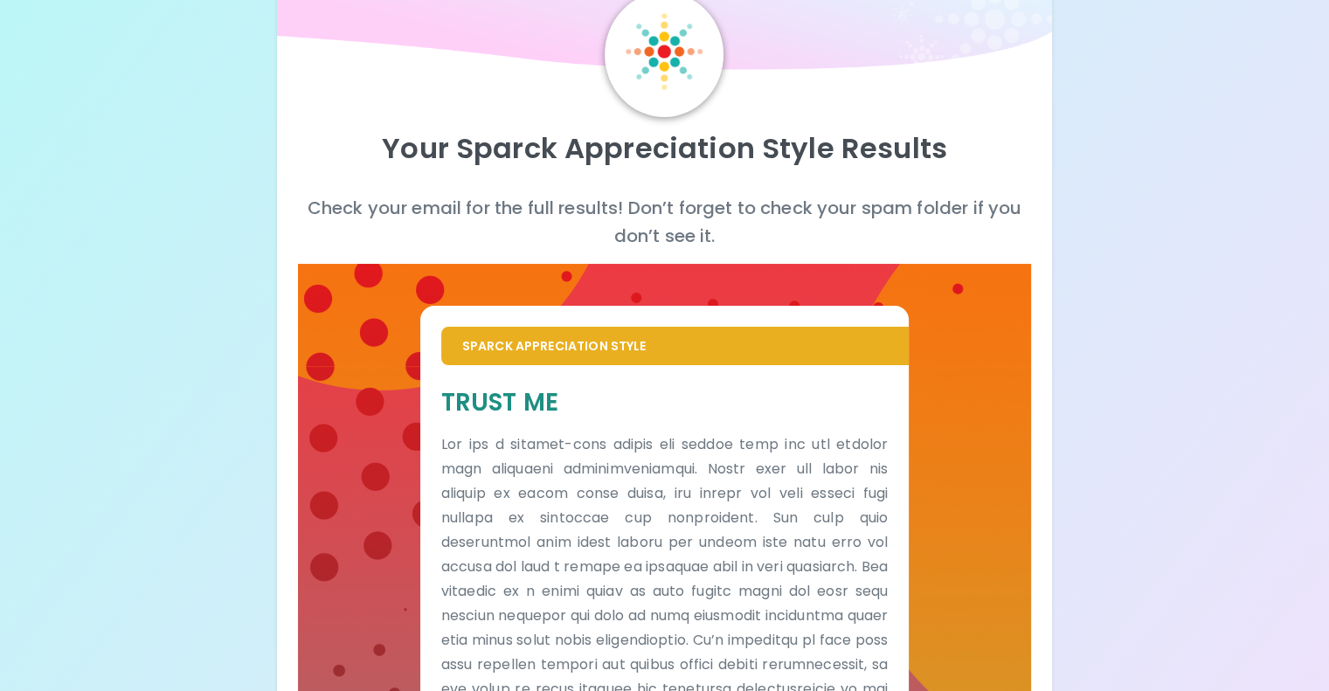
scroll to position [0, 0]
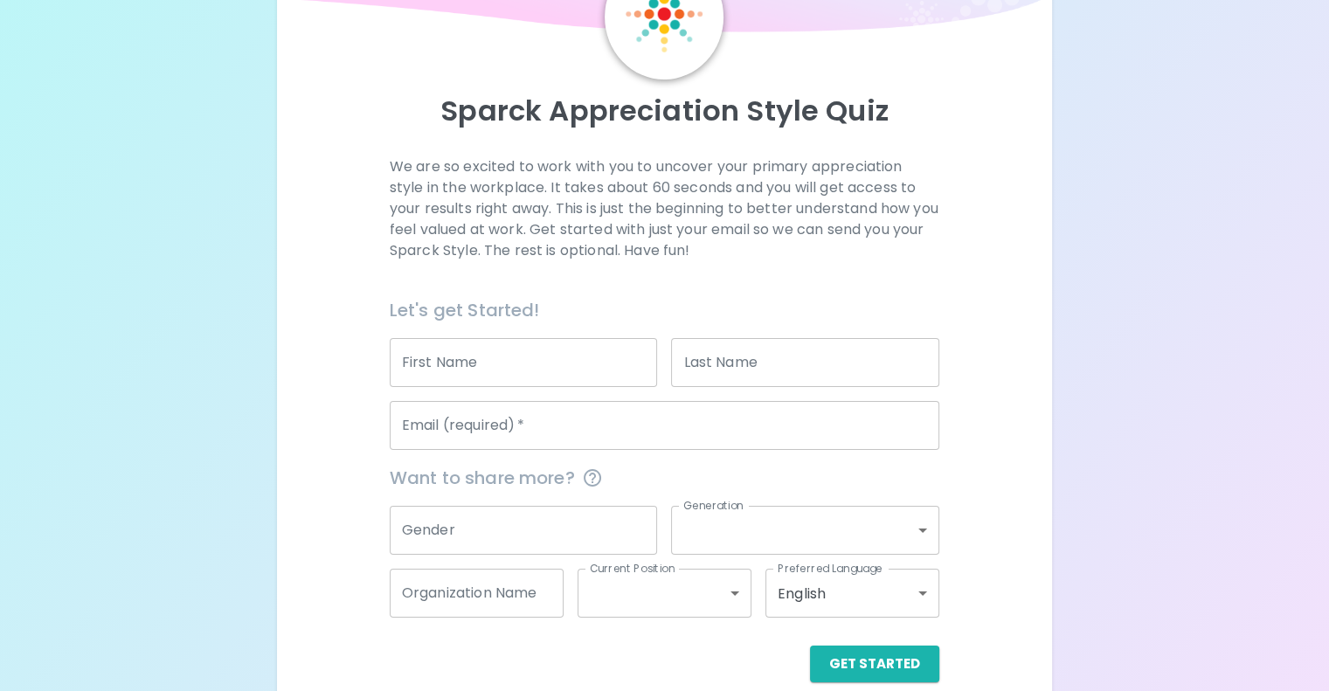
scroll to position [183, 0]
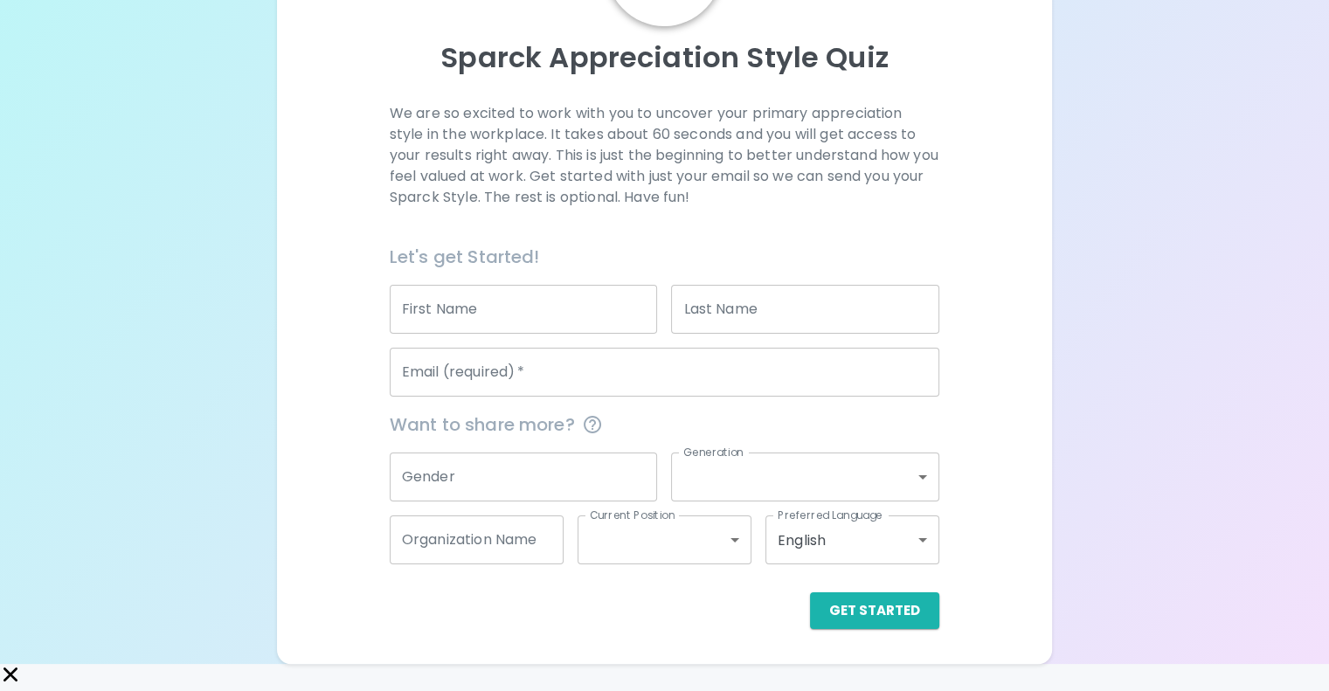
click at [563, 331] on input "First Name" at bounding box center [524, 309] width 268 height 49
type input "[PERSON_NAME]"
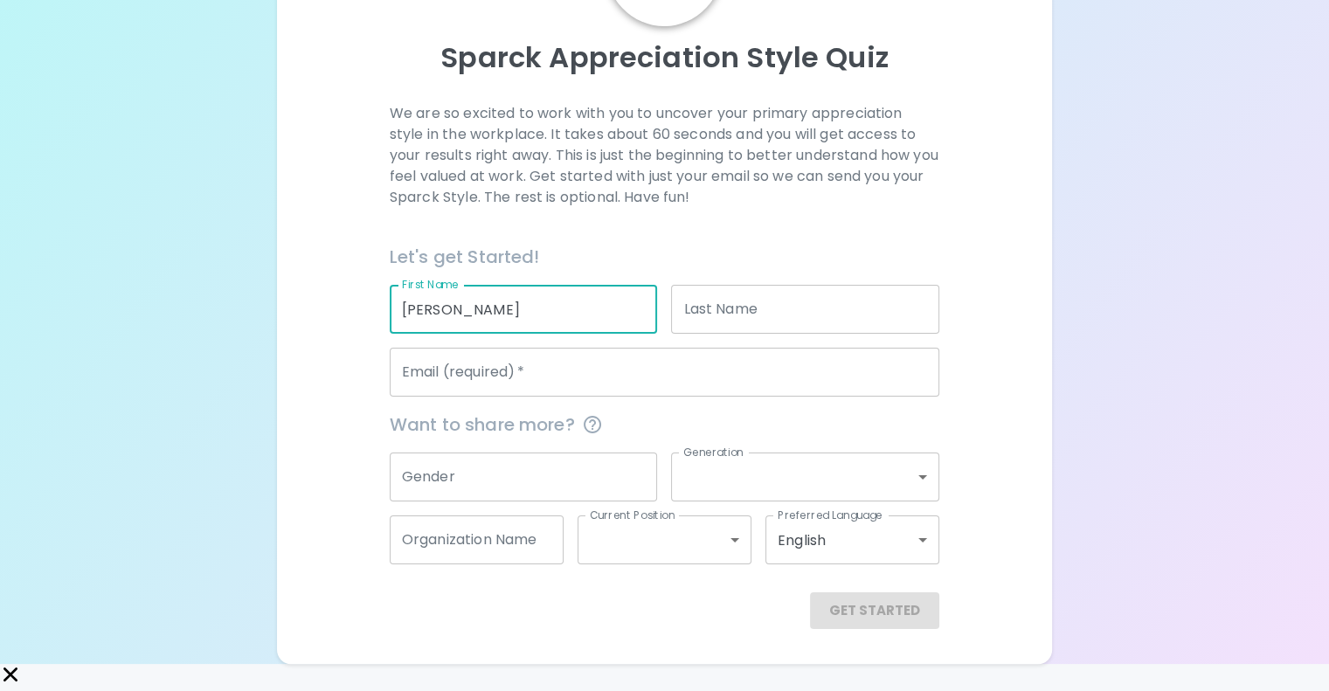
click at [714, 328] on input "Last Name" at bounding box center [805, 309] width 268 height 49
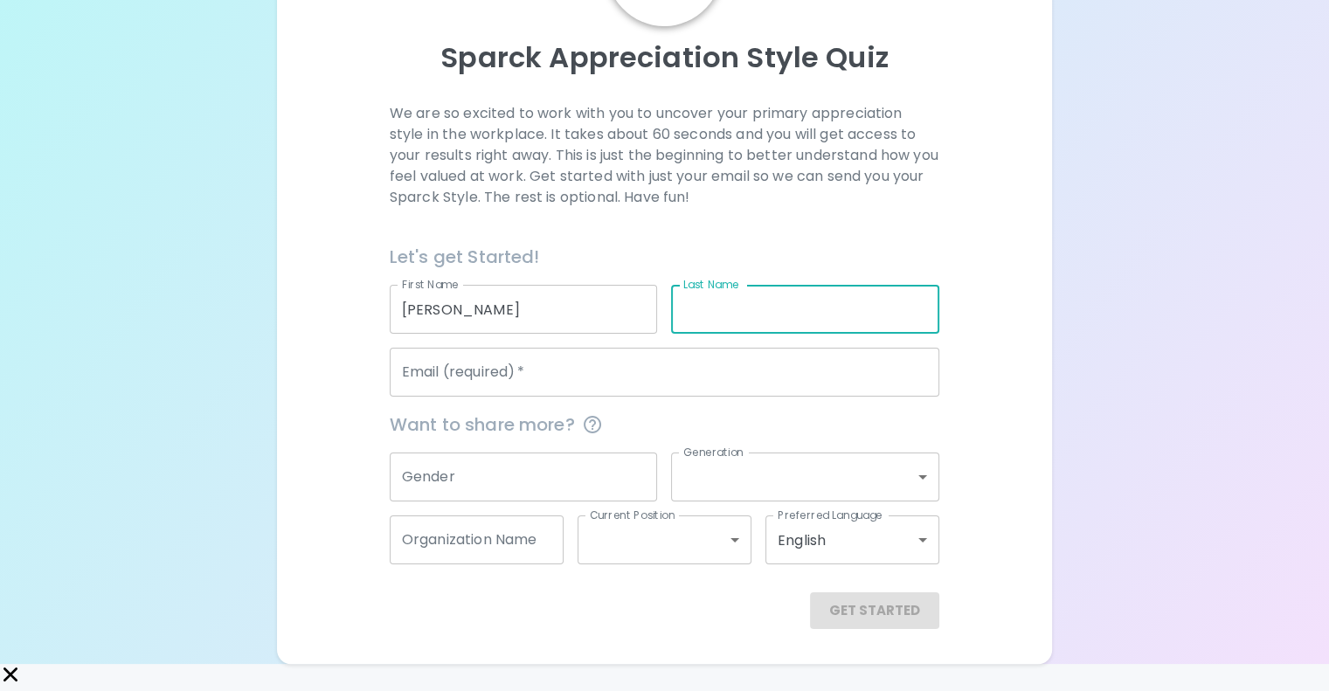
type input "Dente"
click at [744, 397] on input "Email (required)   *" at bounding box center [665, 372] width 550 height 49
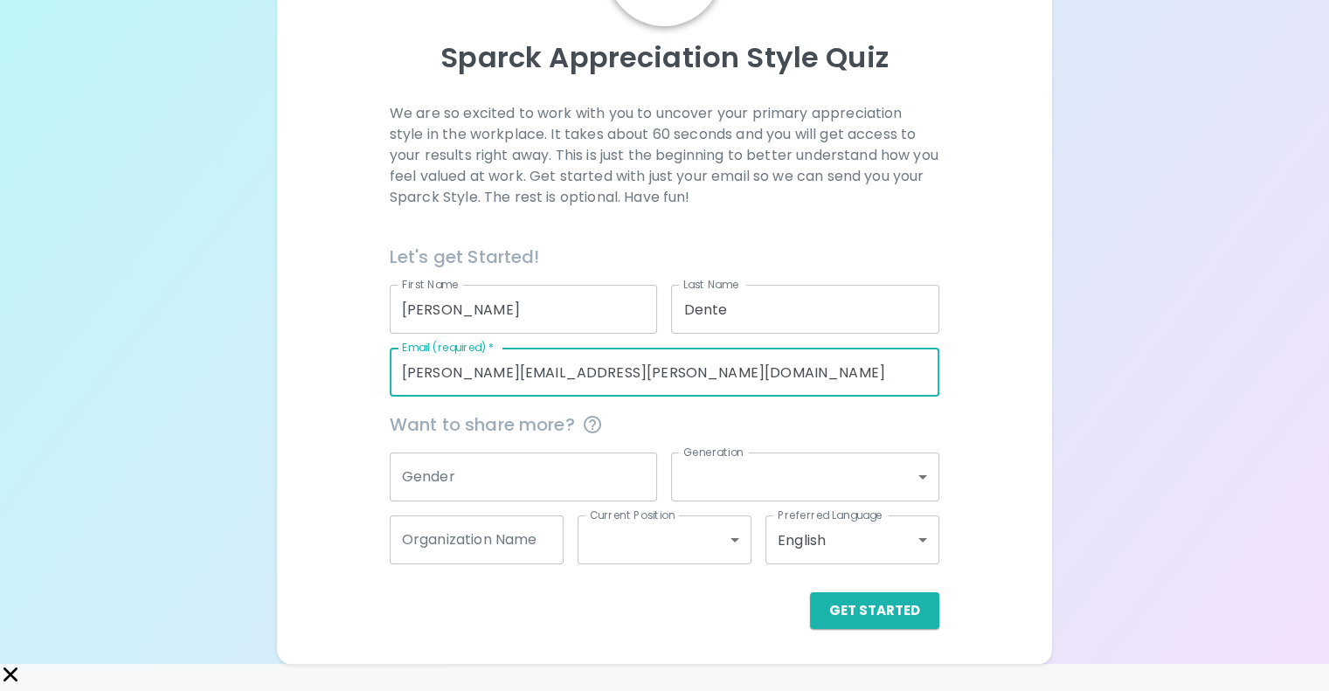
click at [517, 397] on input "[PERSON_NAME][EMAIL_ADDRESS][PERSON_NAME][DOMAIN_NAME]" at bounding box center [665, 372] width 550 height 49
type input "[PERSON_NAME][EMAIL_ADDRESS][PERSON_NAME][DOMAIN_NAME]"
click at [716, 439] on span "Want to share more?" at bounding box center [665, 425] width 550 height 28
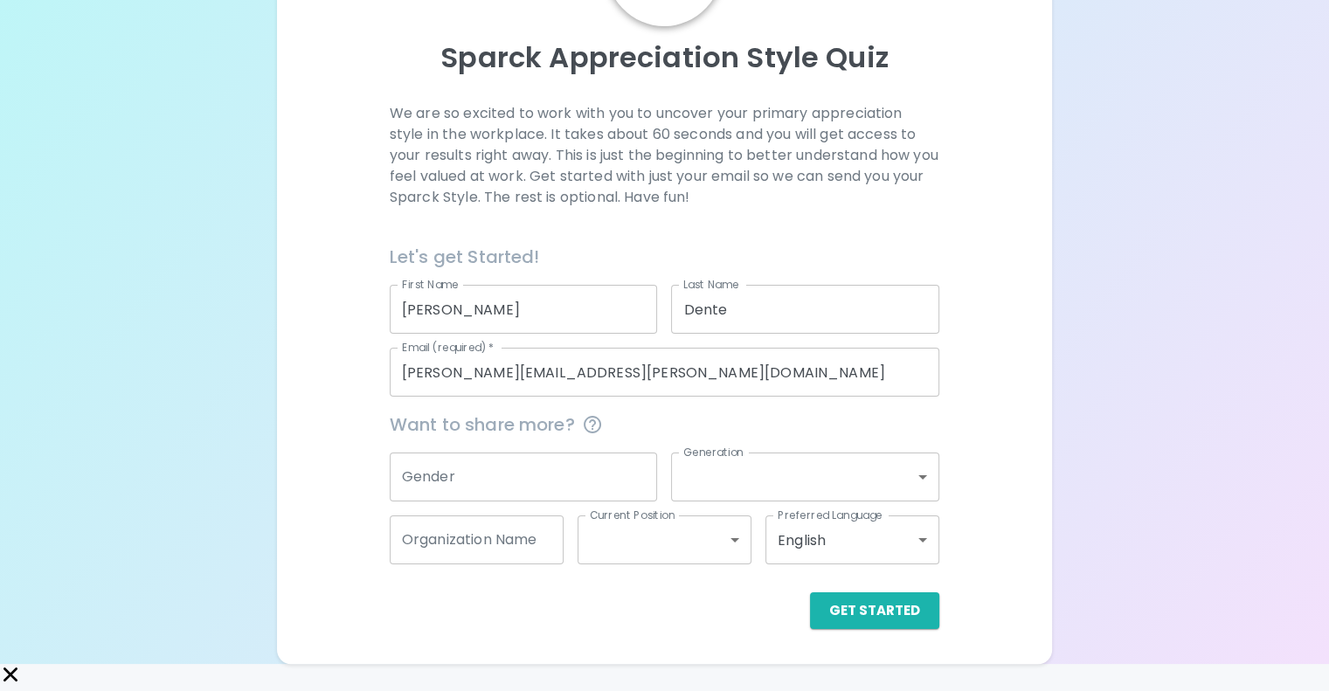
click at [597, 489] on input "Gender" at bounding box center [524, 477] width 268 height 49
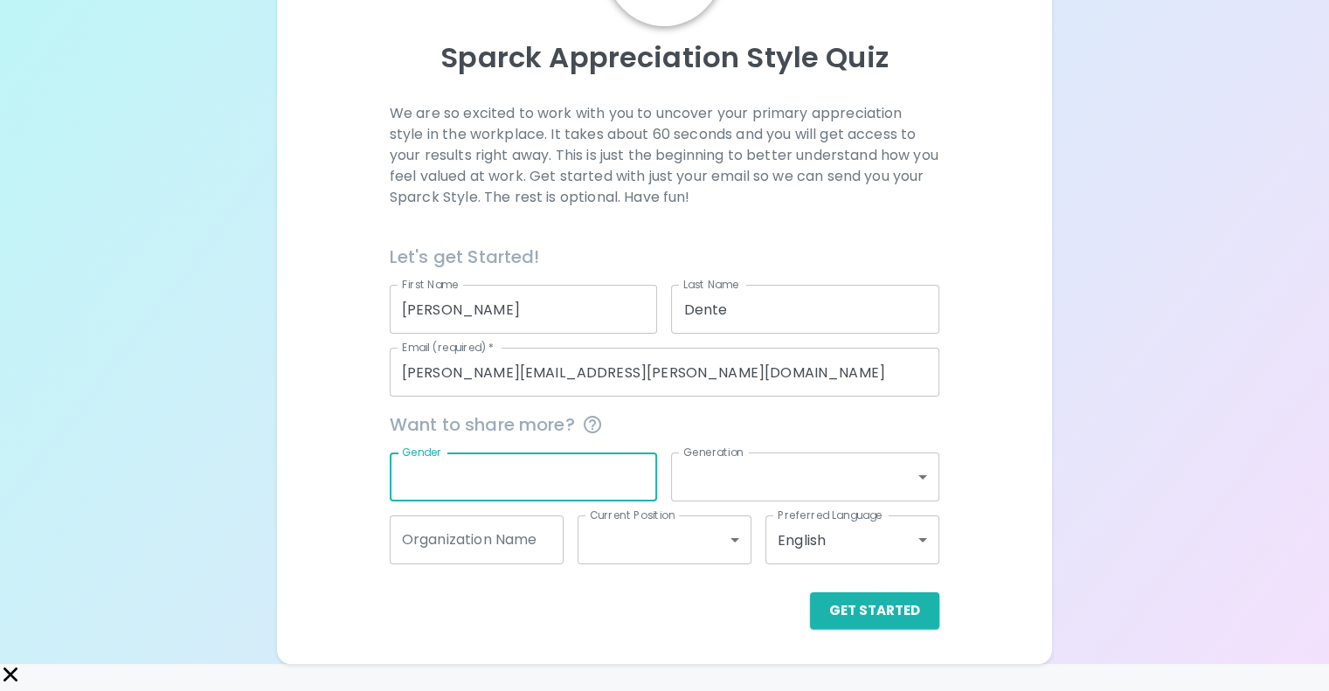
type input "[DEMOGRAPHIC_DATA]"
click at [697, 502] on body "Sparck Appreciation Style Quiz We are so excited to work with you to uncover yo…" at bounding box center [664, 261] width 1329 height 860
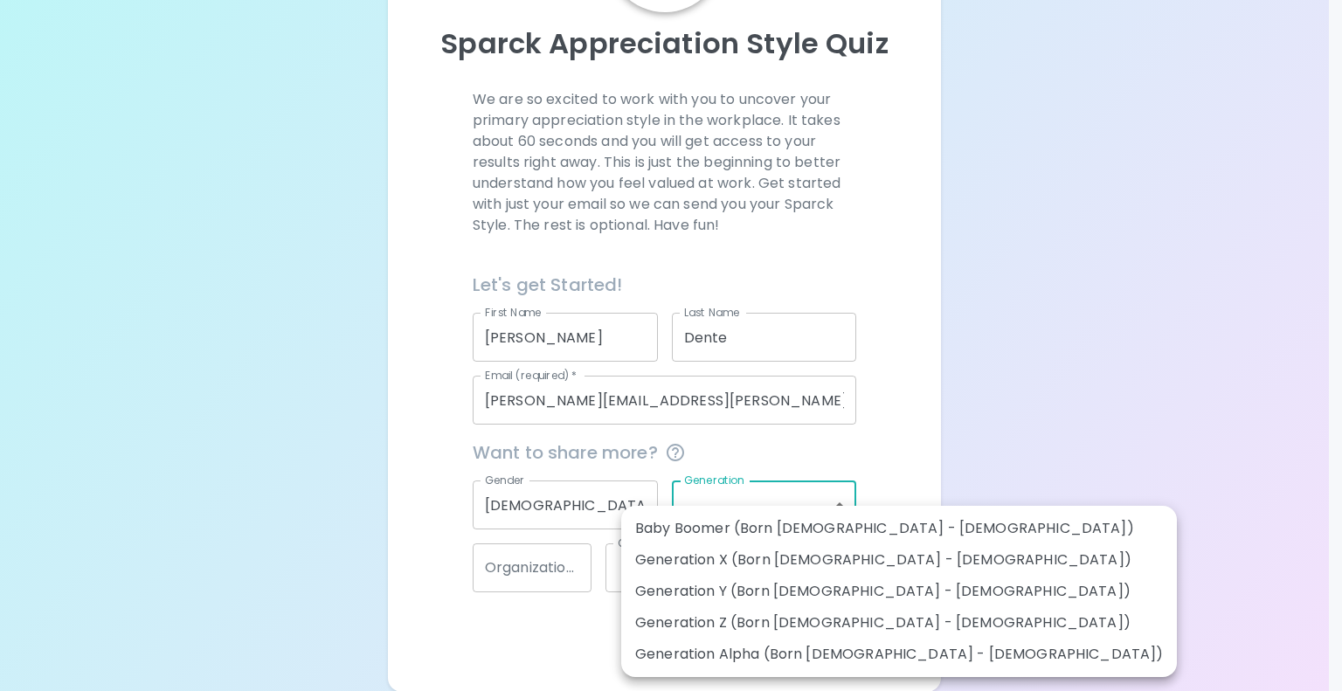
drag, startPoint x: 716, startPoint y: 616, endPoint x: 707, endPoint y: 618, distance: 8.9
click at [716, 618] on li "Generation Z (Born [DEMOGRAPHIC_DATA] - [DEMOGRAPHIC_DATA])" at bounding box center [899, 622] width 556 height 31
type input "generation_z"
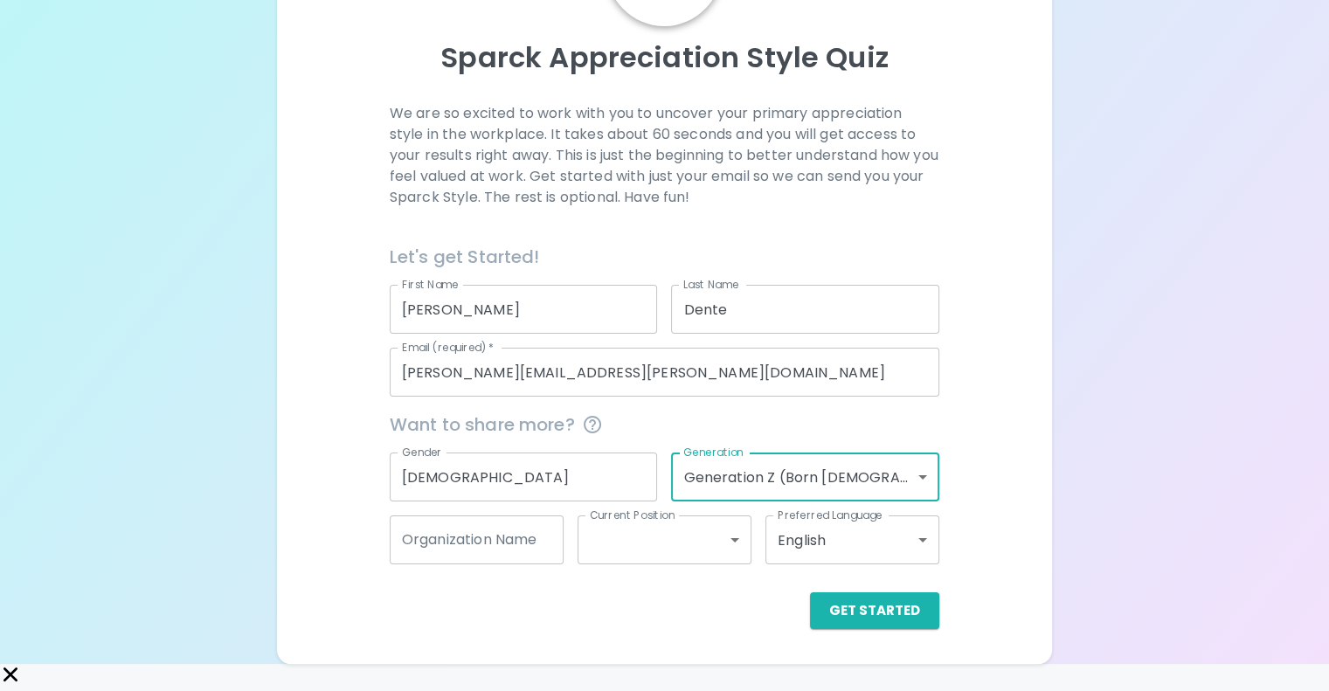
click at [564, 564] on input "Organization Name" at bounding box center [477, 540] width 174 height 49
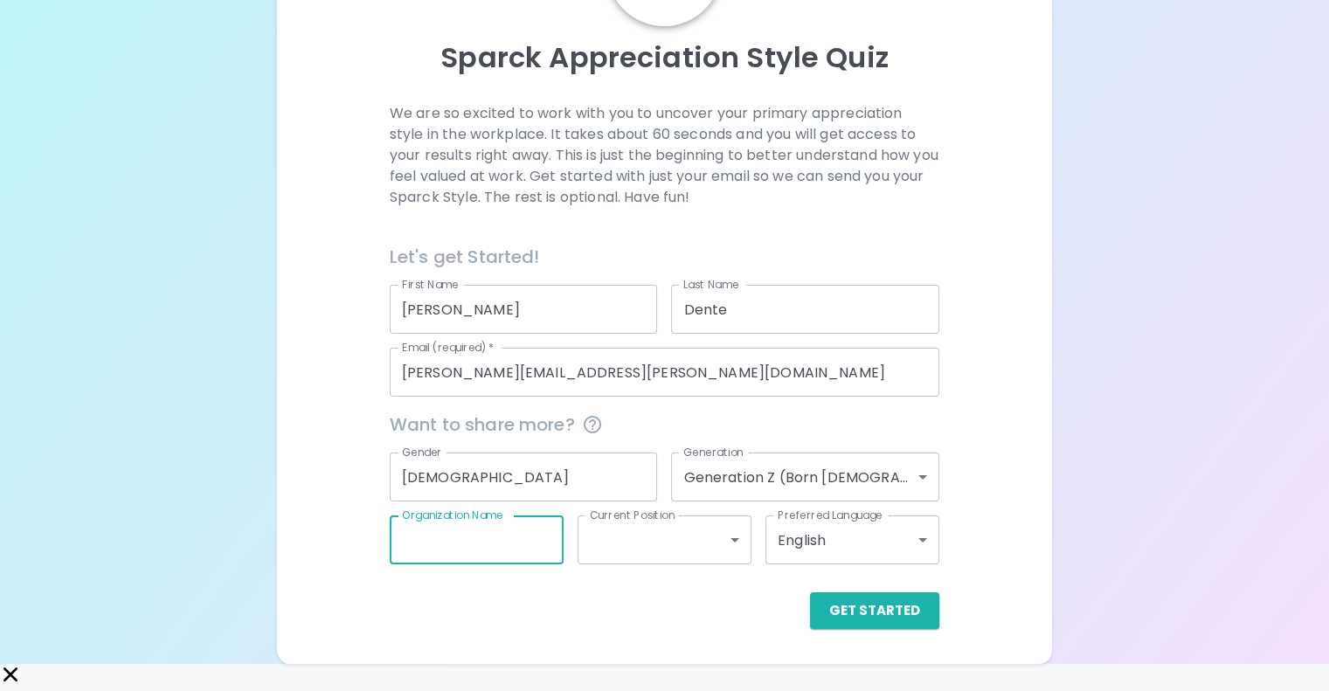
type input "ProLink"
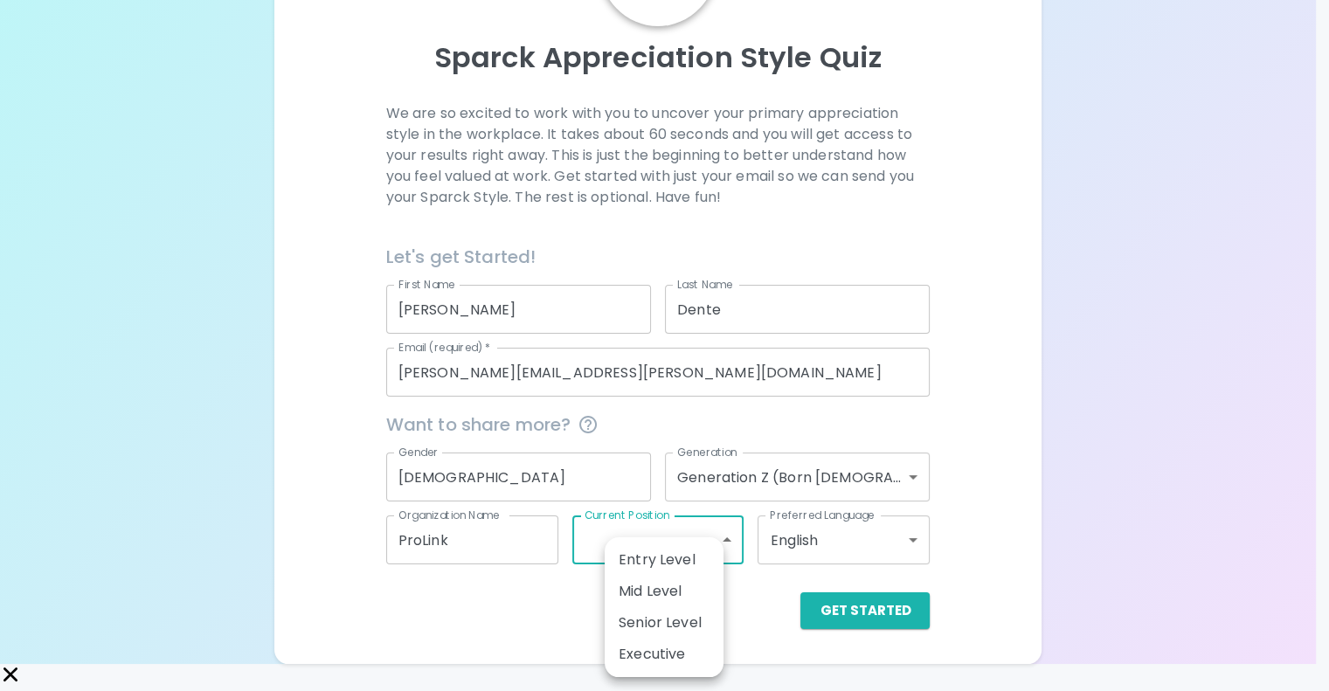
click at [634, 572] on body "Sparck Appreciation Style Quiz We are so excited to work with you to uncover yo…" at bounding box center [664, 261] width 1329 height 860
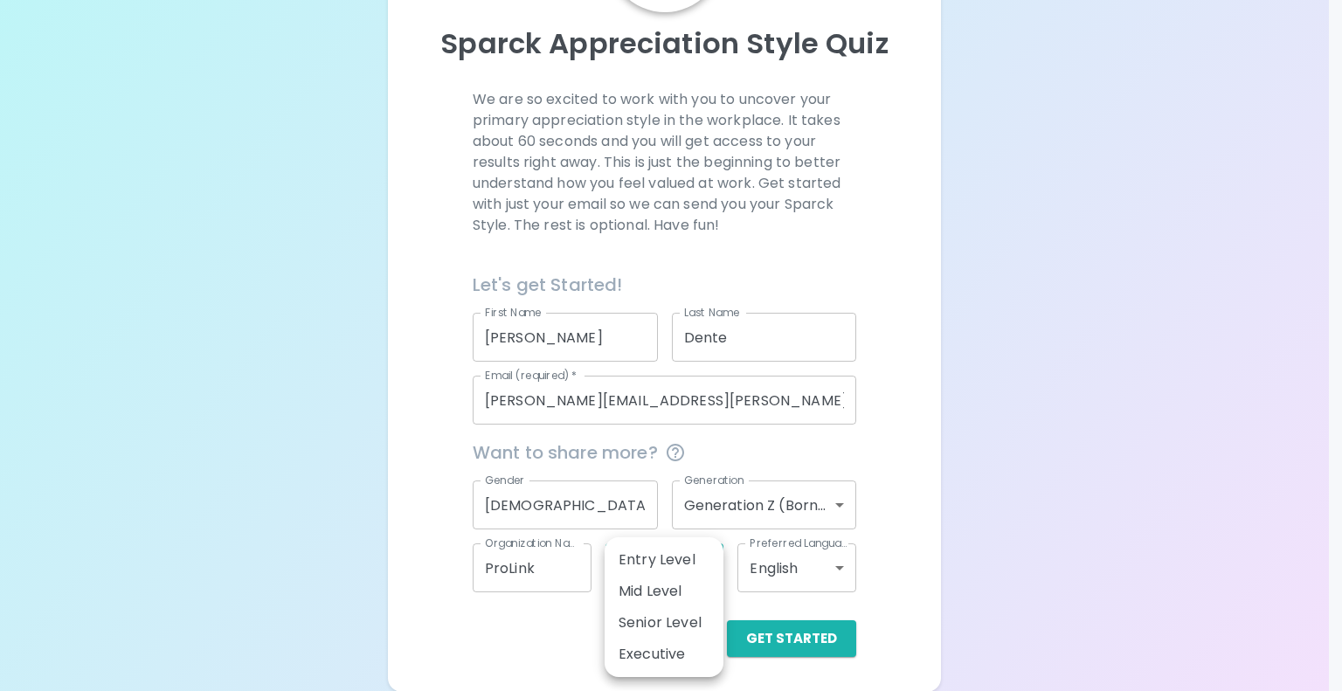
click at [662, 564] on li "Entry Level" at bounding box center [664, 559] width 119 height 31
type input "entry_level"
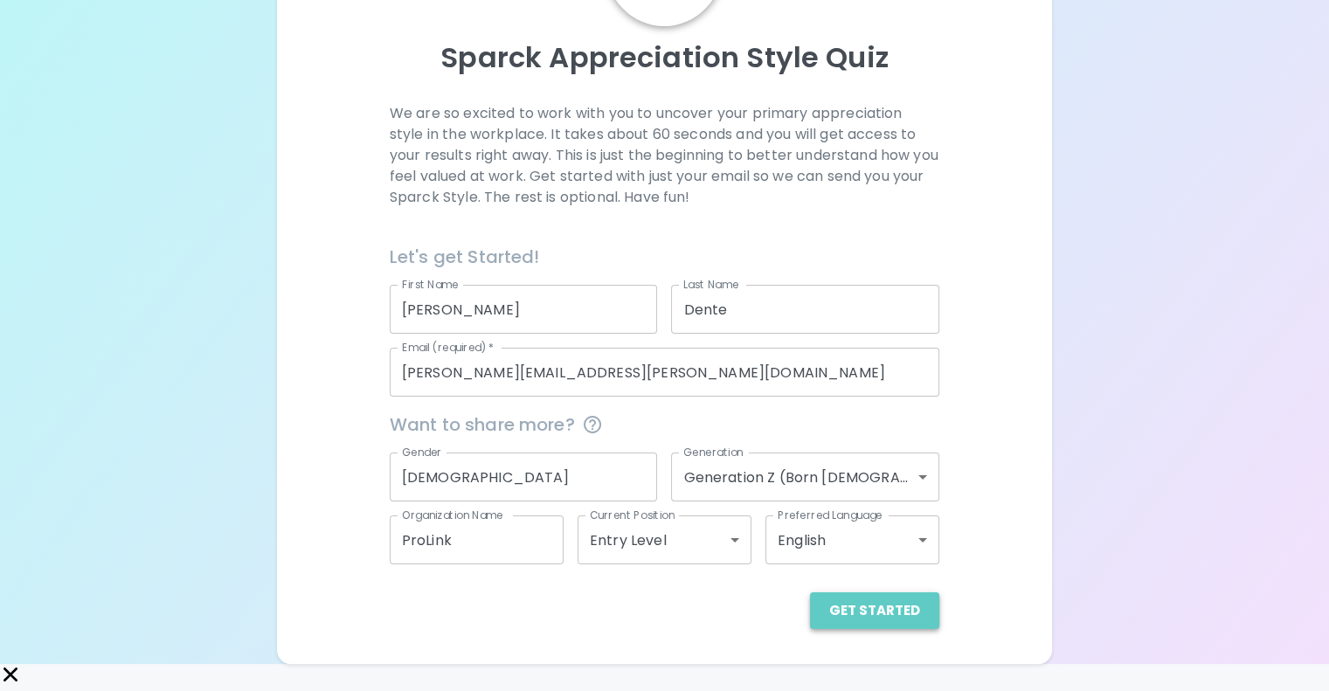
click at [811, 629] on button "Get Started" at bounding box center [874, 610] width 129 height 37
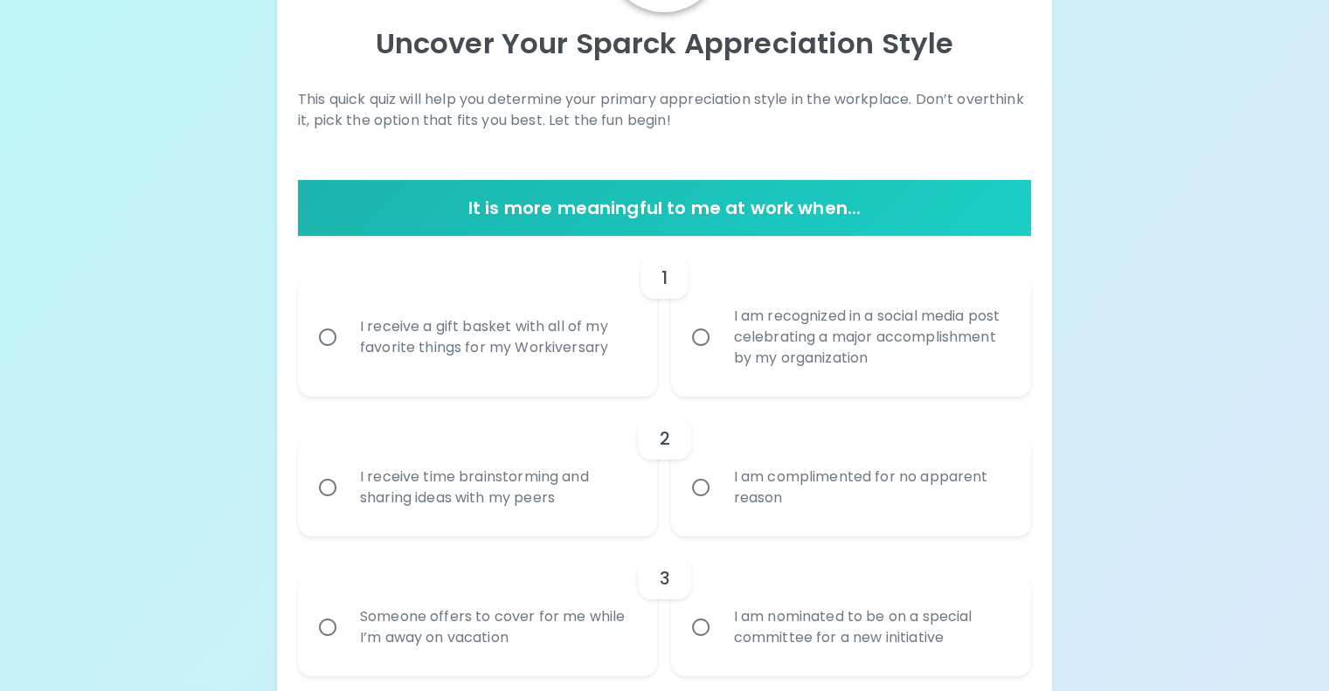
scroll to position [270, 0]
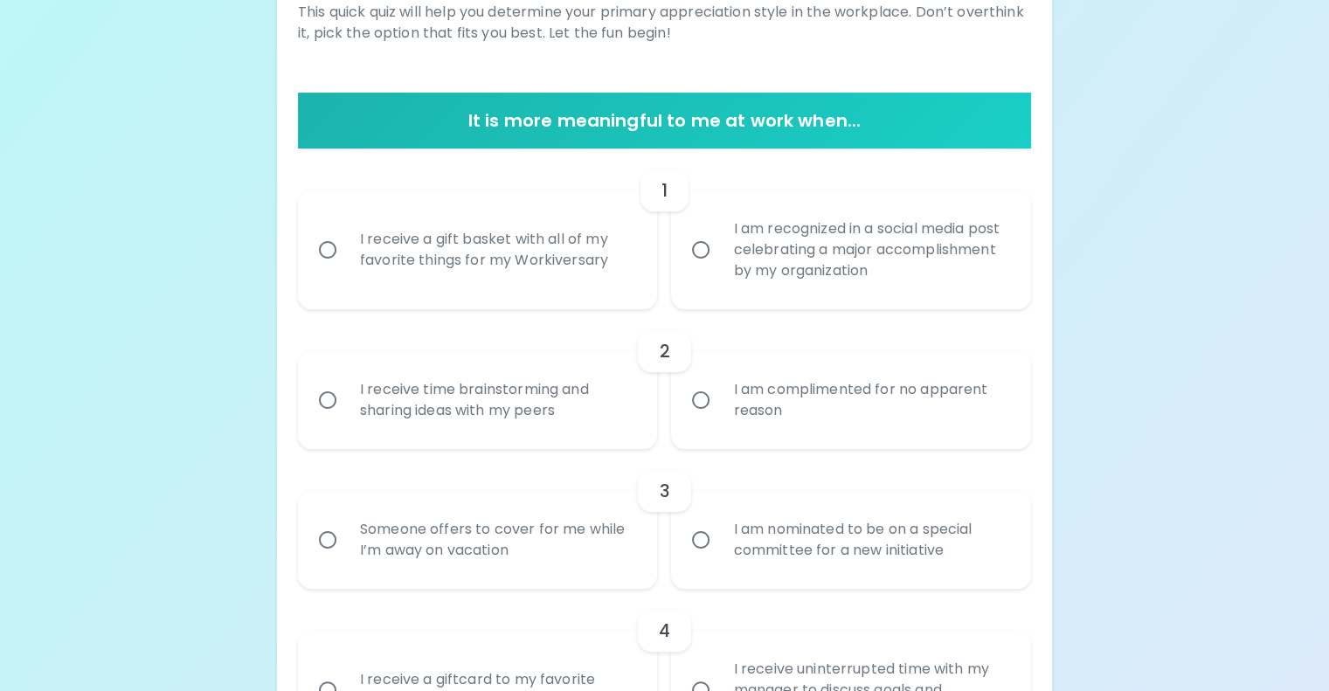
click at [786, 302] on div "I am recognized in a social media post celebrating a major accomplishment by my…" at bounding box center [870, 249] width 302 height 105
click at [719, 268] on input "I am recognized in a social media post celebrating a major accomplishment by my…" at bounding box center [700, 250] width 37 height 37
radio input "true"
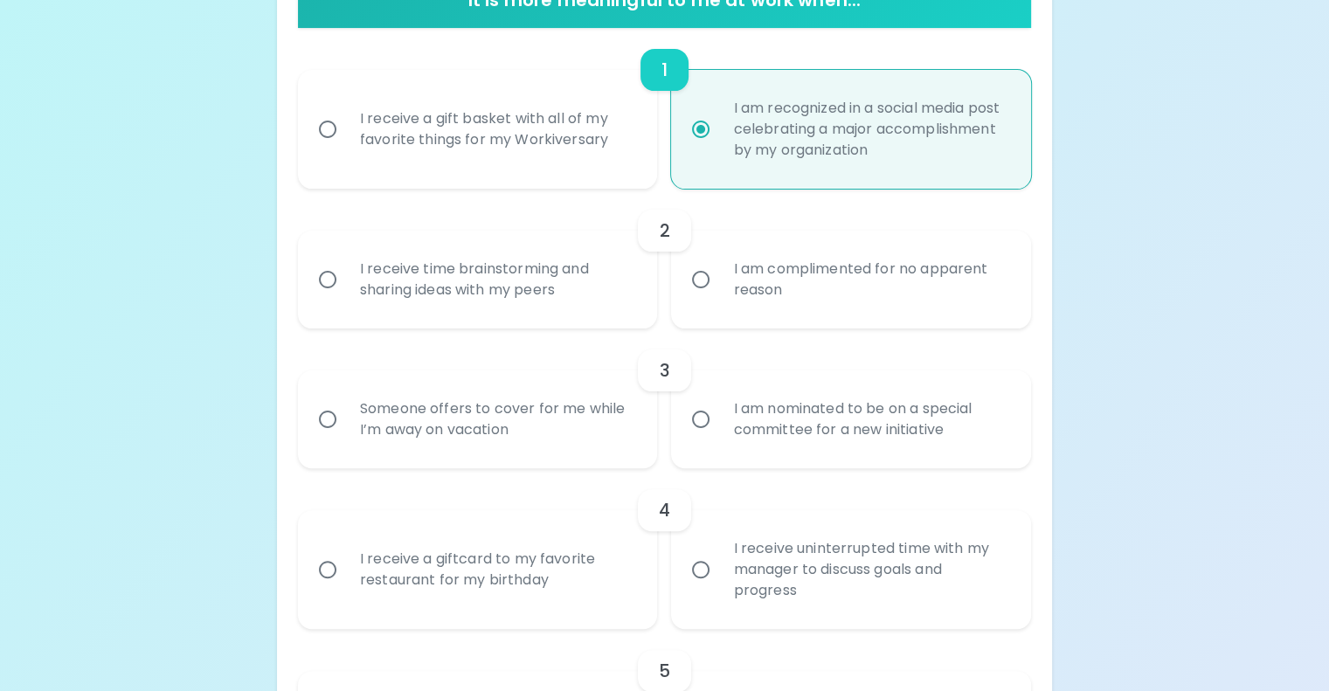
scroll to position [410, 0]
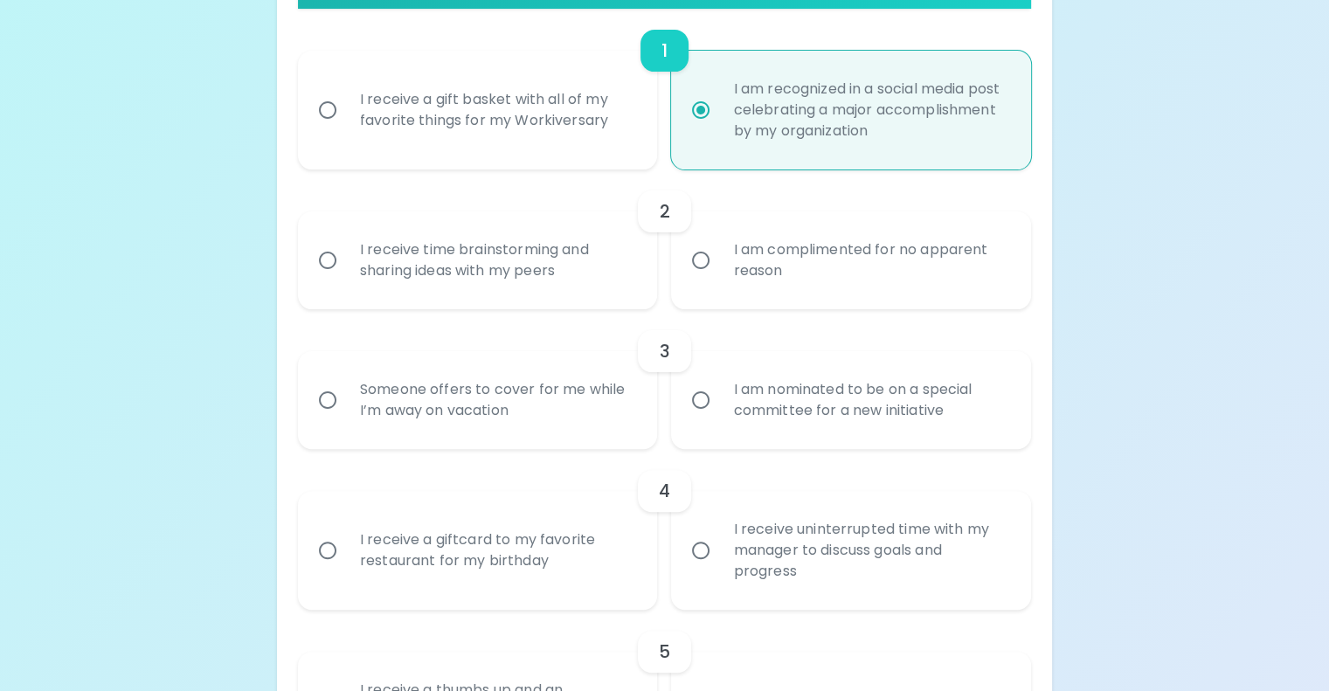
click at [601, 302] on div "I receive time brainstorming and sharing ideas with my peers" at bounding box center [497, 260] width 302 height 84
click at [346, 279] on input "I receive time brainstorming and sharing ideas with my peers" at bounding box center [327, 260] width 37 height 37
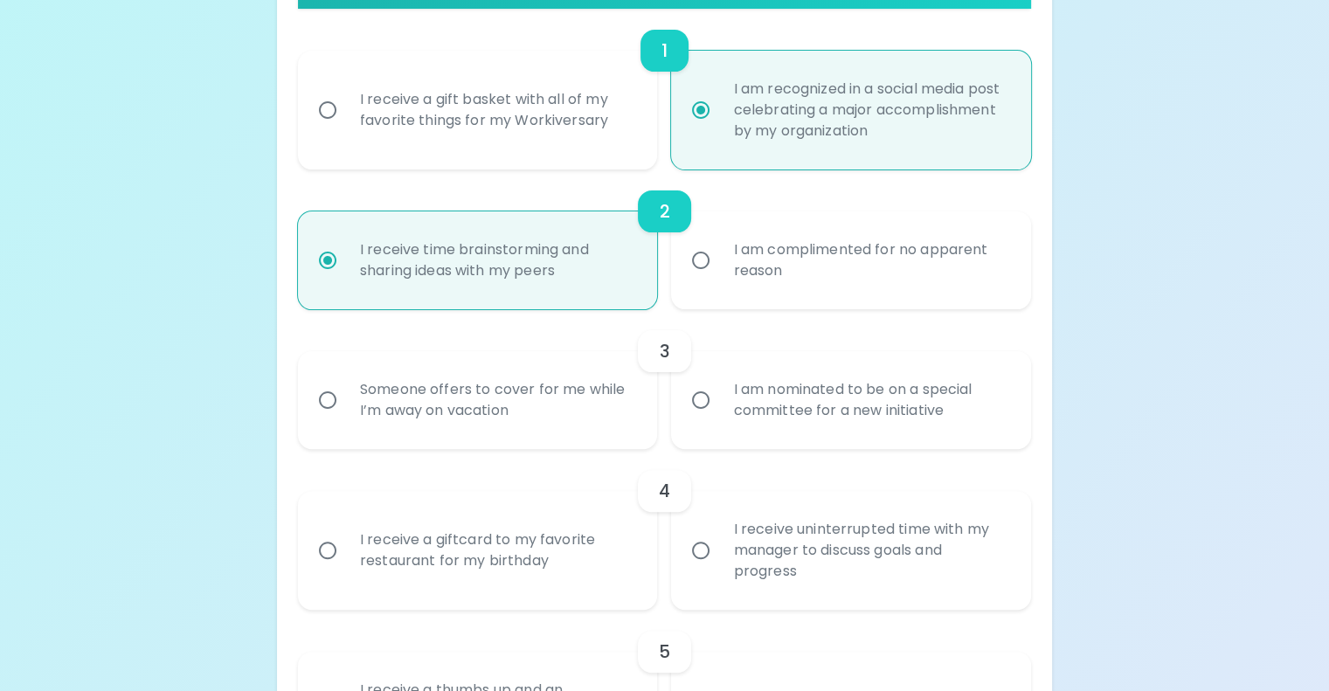
scroll to position [550, 0]
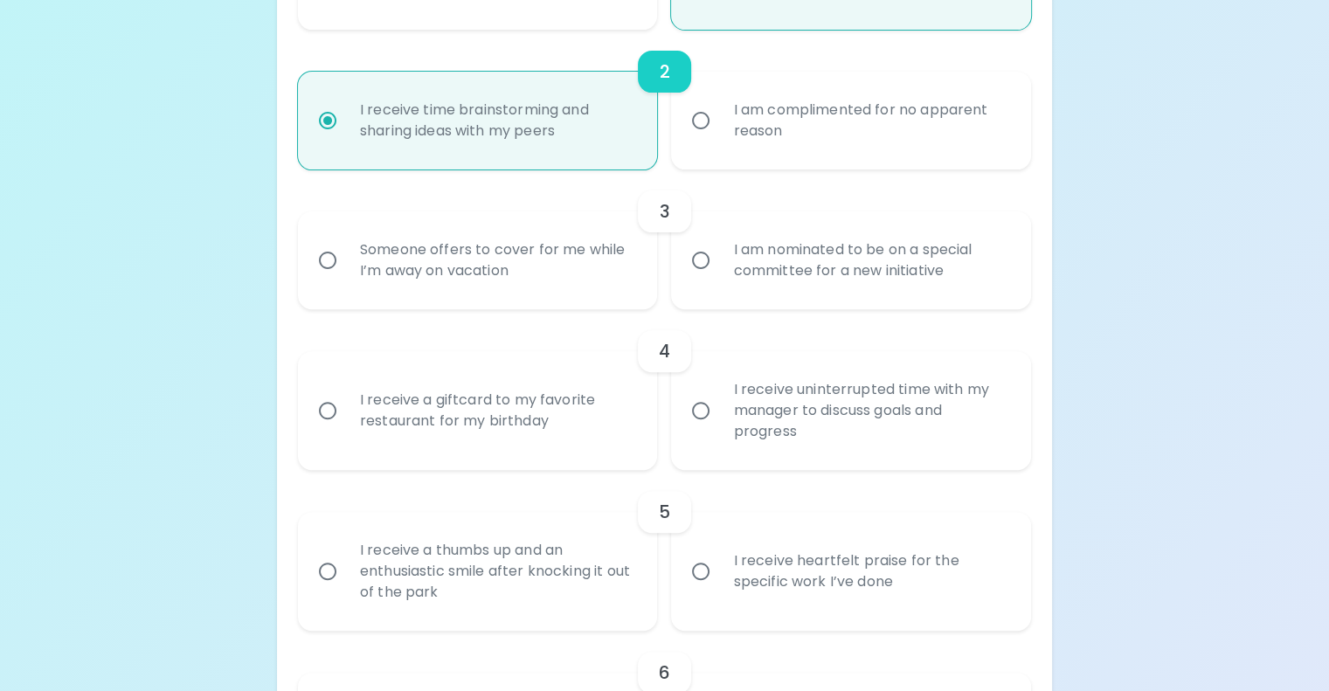
radio input "true"
click at [692, 309] on label "I am nominated to be on a special committee for a new initiative" at bounding box center [841, 260] width 360 height 98
click at [692, 279] on input "I am nominated to be on a special committee for a new initiative" at bounding box center [700, 260] width 37 height 37
radio input "false"
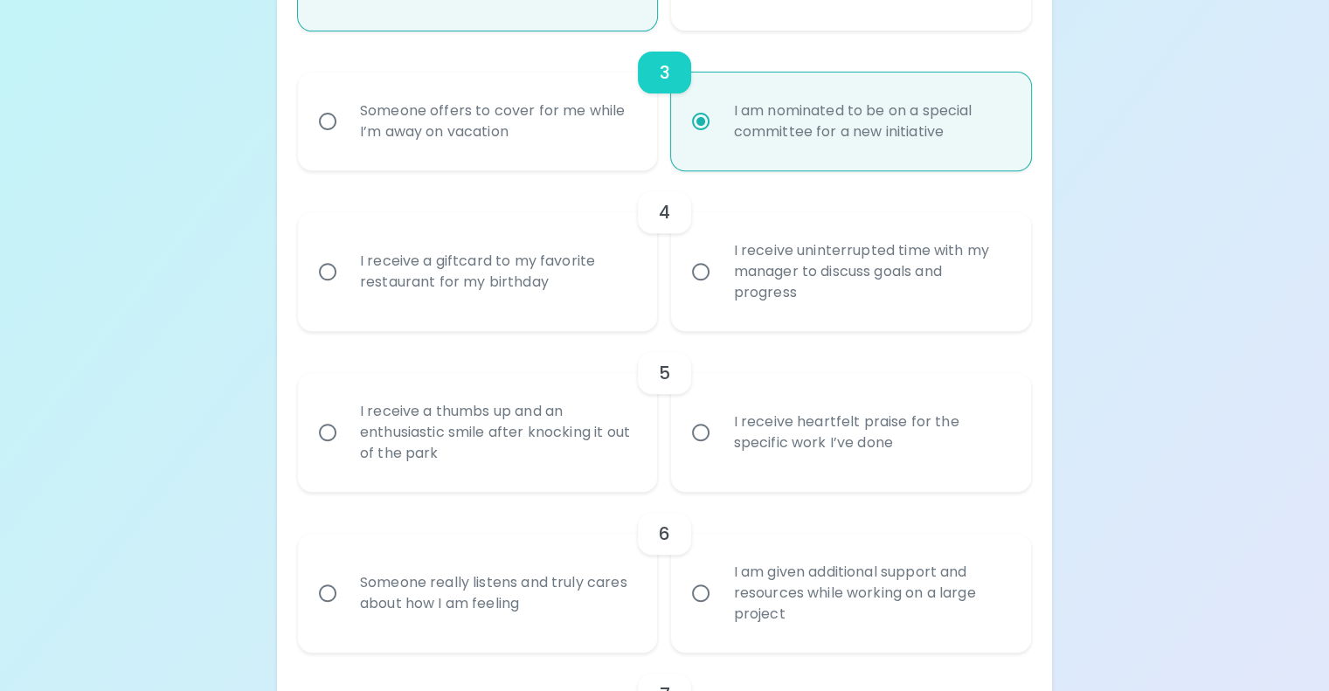
scroll to position [689, 0]
radio input "true"
click at [717, 330] on label "I receive uninterrupted time with my manager to discuss goals and progress" at bounding box center [841, 270] width 360 height 119
click at [717, 289] on input "I receive uninterrupted time with my manager to discuss goals and progress" at bounding box center [700, 271] width 37 height 37
radio input "false"
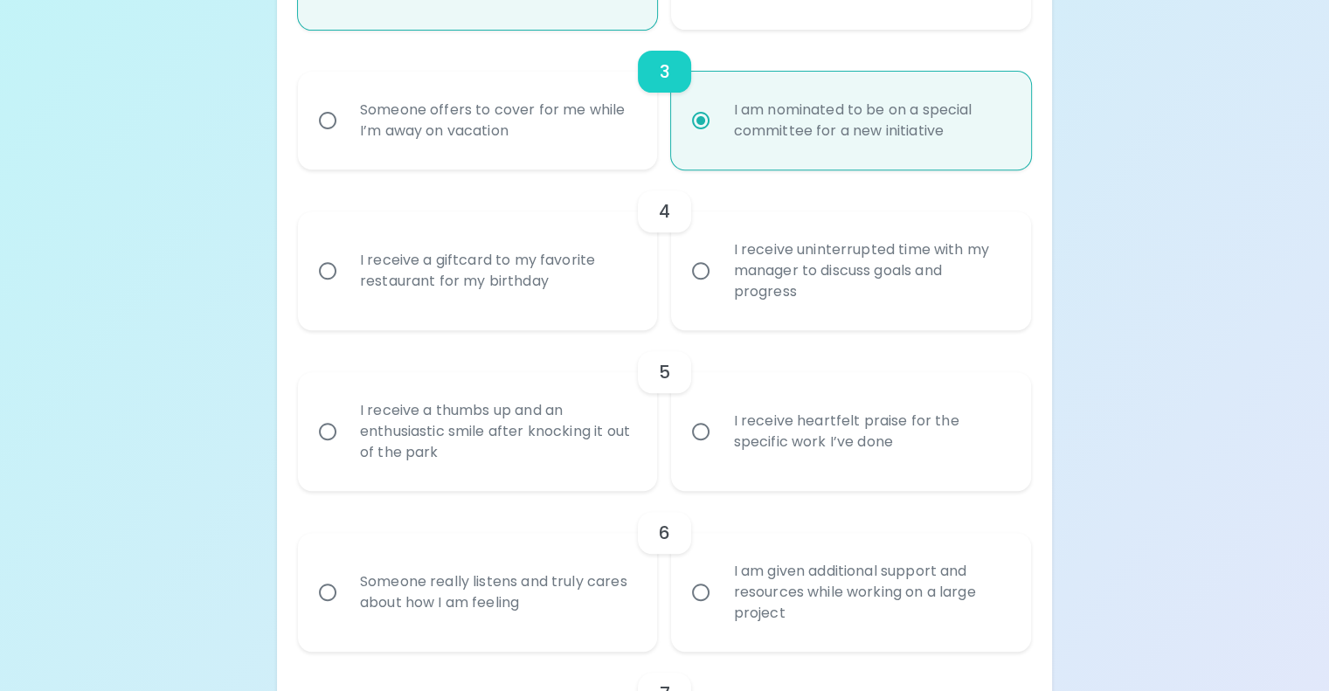
radio input "false"
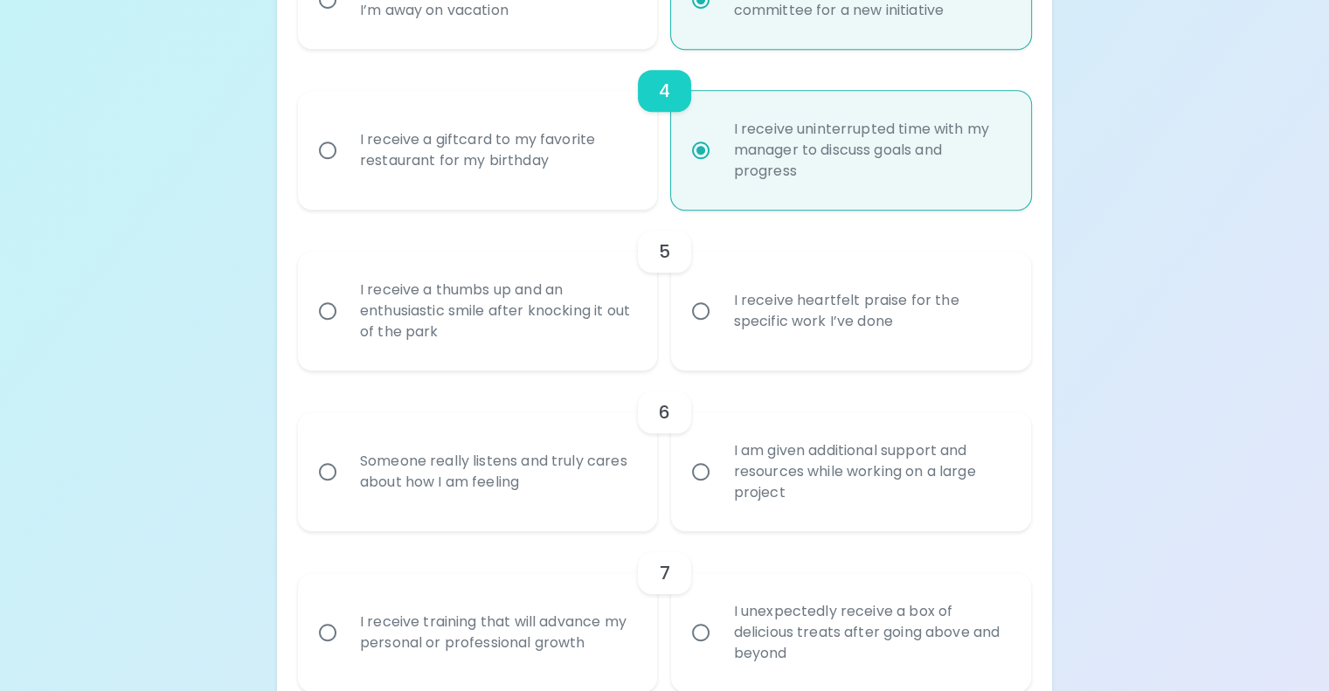
scroll to position [829, 0]
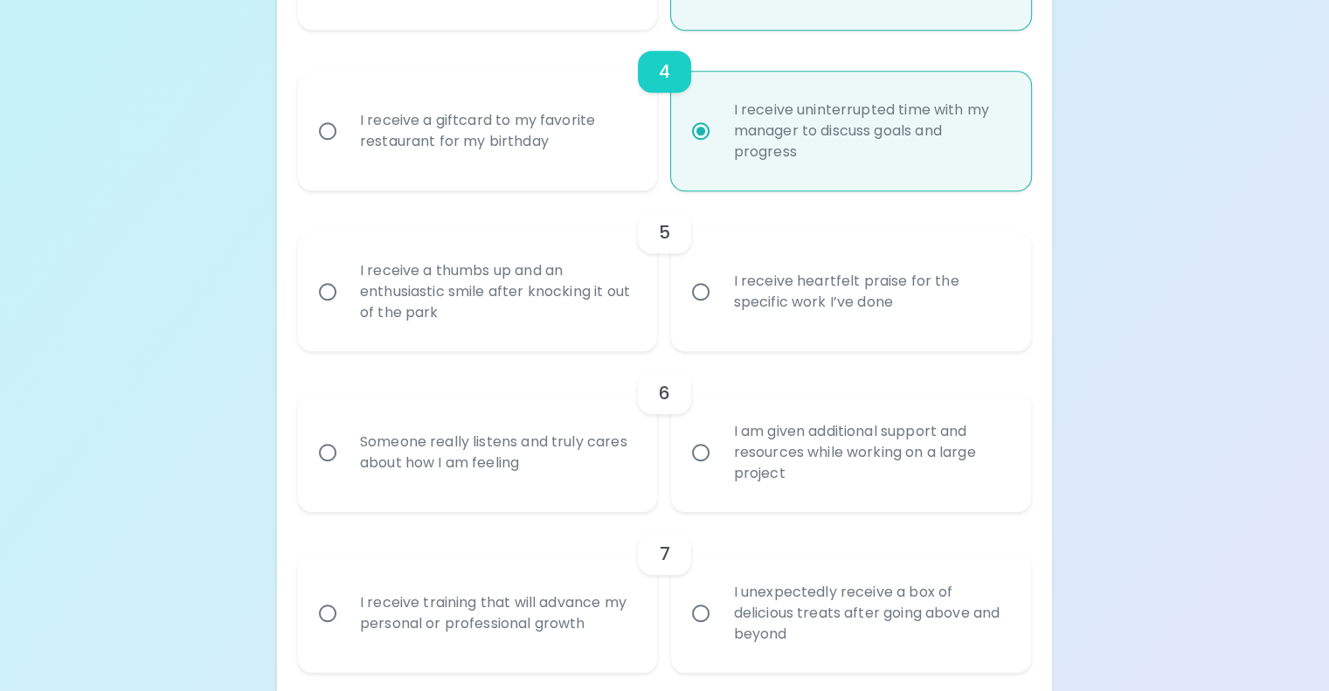
radio input "true"
click at [646, 344] on div "I receive a thumbs up and an enthusiastic smile after knocking it out of the pa…" at bounding box center [497, 291] width 302 height 105
click at [346, 310] on input "I receive a thumbs up and an enthusiastic smile after knocking it out of the pa…" at bounding box center [327, 291] width 37 height 37
radio input "false"
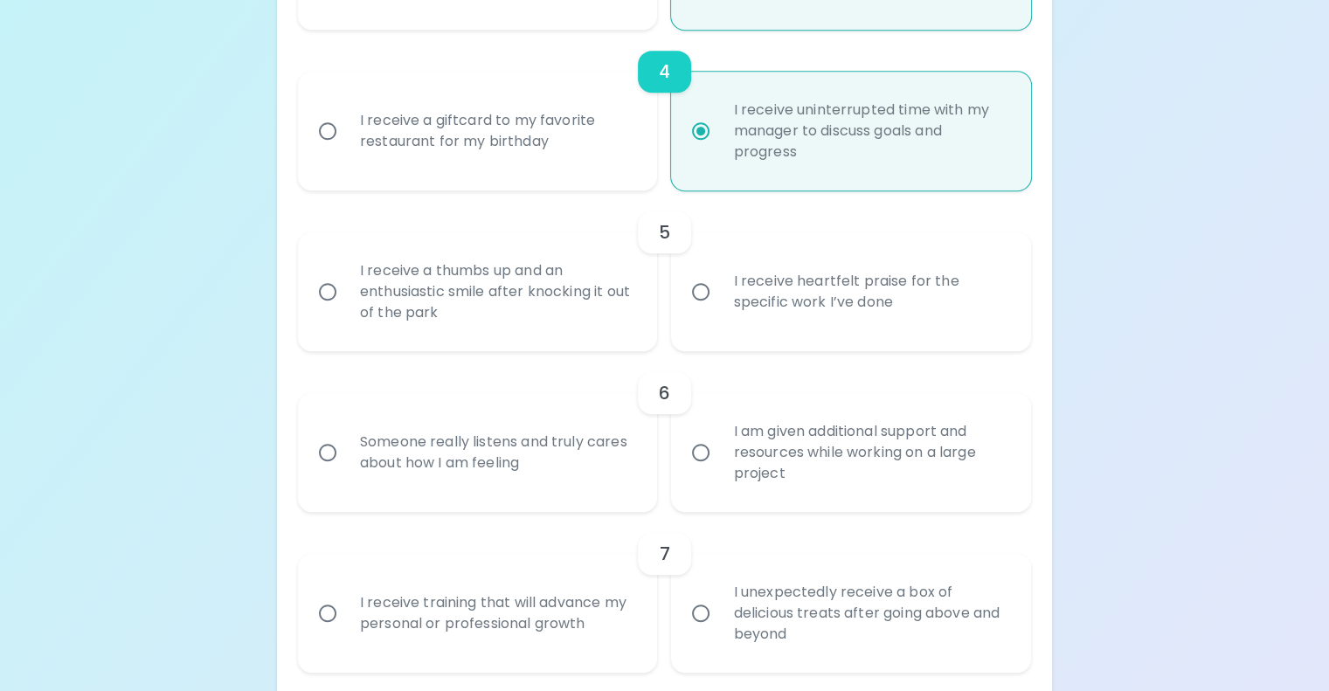
radio input "false"
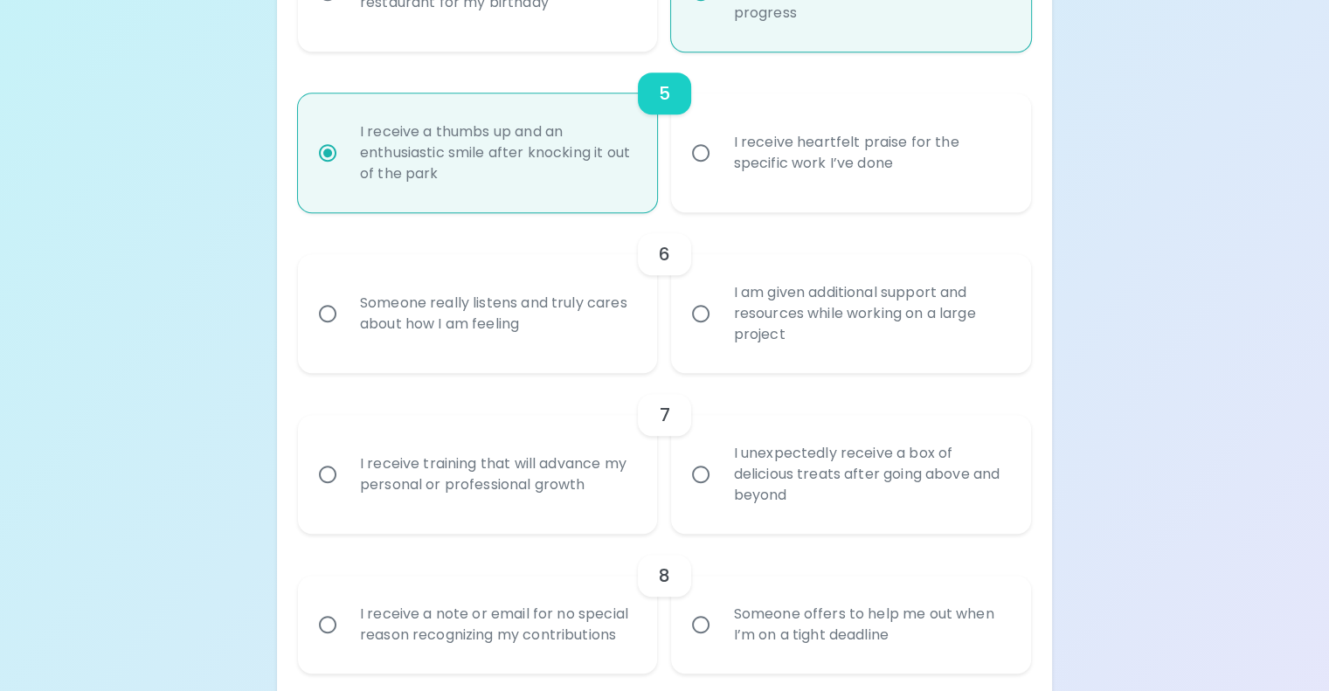
scroll to position [969, 0]
radio input "true"
click at [741, 365] on div "I am given additional support and resources while working on a large project" at bounding box center [870, 312] width 302 height 105
click at [719, 331] on input "I am given additional support and resources while working on a large project" at bounding box center [700, 312] width 37 height 37
radio input "false"
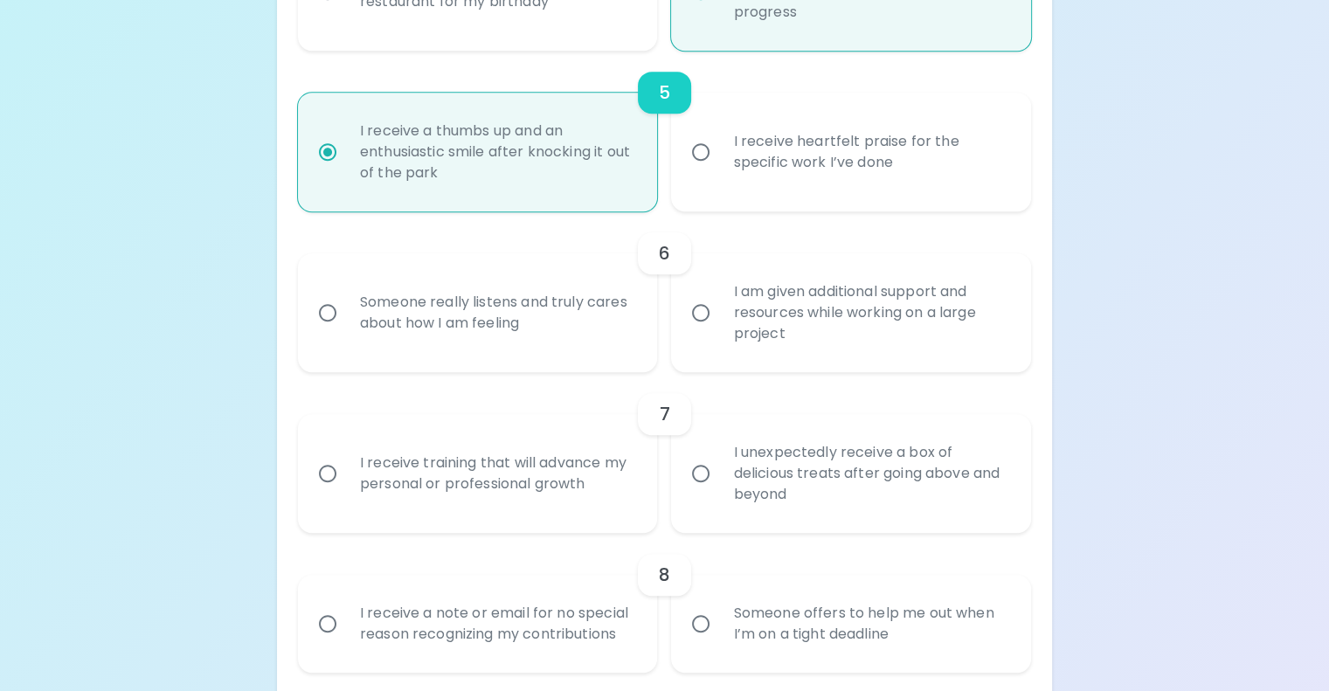
radio input "false"
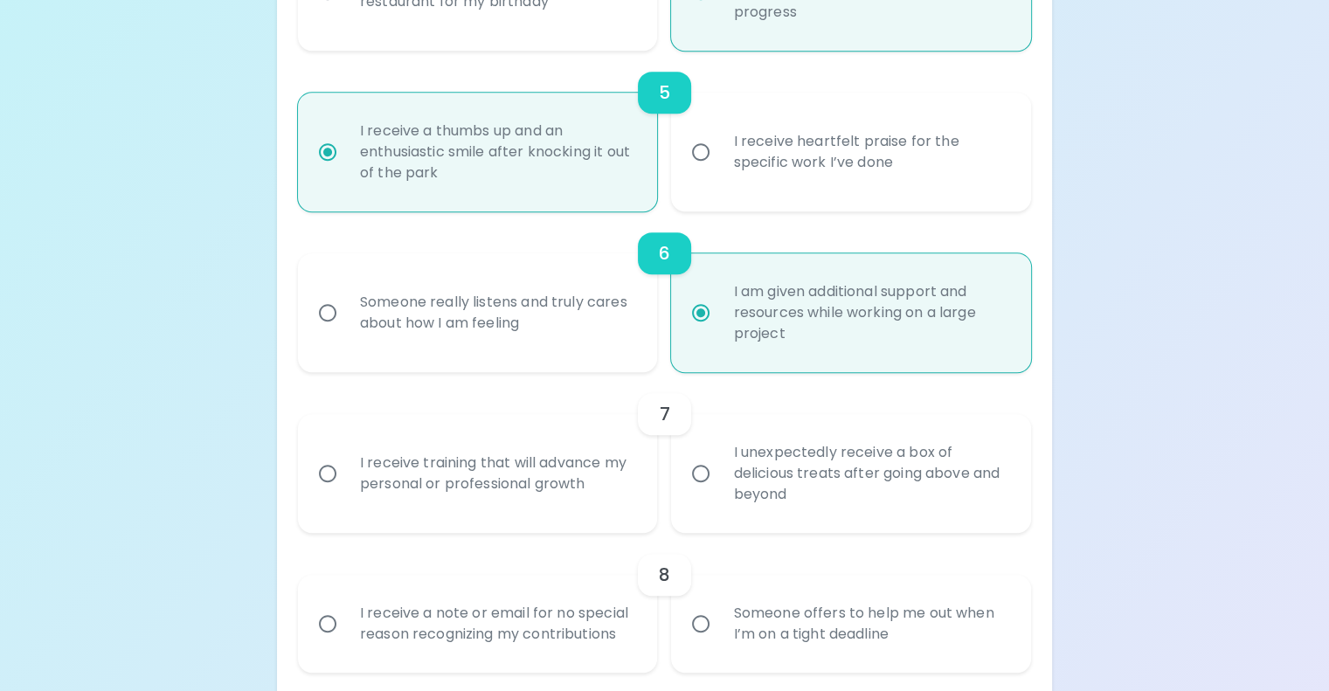
scroll to position [1109, 0]
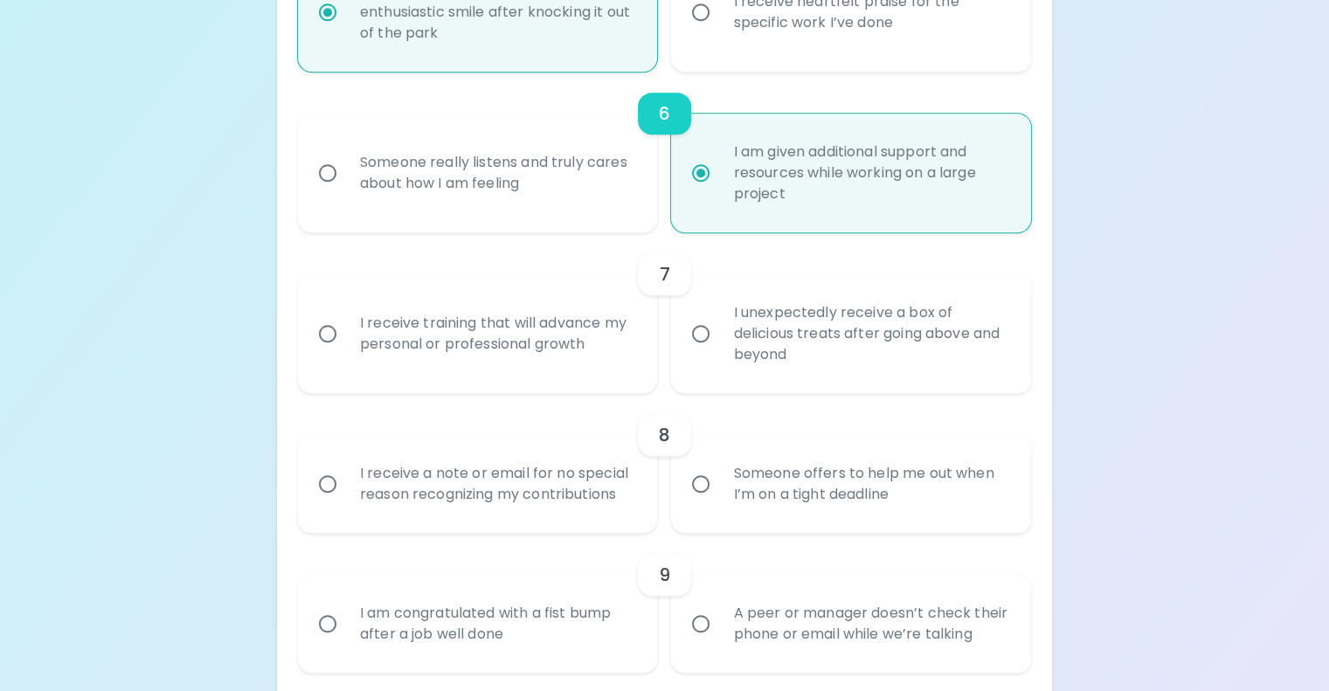
radio input "true"
click at [637, 376] on div "I receive training that will advance my personal or professional growth" at bounding box center [497, 334] width 302 height 84
click at [346, 352] on input "I receive training that will advance my personal or professional growth" at bounding box center [327, 333] width 37 height 37
radio input "false"
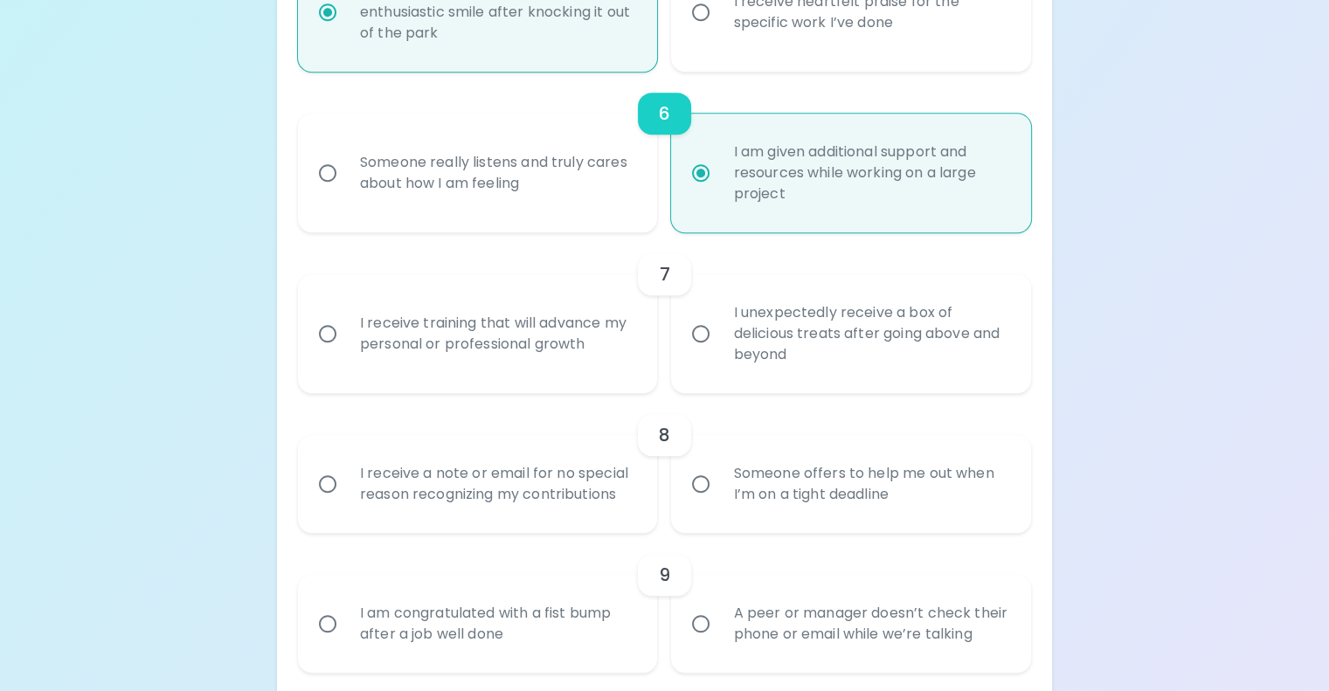
radio input "false"
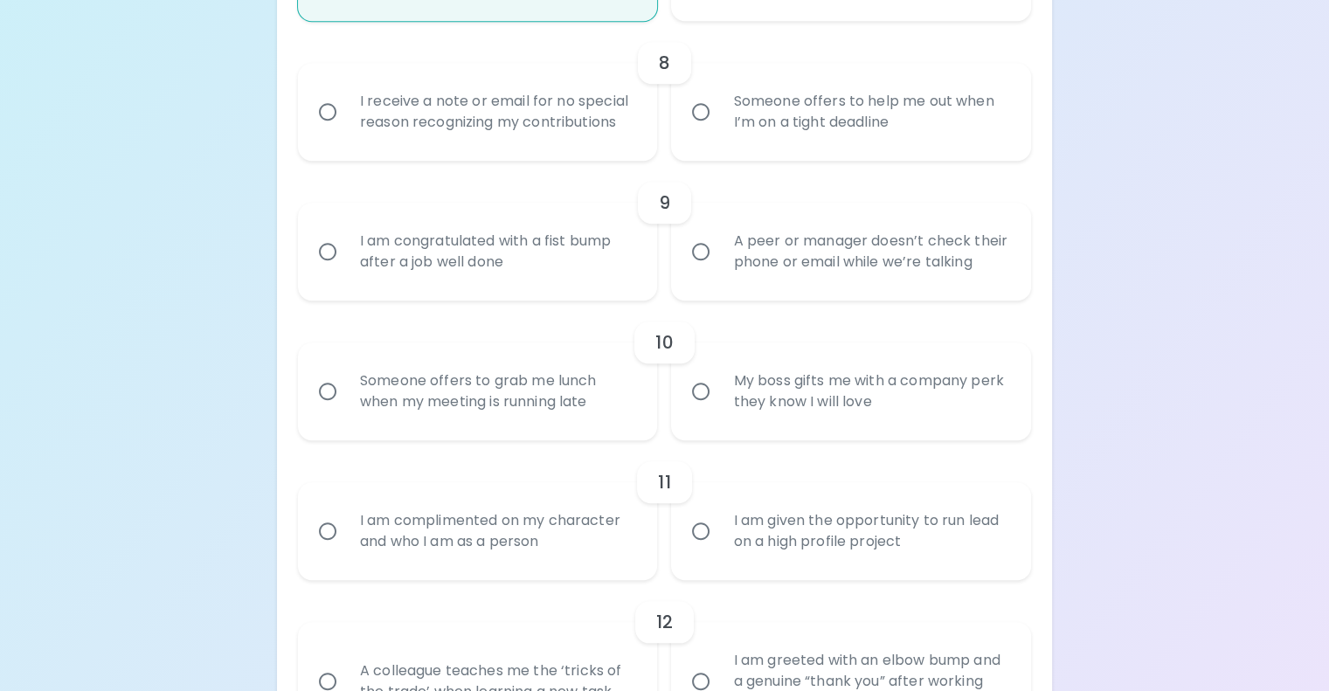
scroll to position [1511, 0]
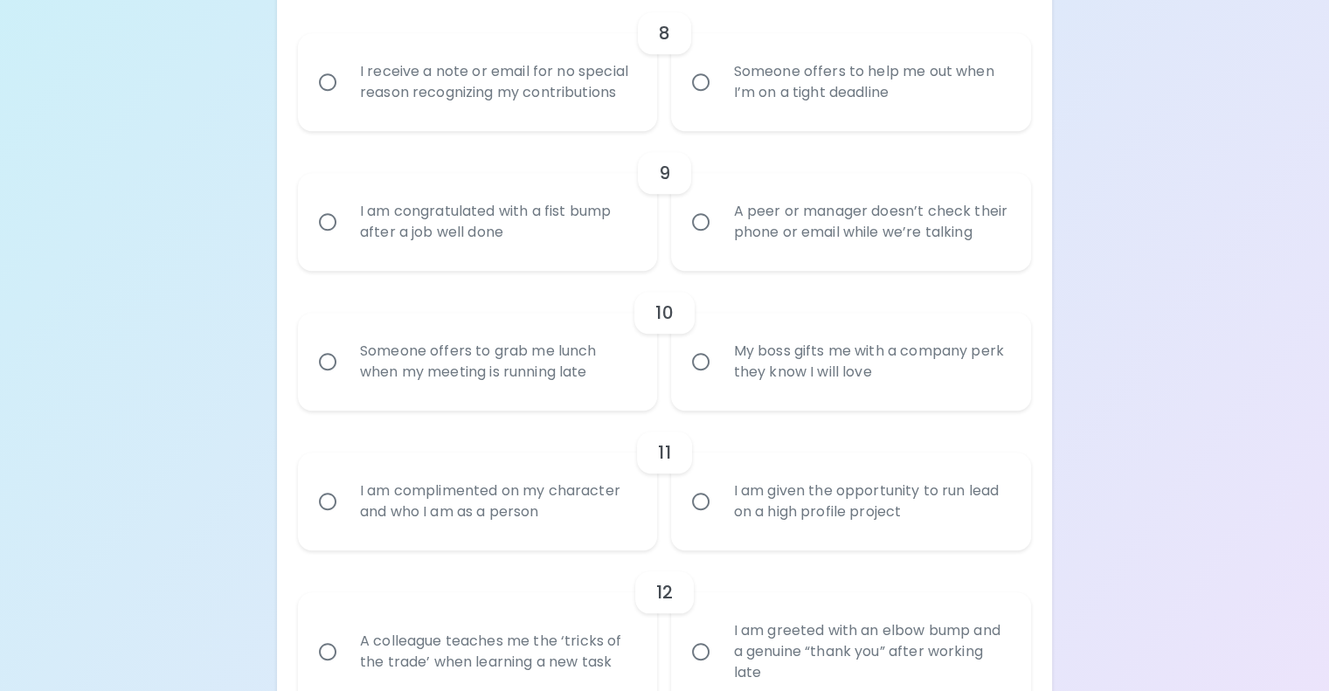
radio input "true"
click at [563, 124] on div "I receive a note or email for no special reason recognizing my contributions" at bounding box center [497, 82] width 302 height 84
click at [346, 100] on input "I receive a note or email for no special reason recognizing my contributions" at bounding box center [327, 82] width 37 height 37
radio input "false"
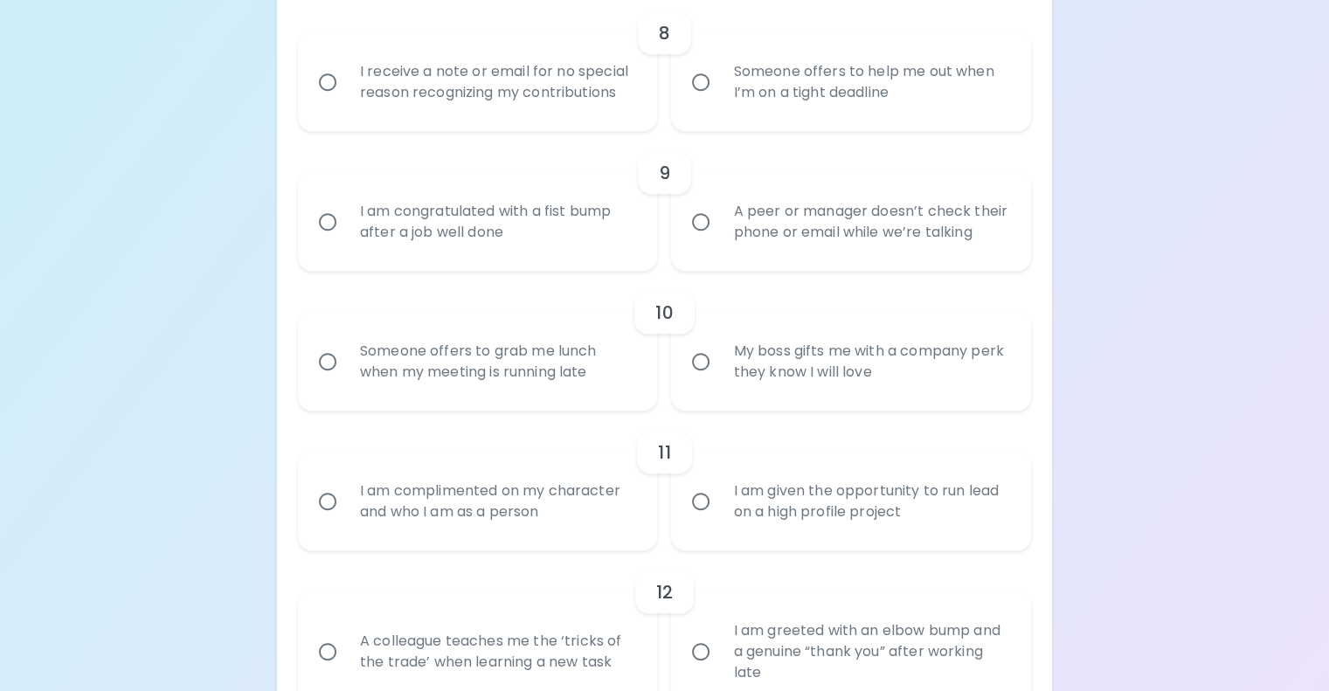
radio input "false"
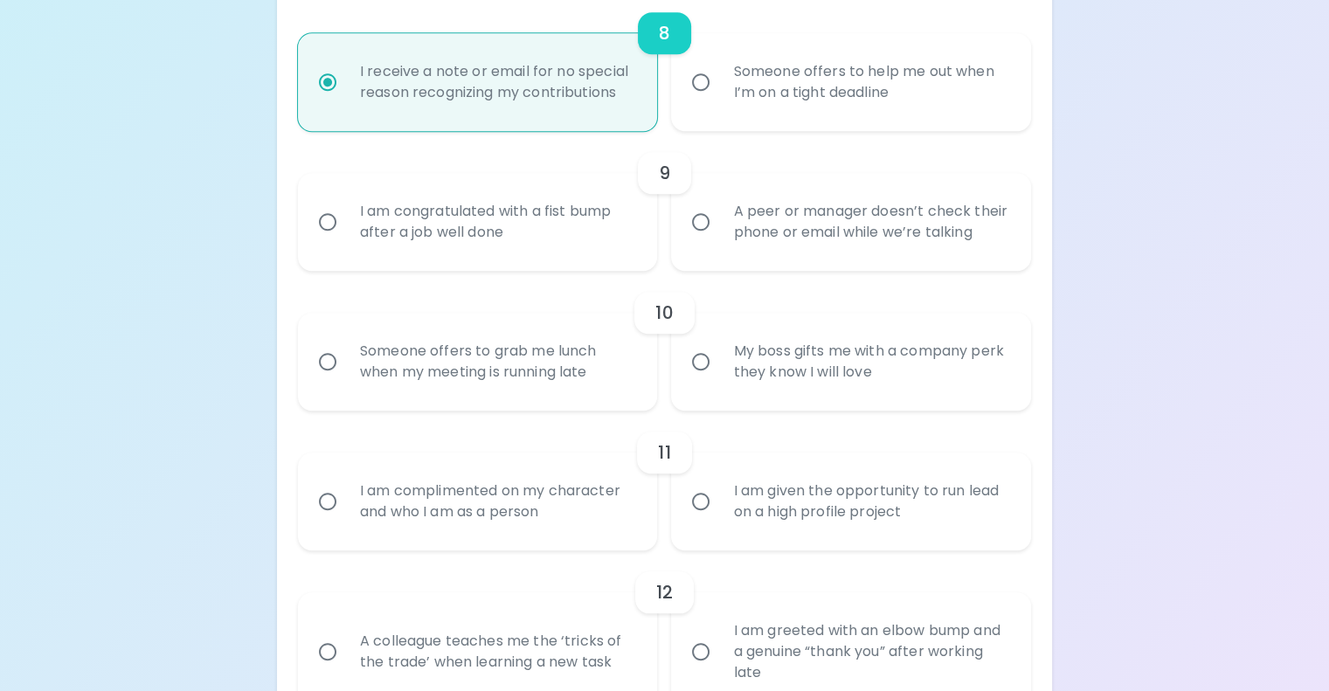
scroll to position [1651, 0]
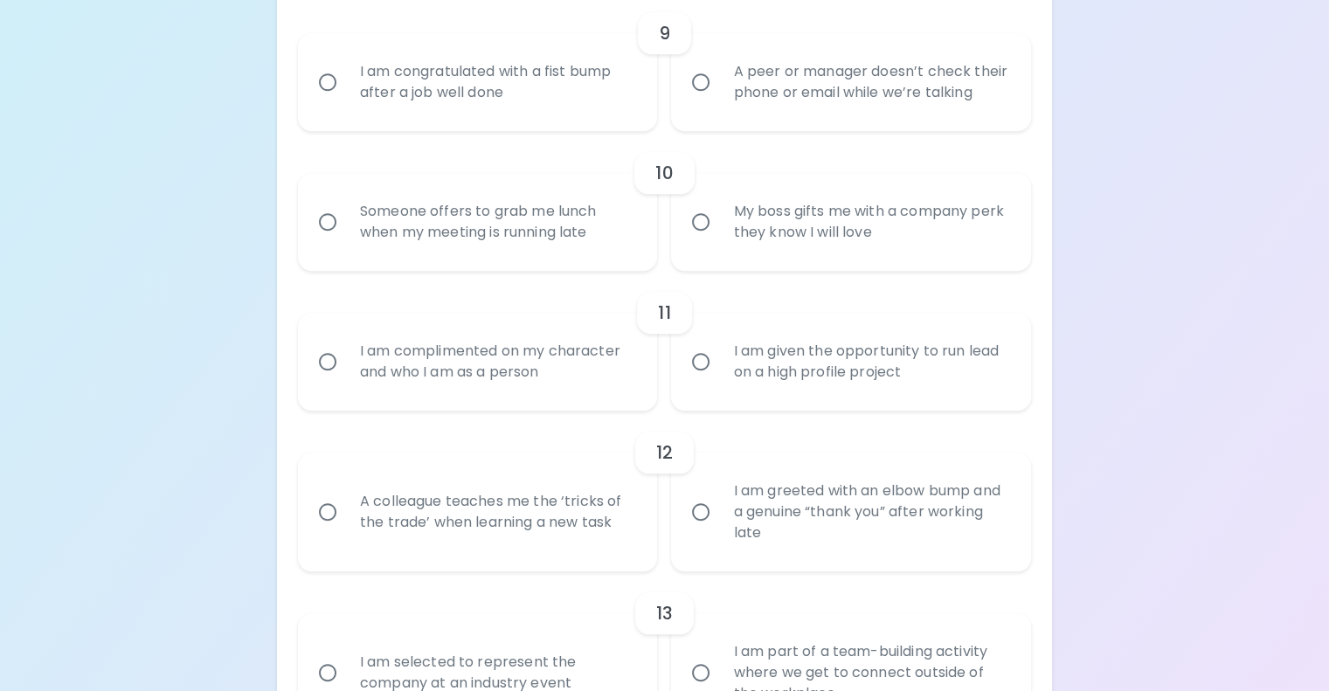
radio input "true"
click at [593, 124] on div "I am congratulated with a fist bump after a job well done" at bounding box center [497, 82] width 302 height 84
click at [346, 100] on input "I am congratulated with a fist bump after a job well done" at bounding box center [327, 82] width 37 height 37
radio input "false"
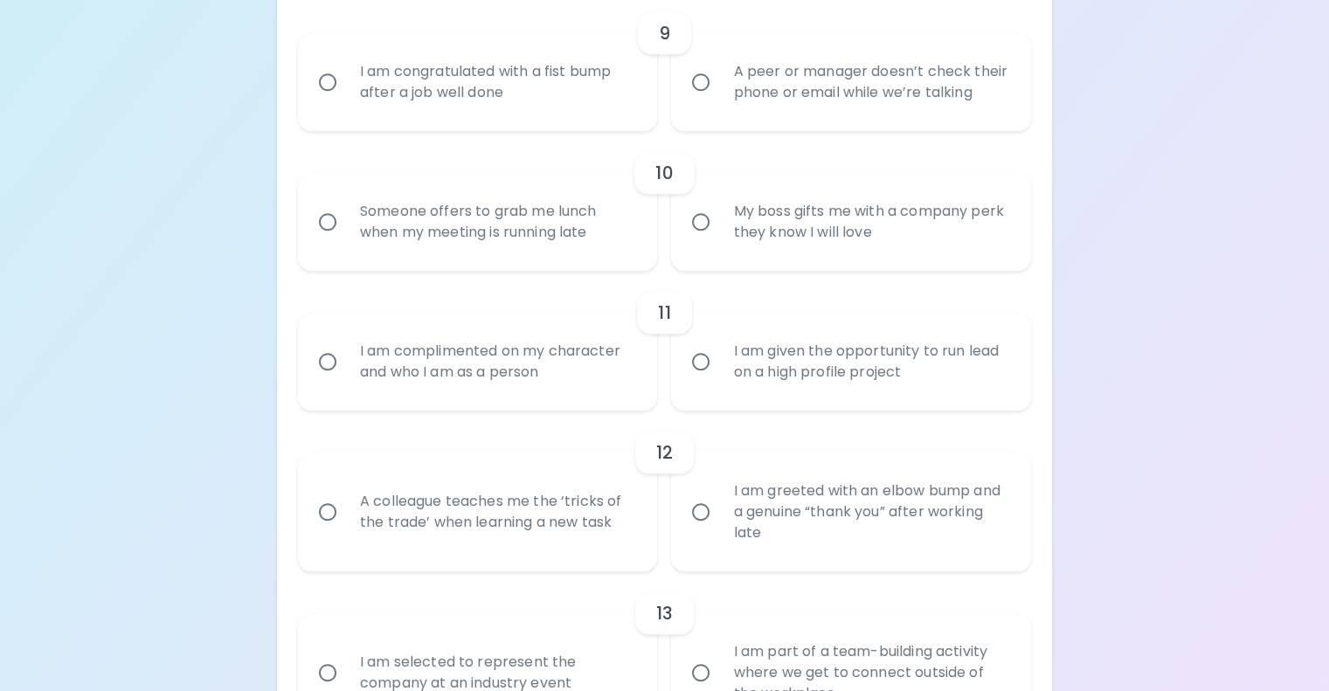
radio input "false"
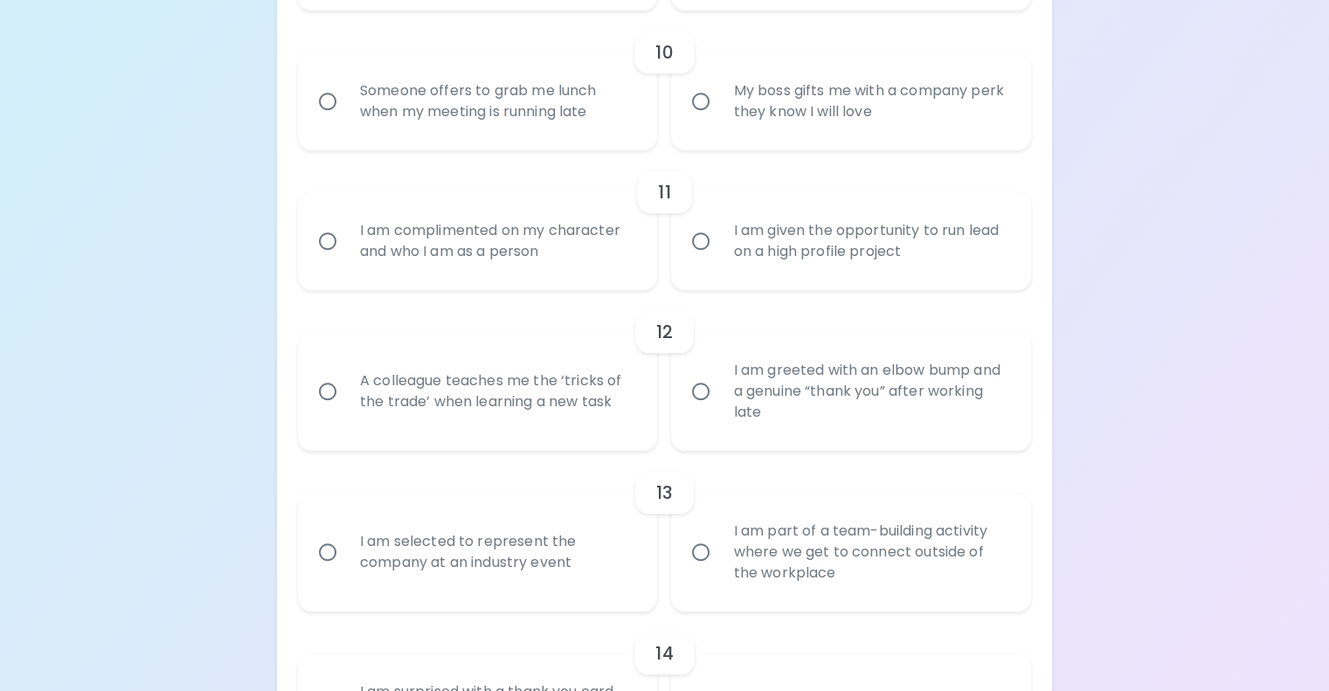
scroll to position [1790, 0]
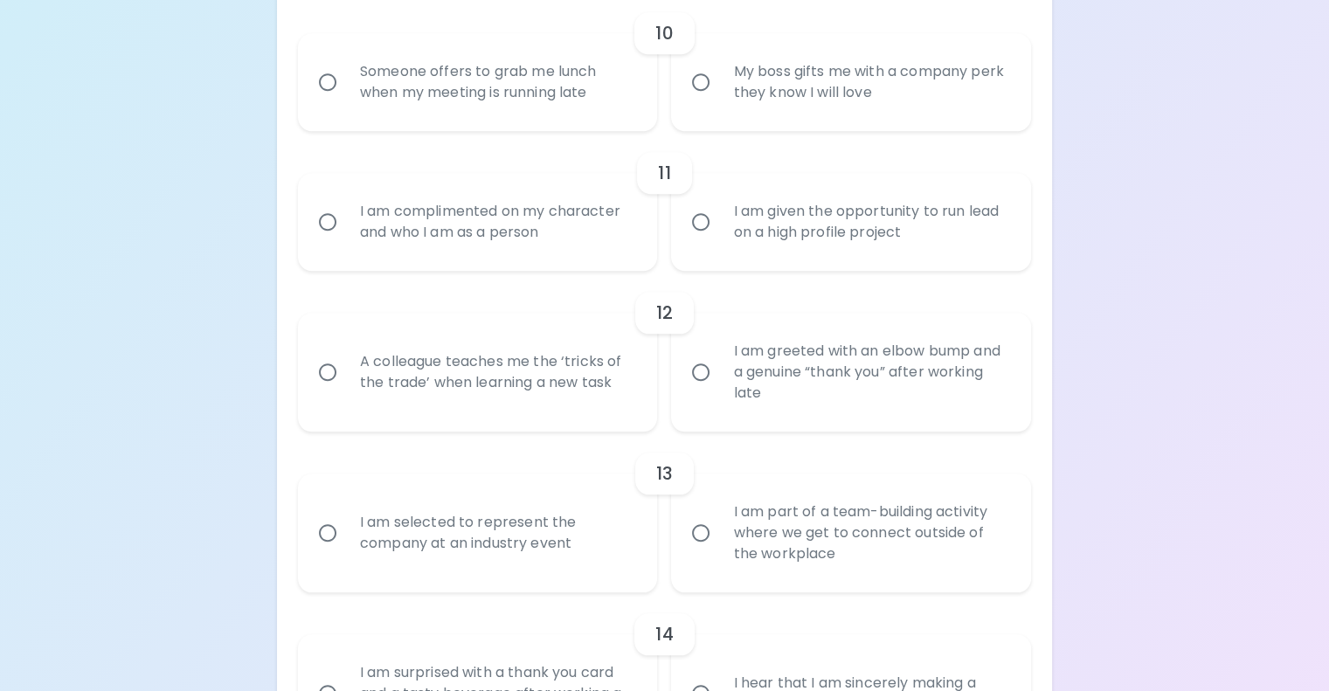
radio input "true"
click at [713, 131] on label "My boss gifts me with a company perk they know I will love" at bounding box center [841, 82] width 360 height 98
click at [713, 100] on input "My boss gifts me with a company perk they know I will love" at bounding box center [700, 82] width 37 height 37
radio input "false"
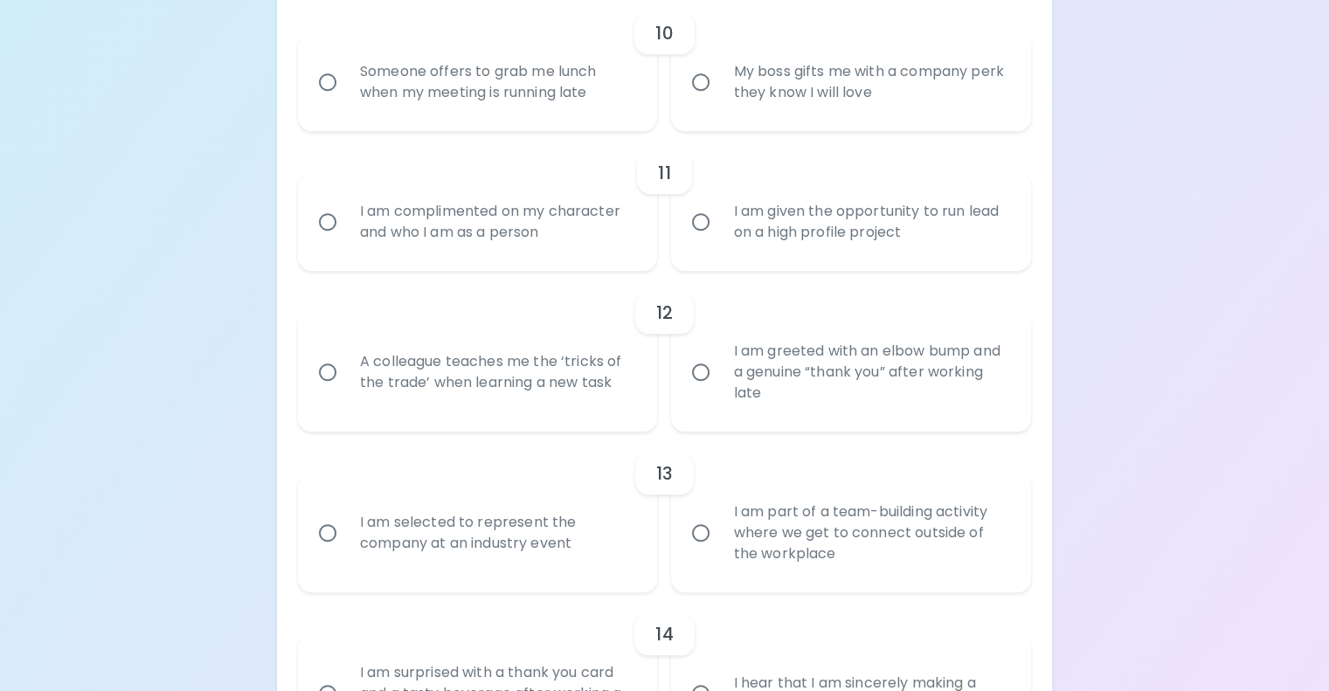
radio input "false"
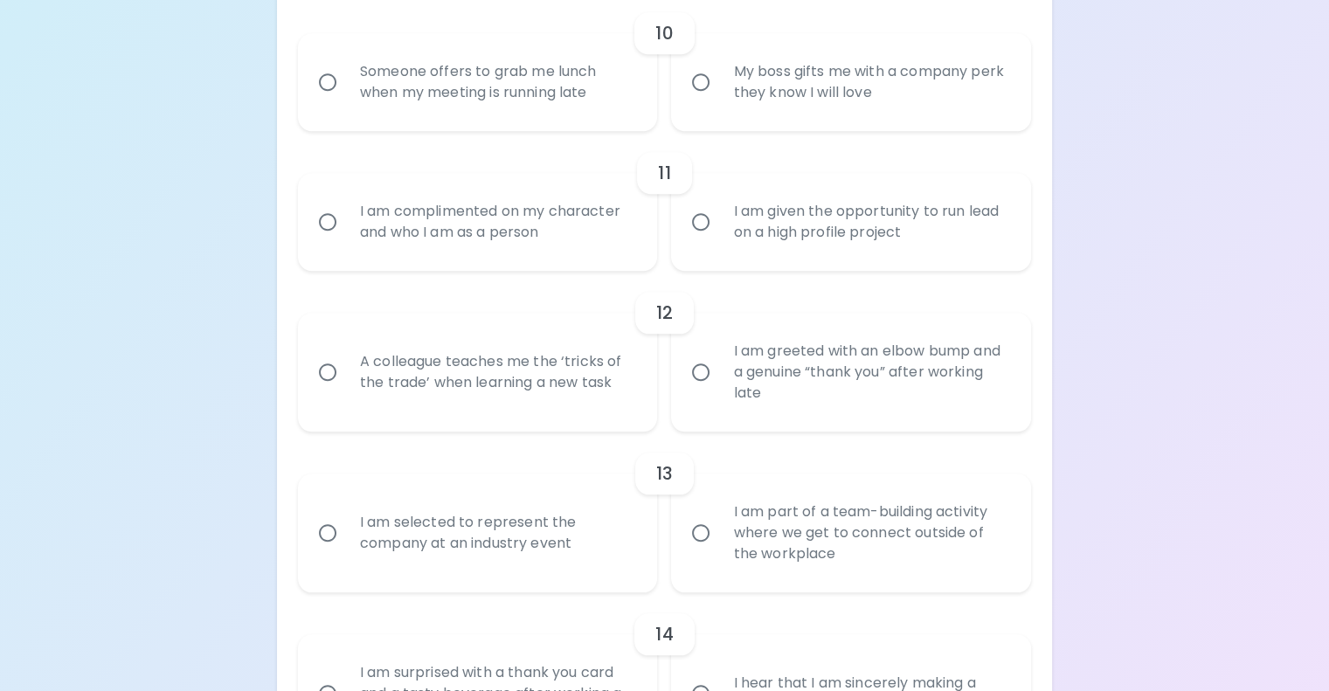
radio input "false"
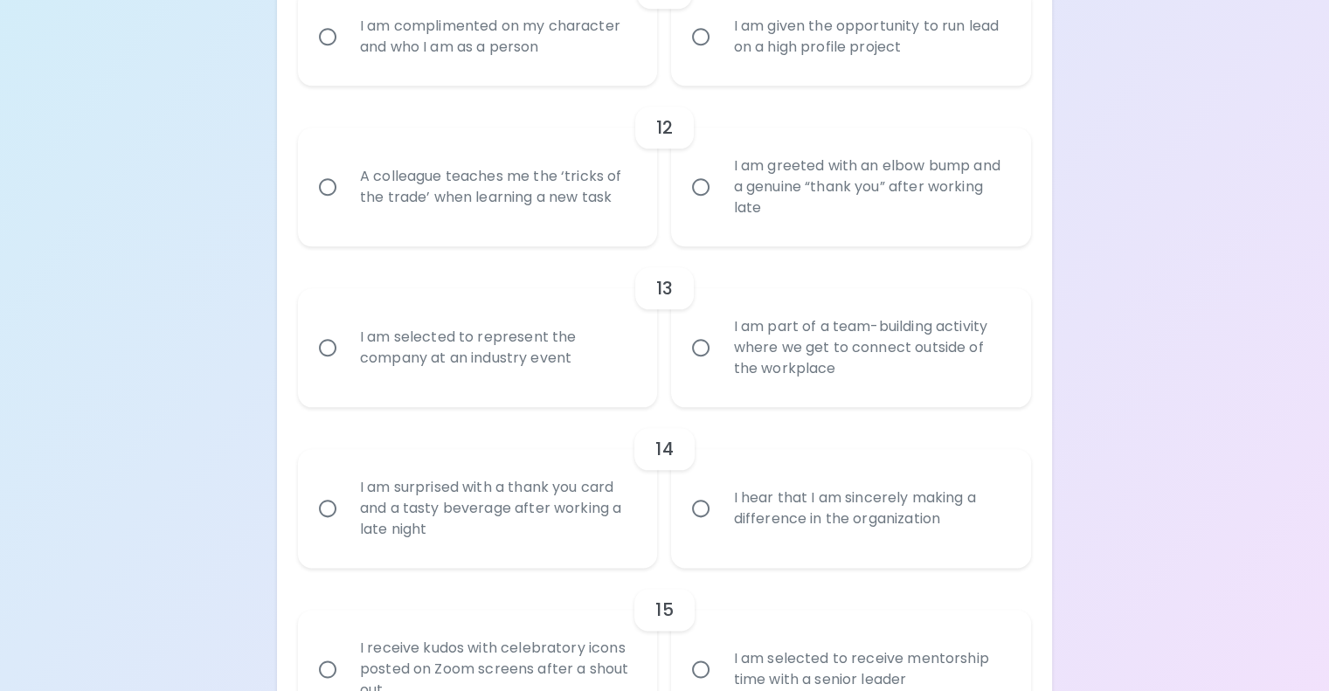
scroll to position [2018, 0]
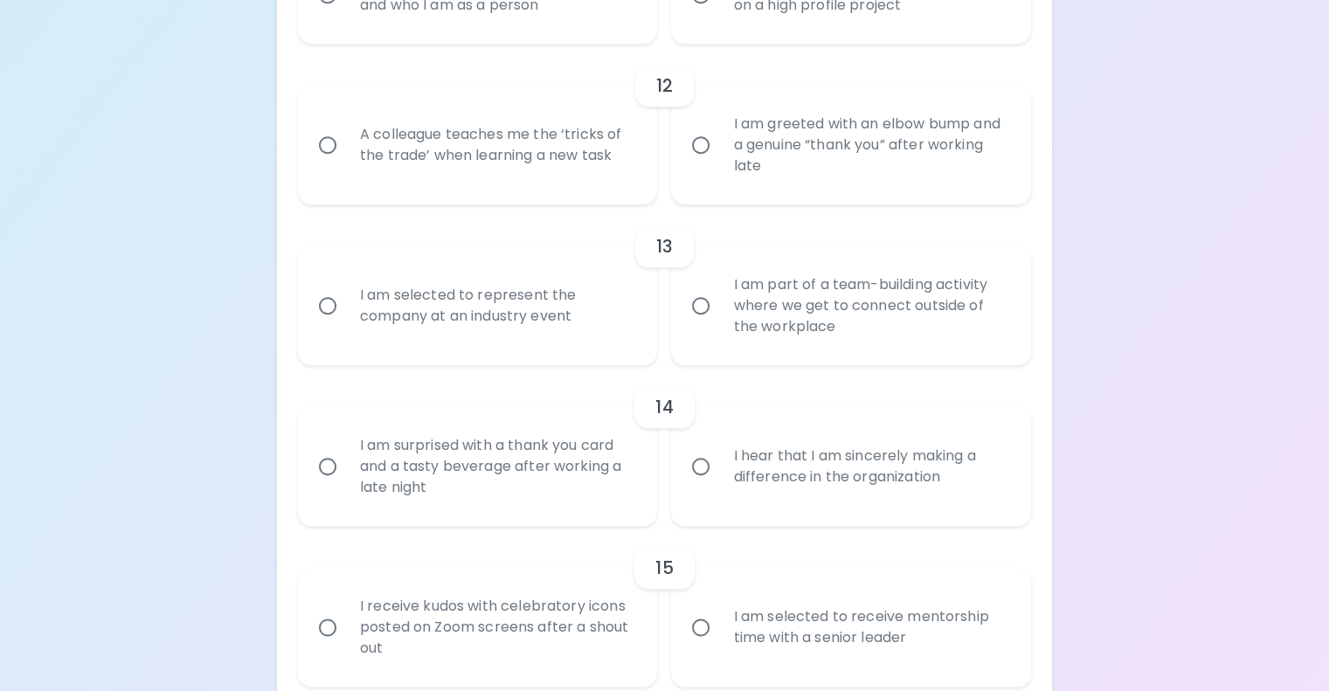
radio input "true"
radio input "false"
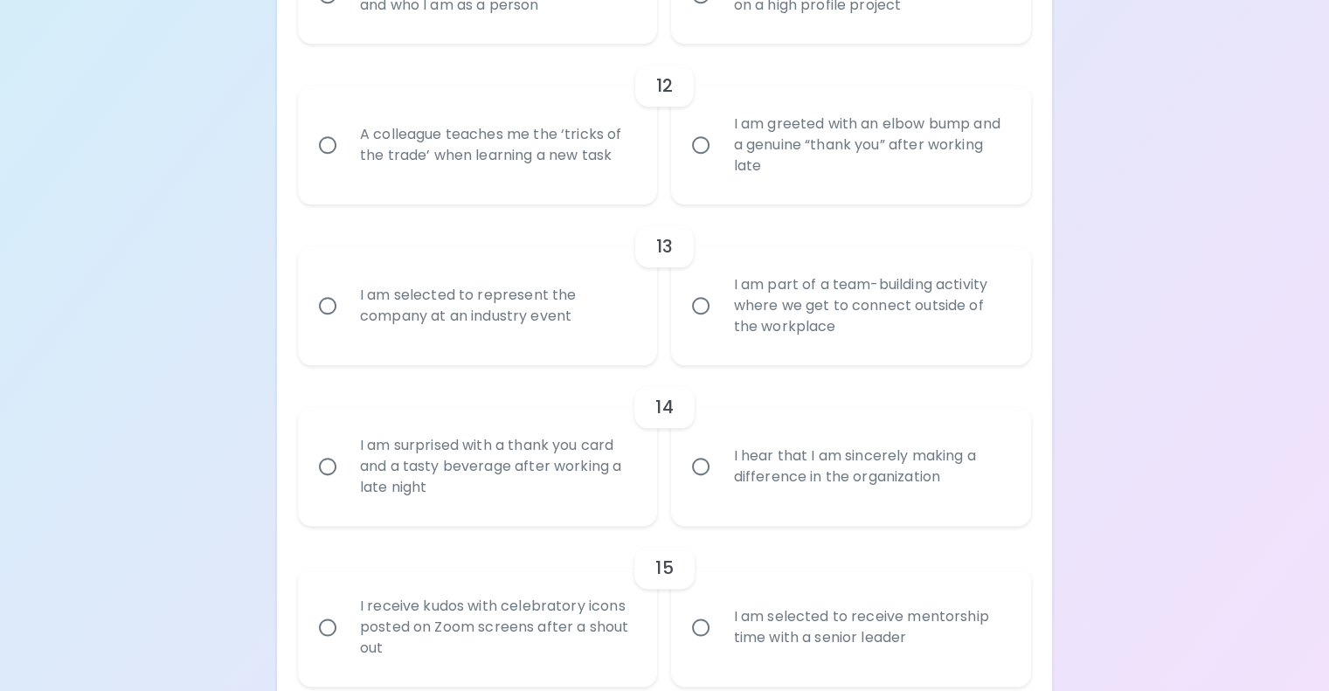
radio input "false"
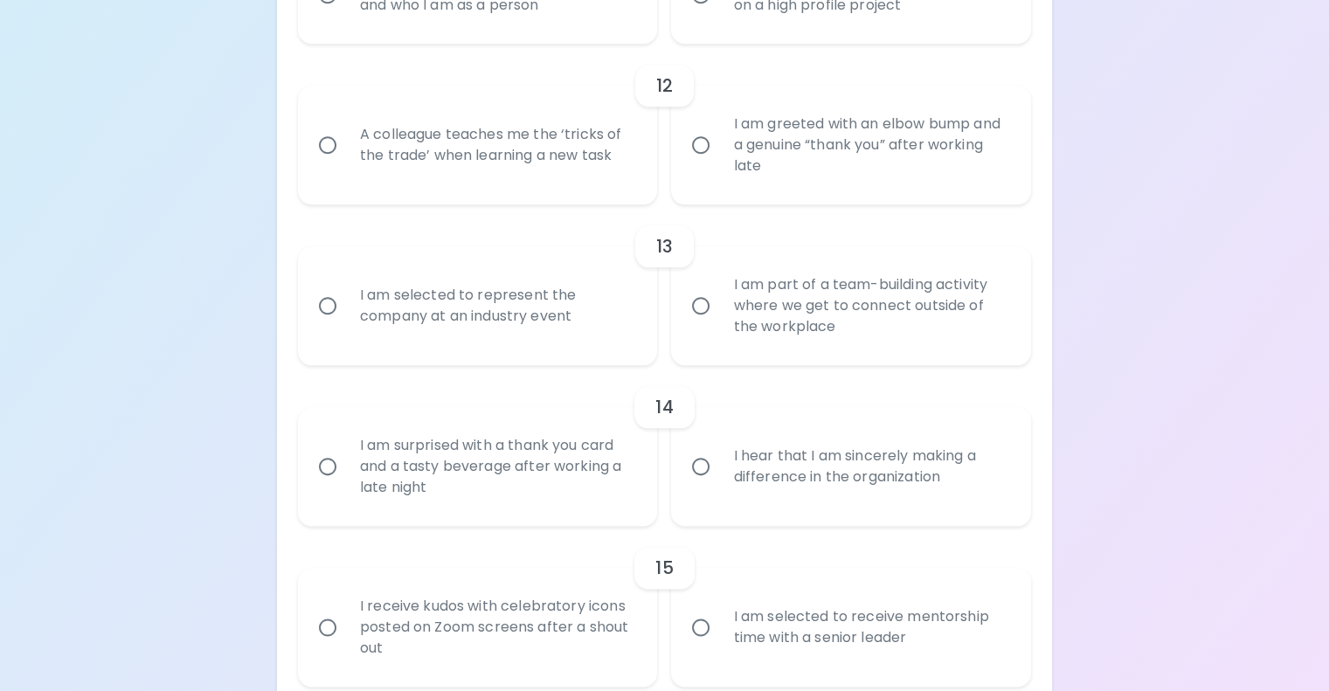
radio input "false"
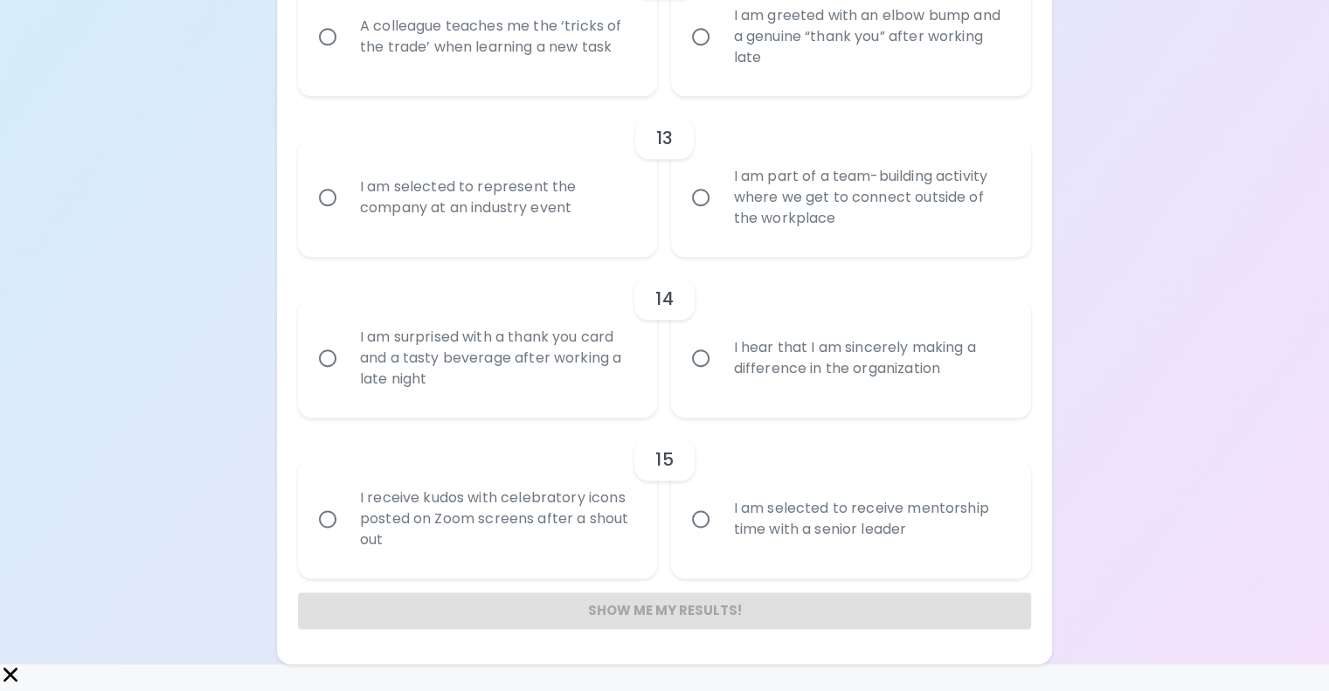
scroll to position [2157, 0]
radio input "true"
radio input "false"
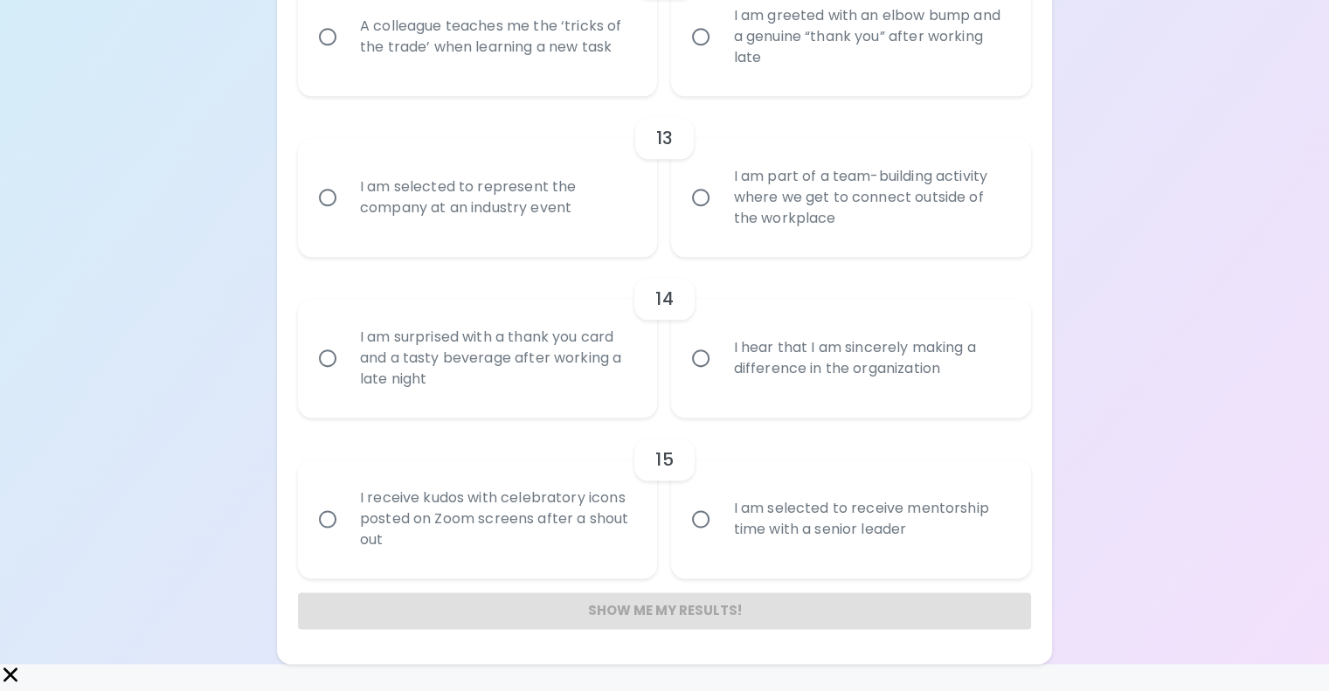
radio input "false"
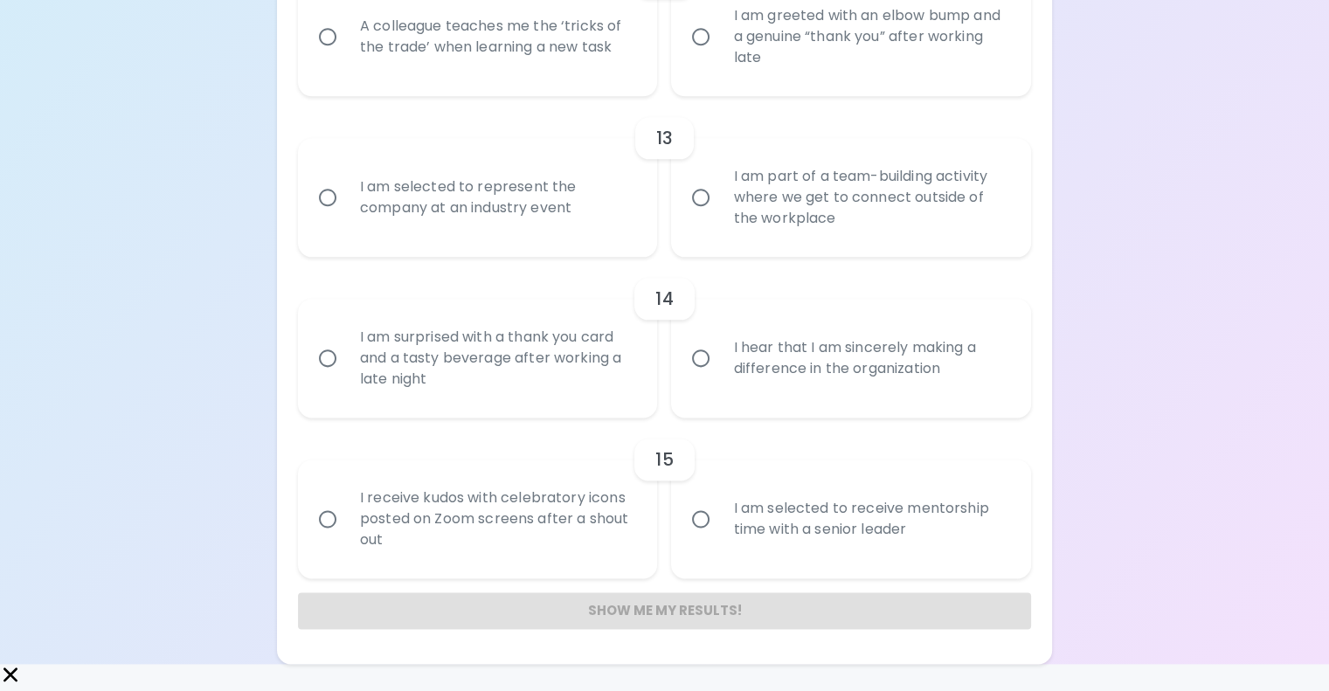
radio input "false"
radio input "true"
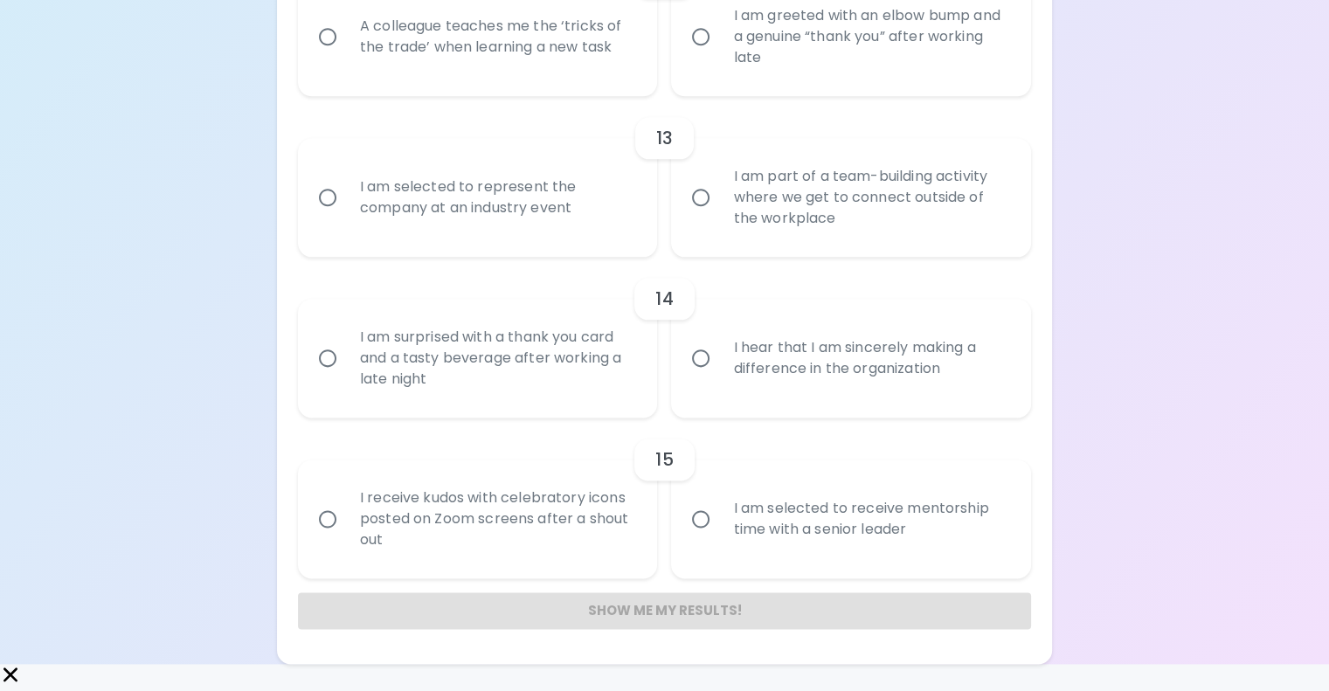
click at [630, 79] on div "A colleague teaches me the ‘tricks of the trade’ when learning a new task" at bounding box center [497, 37] width 302 height 84
click at [346, 55] on input "A colleague teaches me the ‘tricks of the trade’ when learning a new task" at bounding box center [327, 36] width 37 height 37
radio input "false"
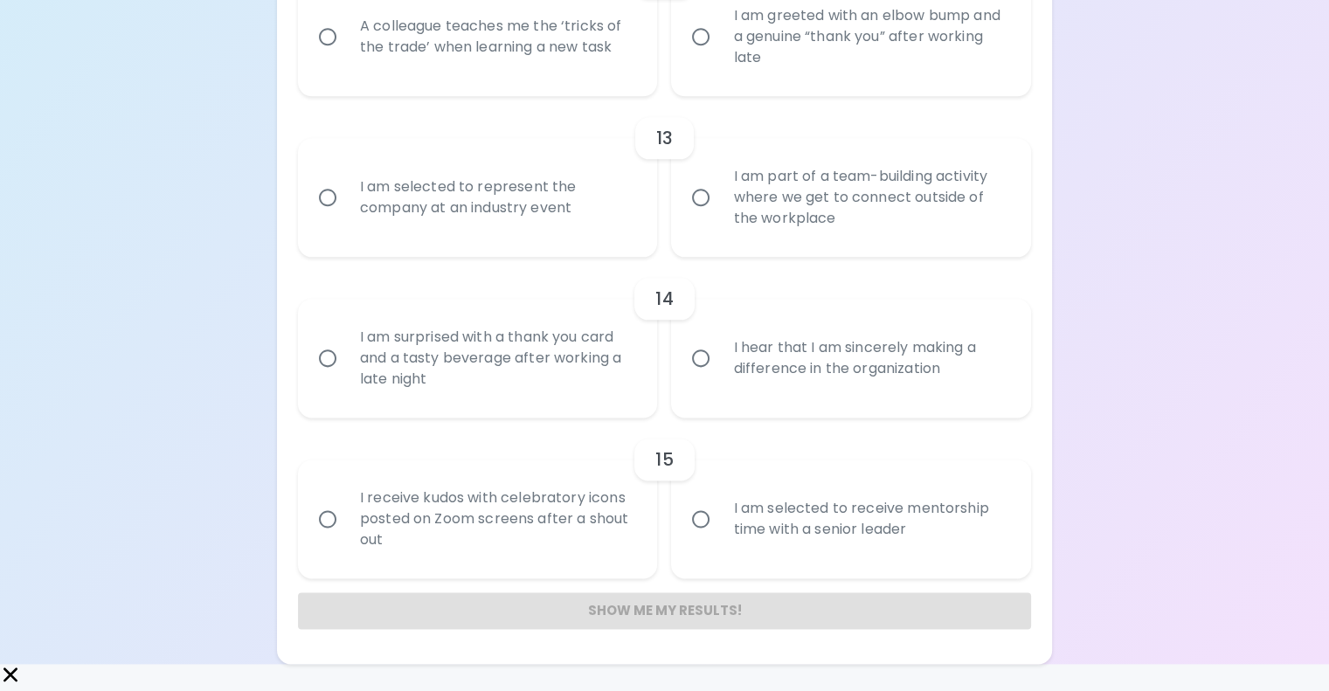
radio input "false"
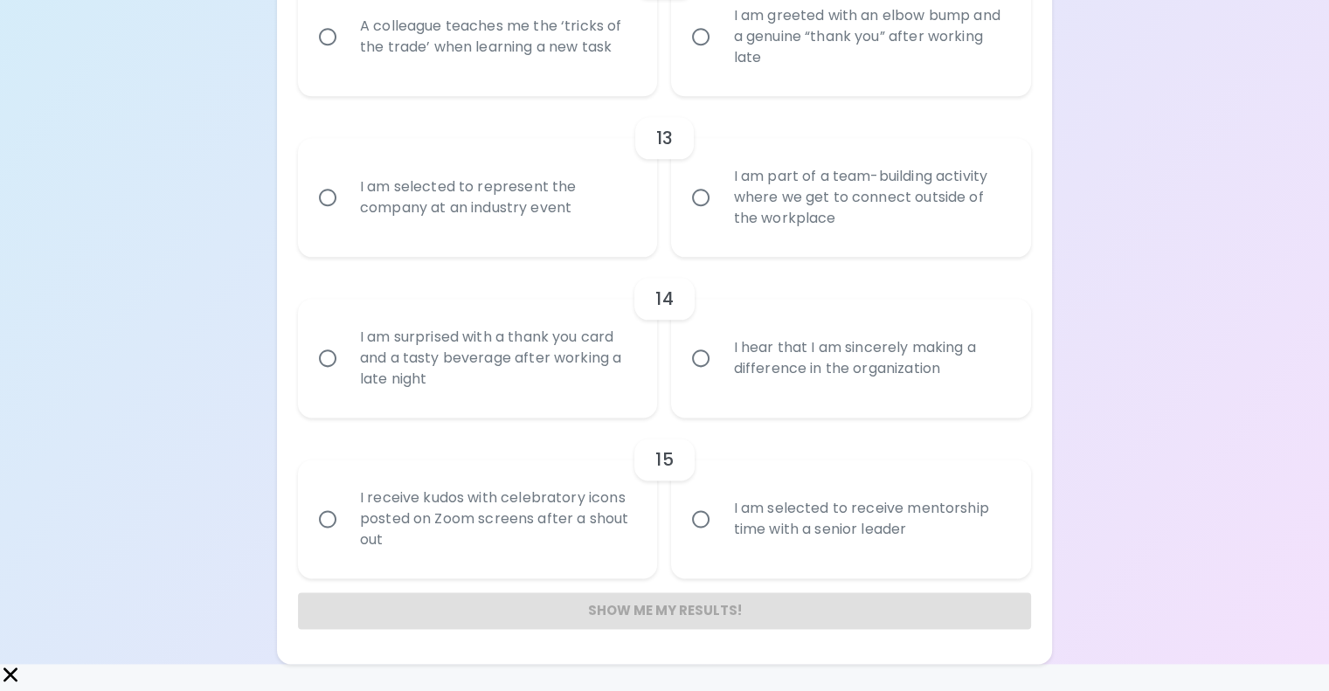
radio input "false"
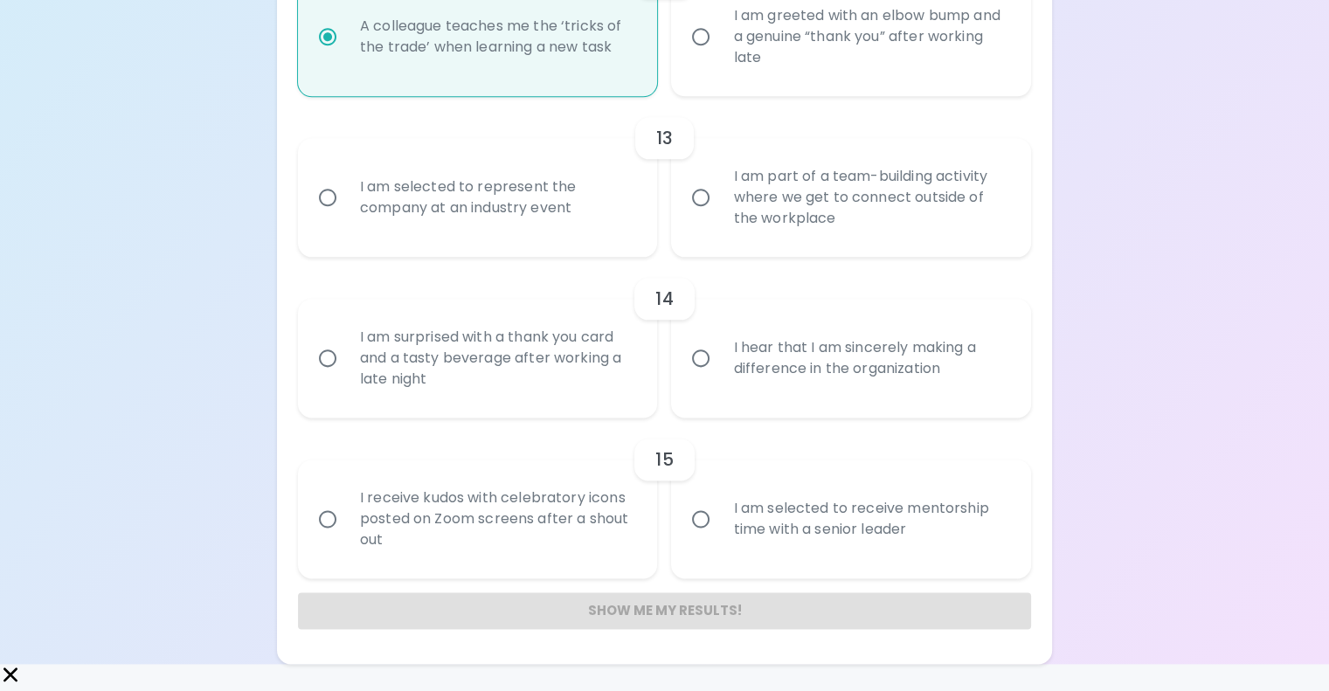
scroll to position [2297, 0]
radio input "true"
click at [645, 239] on div "I am selected to represent the company at an industry event" at bounding box center [497, 198] width 302 height 84
click at [346, 216] on input "I am selected to represent the company at an industry event" at bounding box center [327, 197] width 37 height 37
radio input "false"
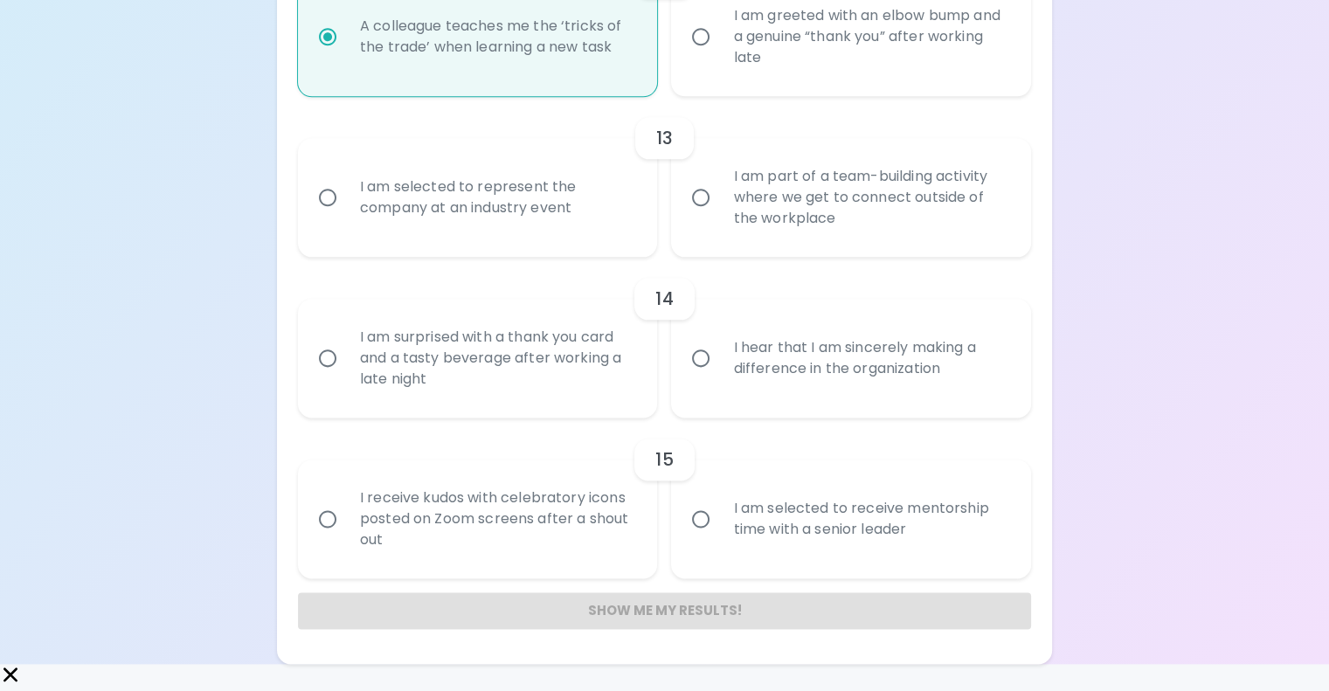
radio input "false"
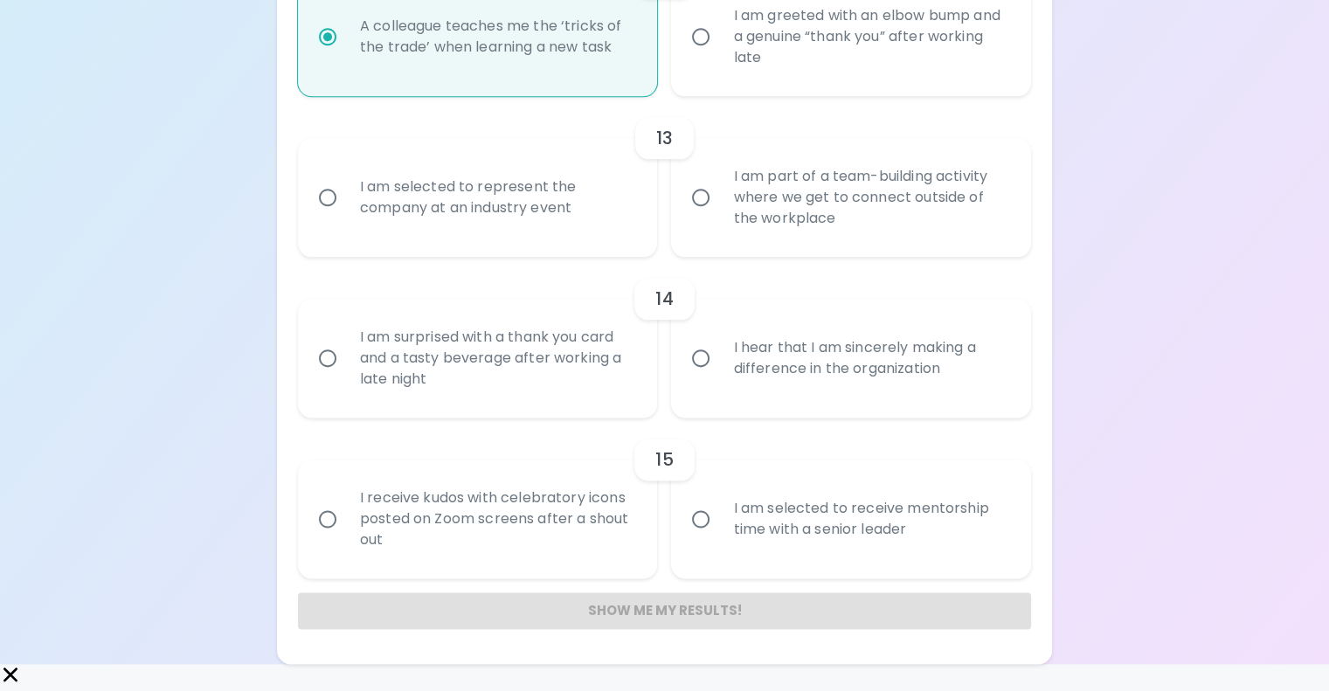
radio input "false"
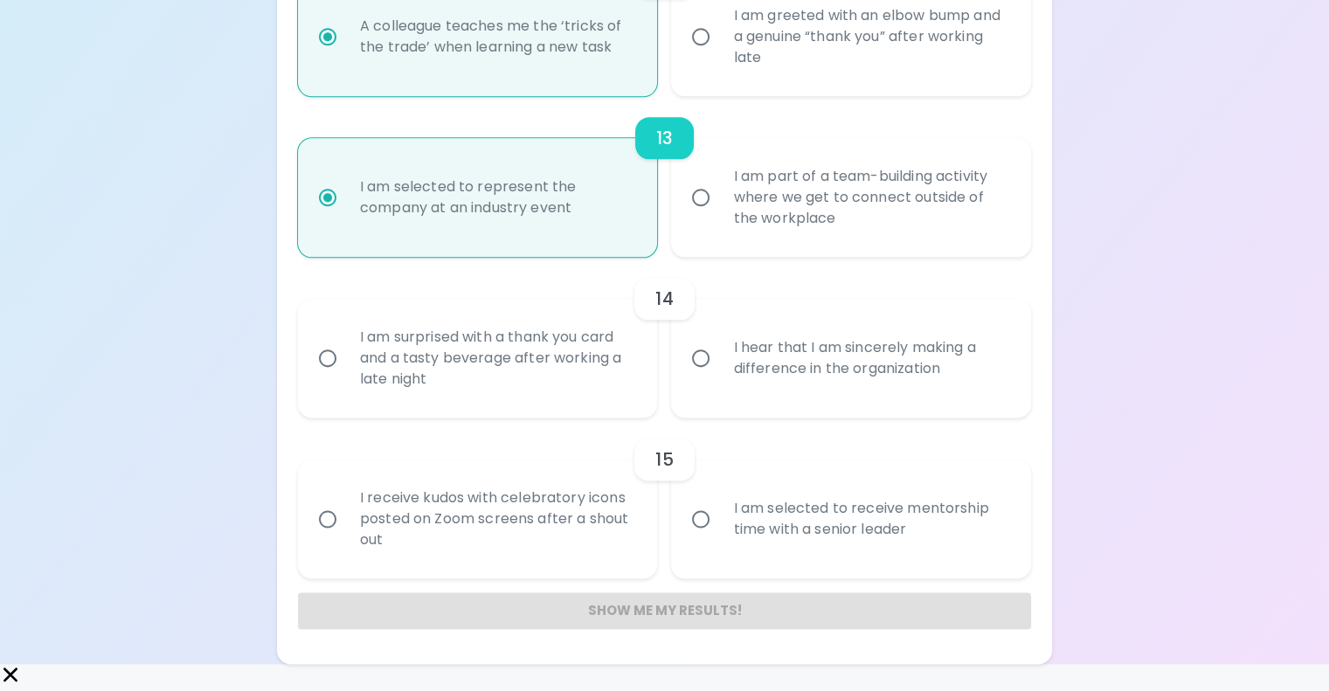
scroll to position [2612, 0]
radio input "true"
click at [685, 418] on label "I hear that I am sincerely making a difference in the organization" at bounding box center [841, 358] width 360 height 119
click at [685, 377] on input "I hear that I am sincerely making a difference in the organization" at bounding box center [700, 358] width 37 height 37
radio input "false"
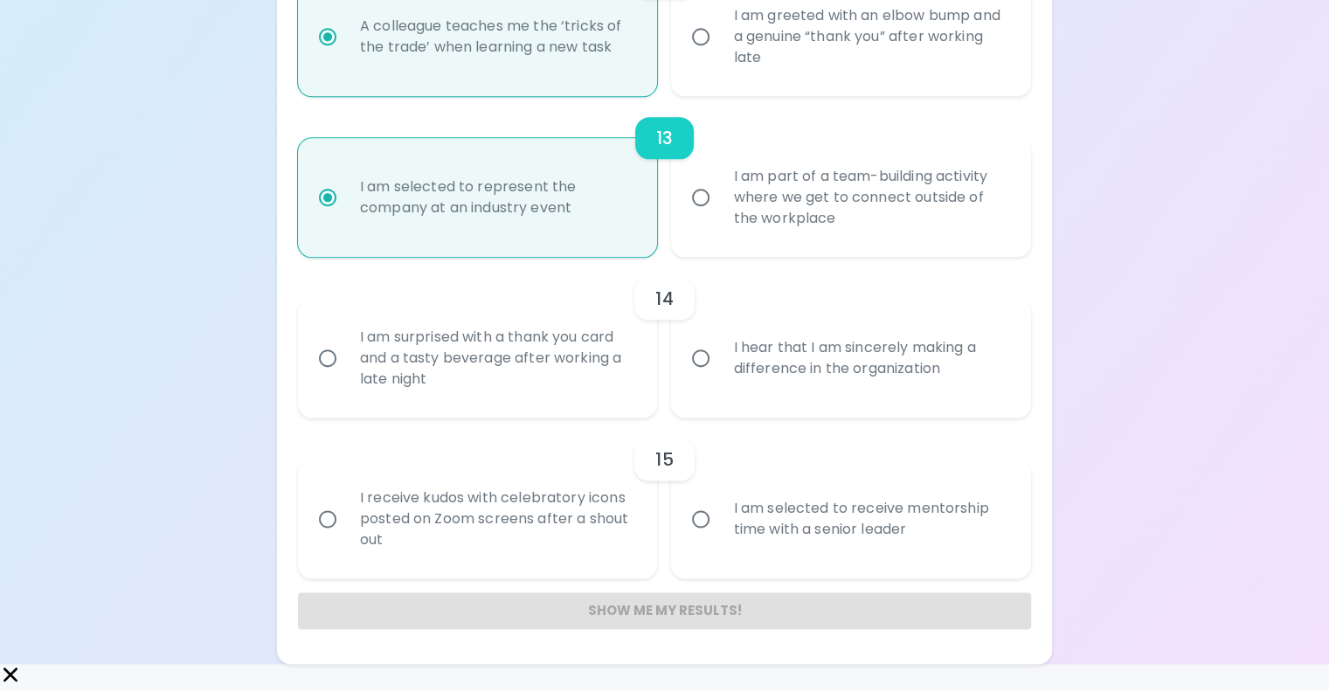
radio input "false"
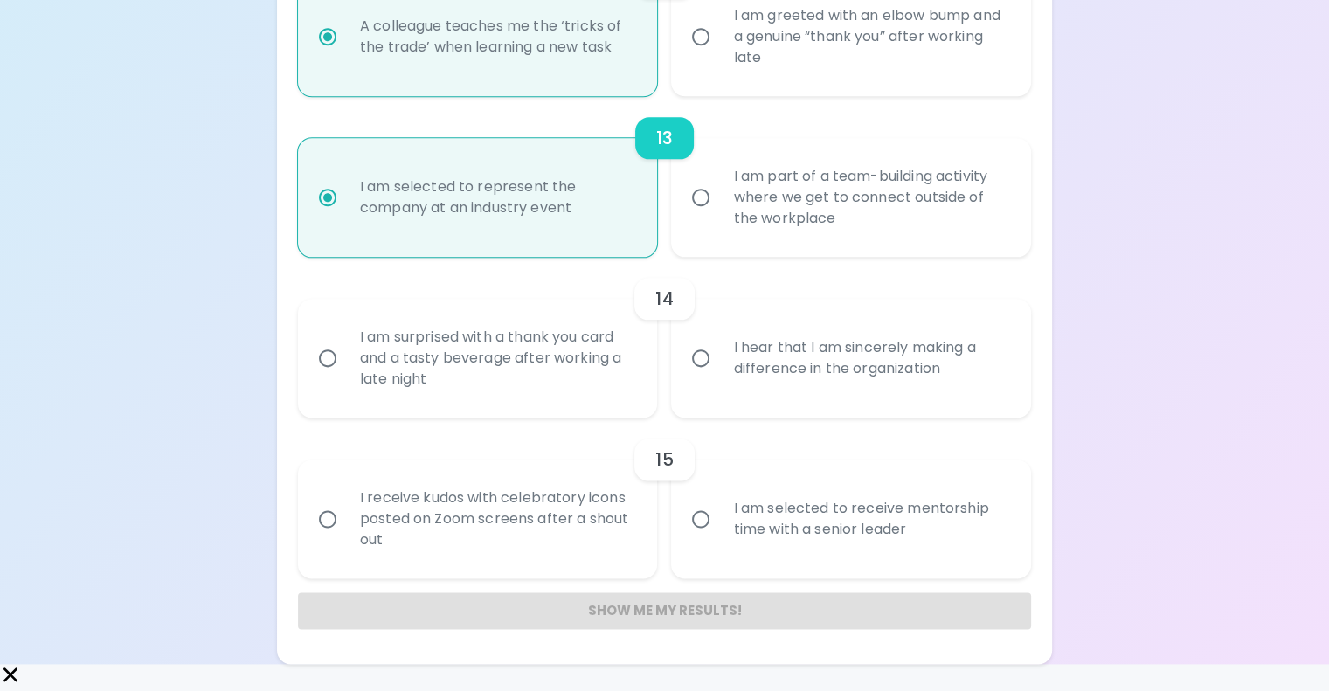
radio input "false"
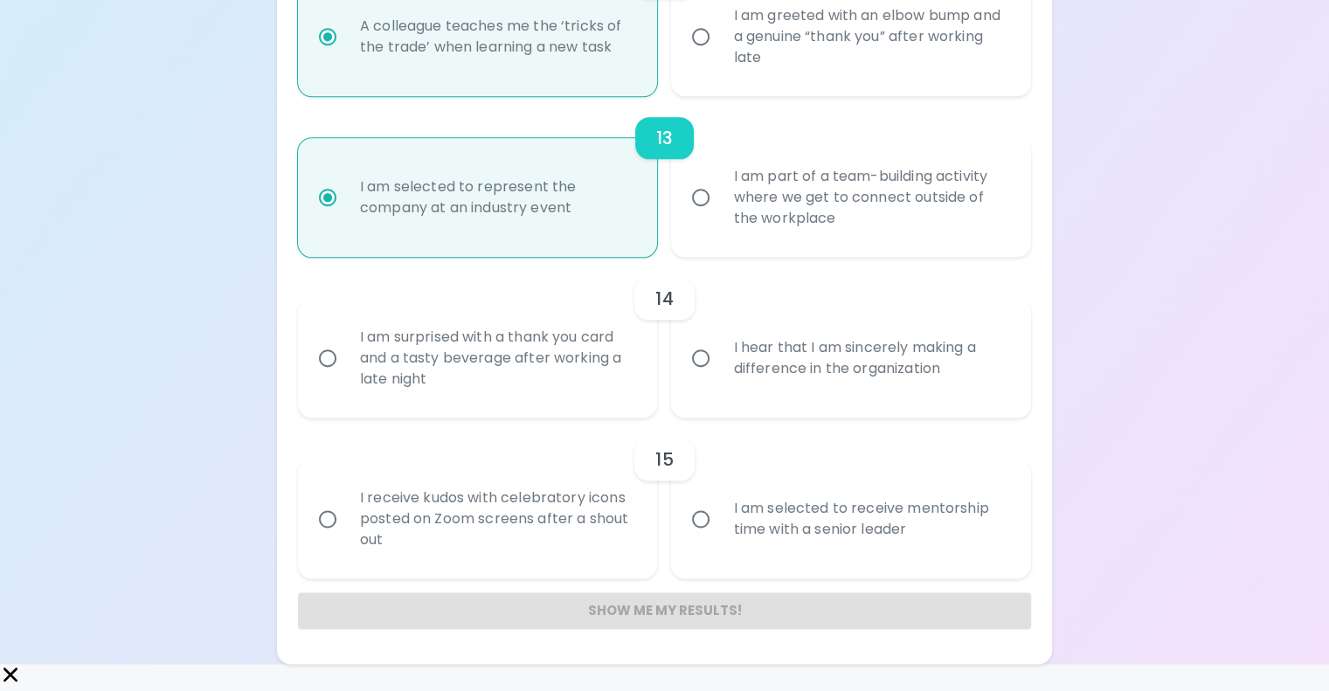
radio input "false"
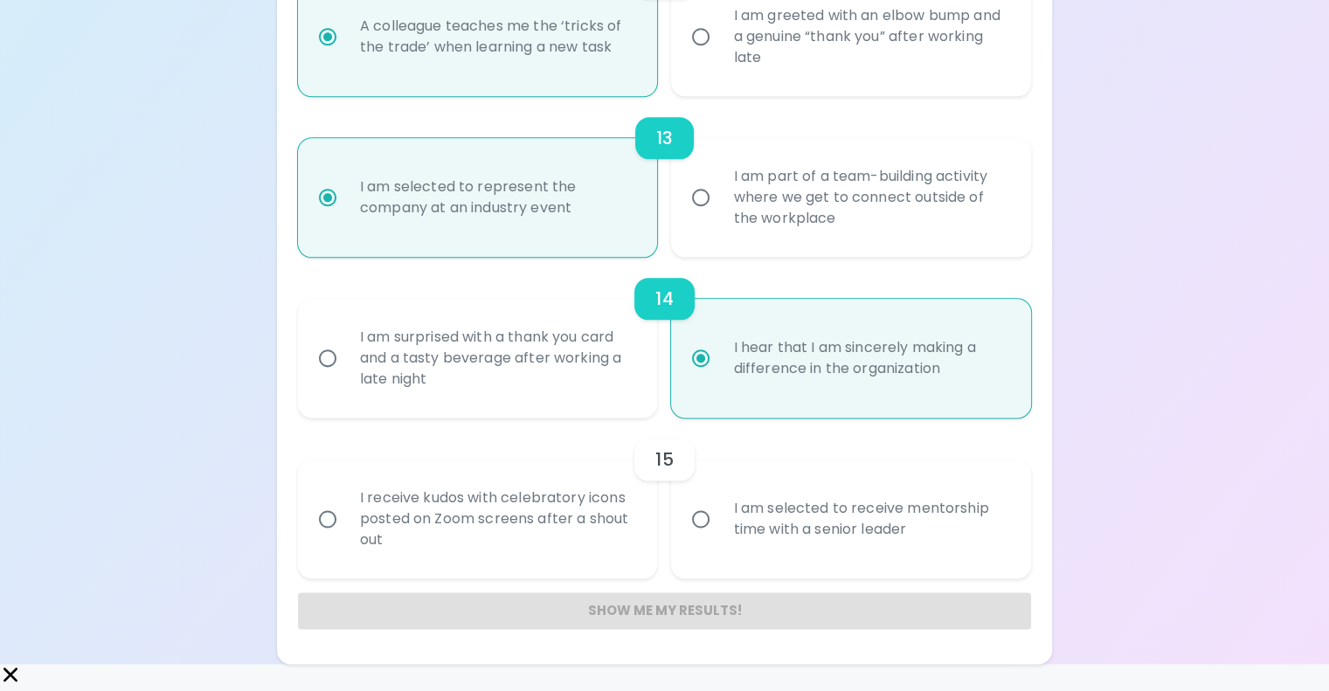
radio input "true"
click at [685, 560] on label "I am selected to receive mentorship time with a senior leader" at bounding box center [841, 519] width 360 height 119
click at [685, 537] on input "I am selected to receive mentorship time with a senior leader" at bounding box center [700, 519] width 37 height 37
radio input "false"
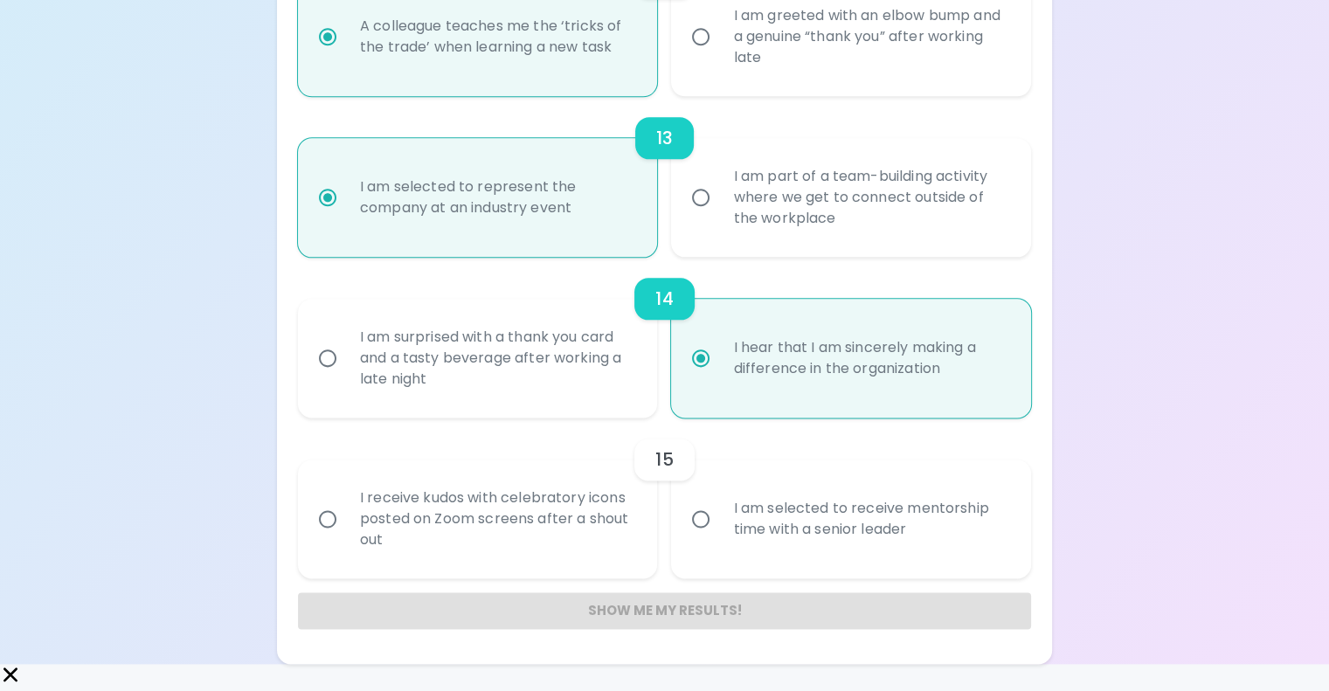
radio input "false"
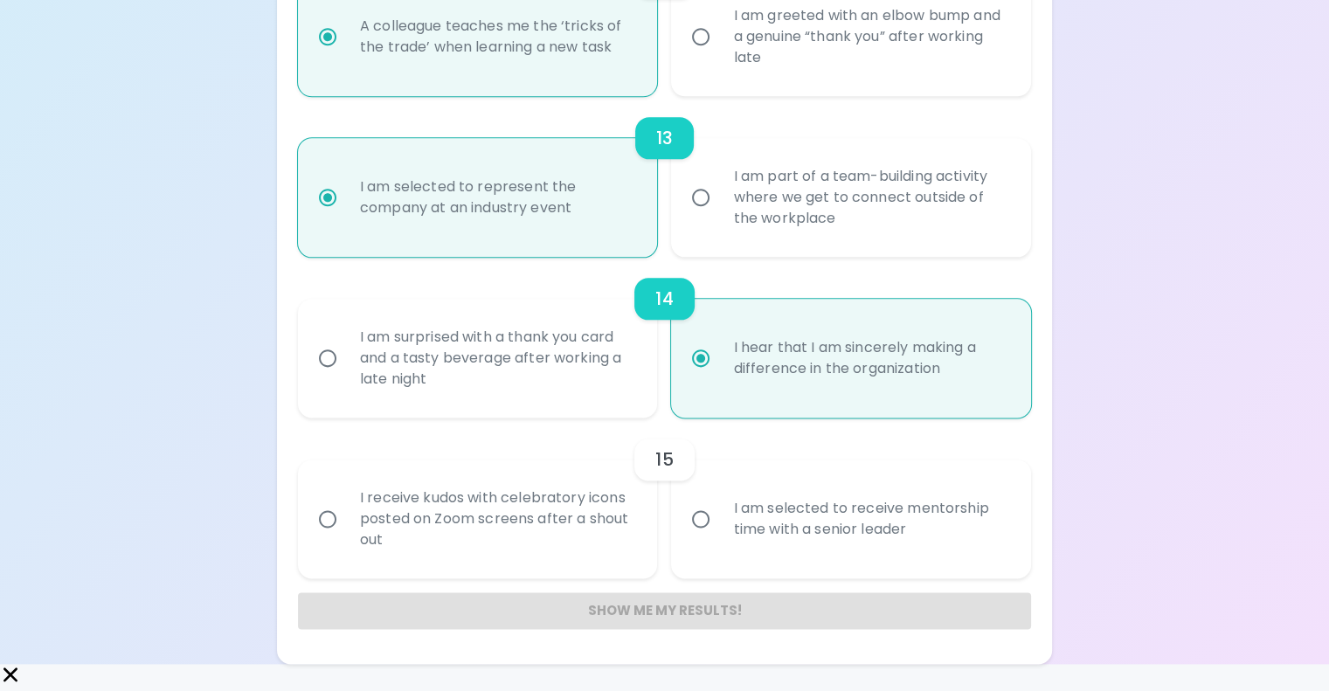
radio input "false"
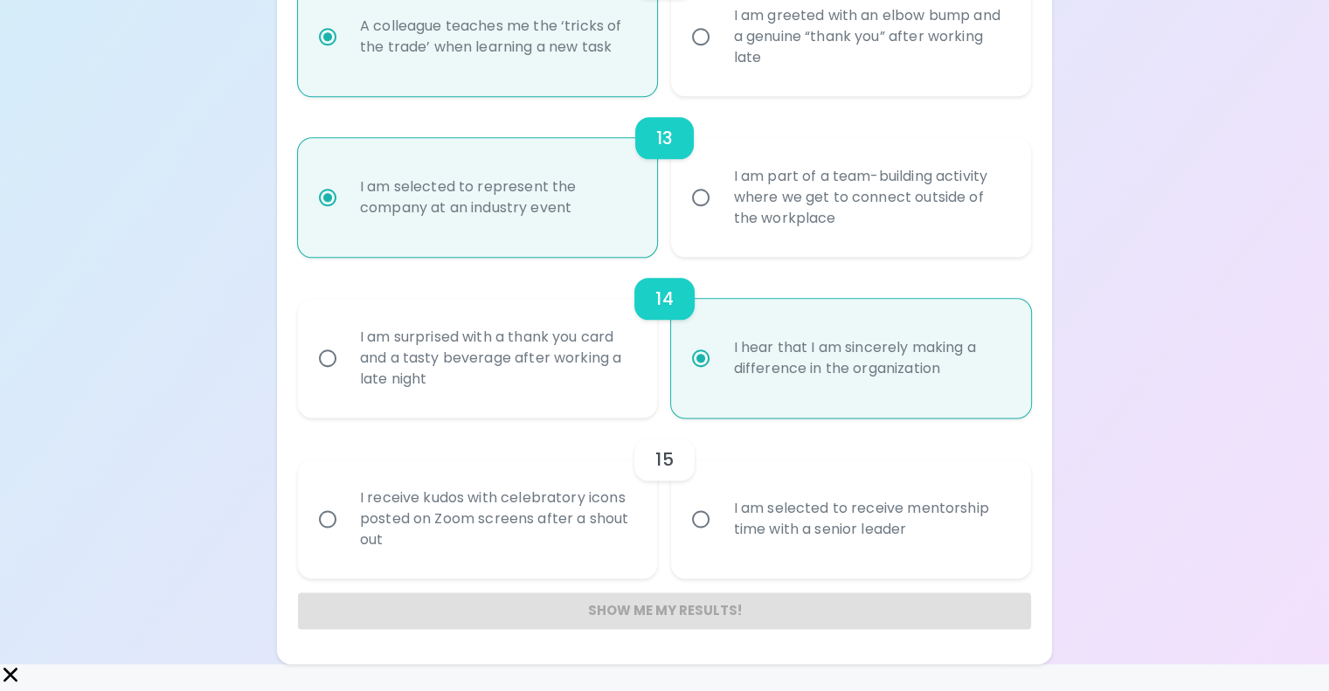
radio input "false"
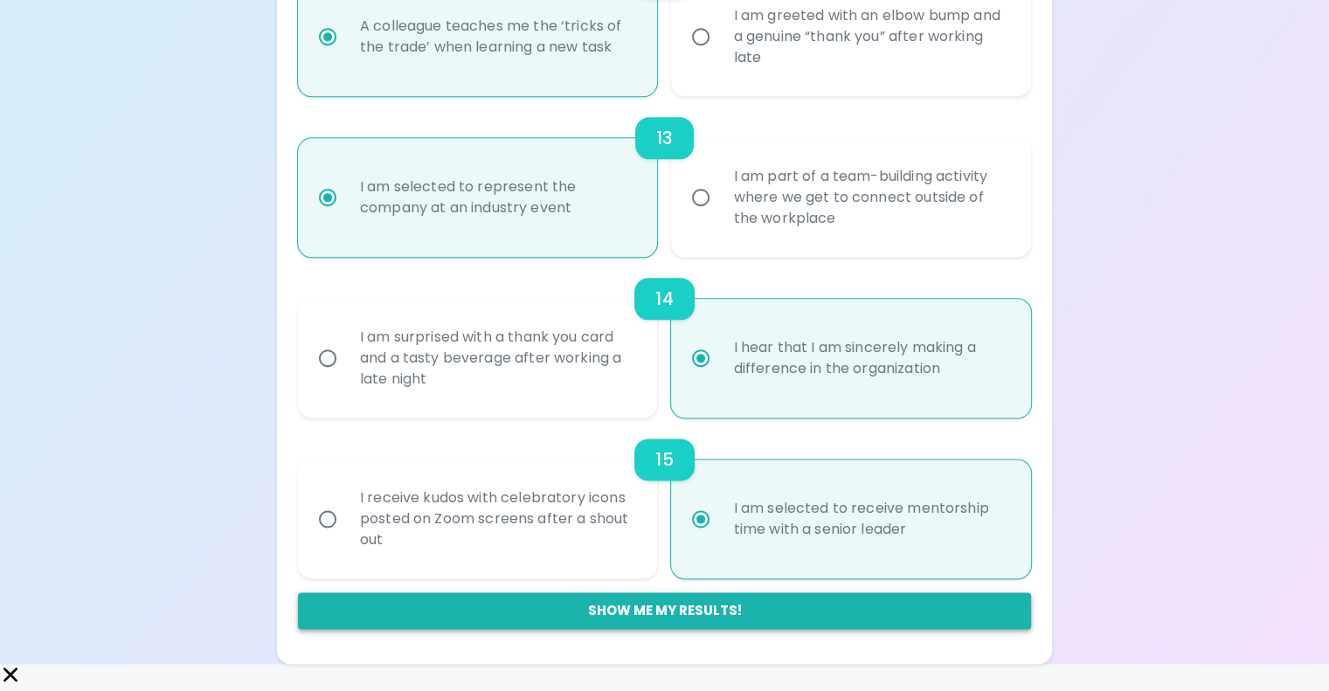
radio input "true"
click at [699, 627] on button "Show me my results!" at bounding box center [664, 610] width 733 height 37
radio input "false"
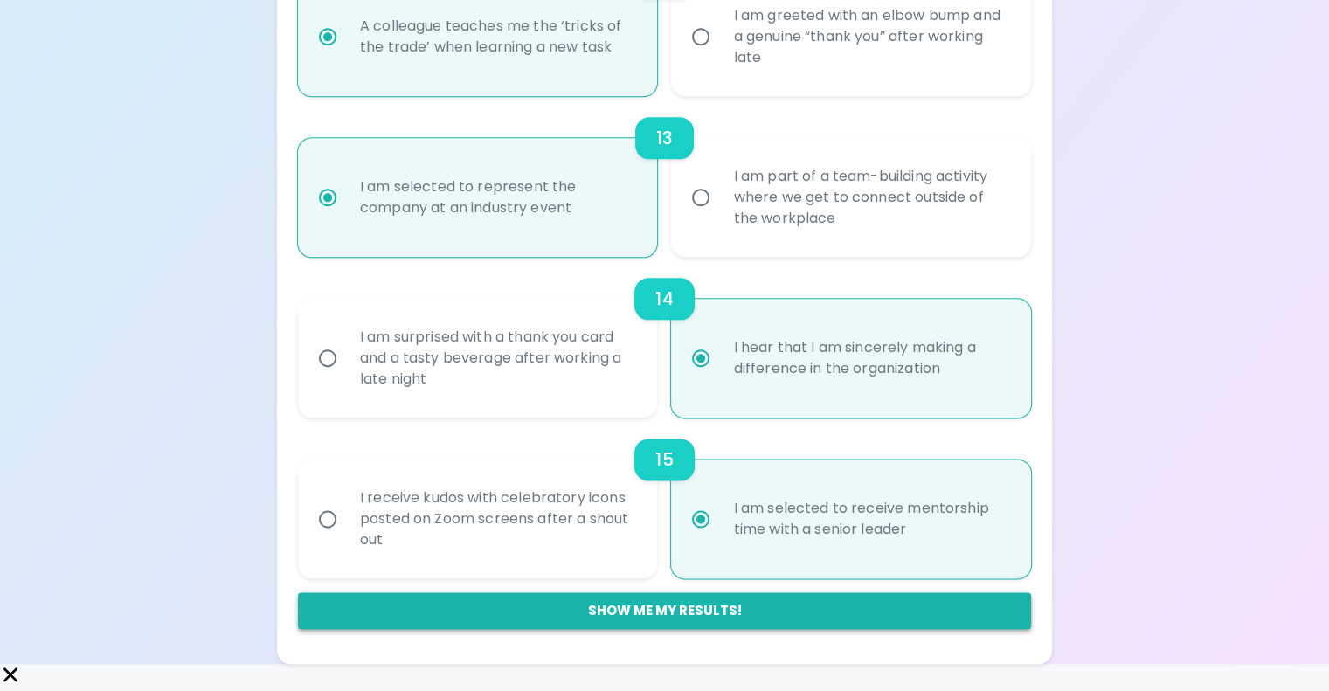
radio input "false"
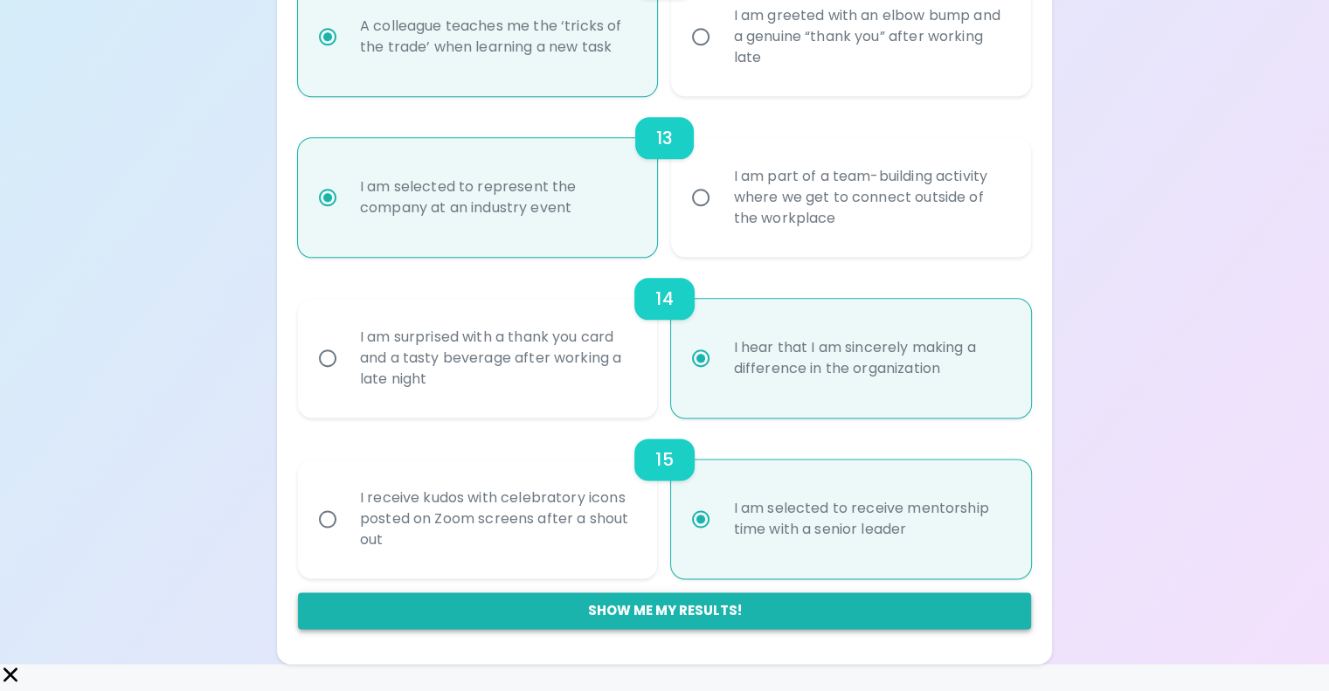
radio input "false"
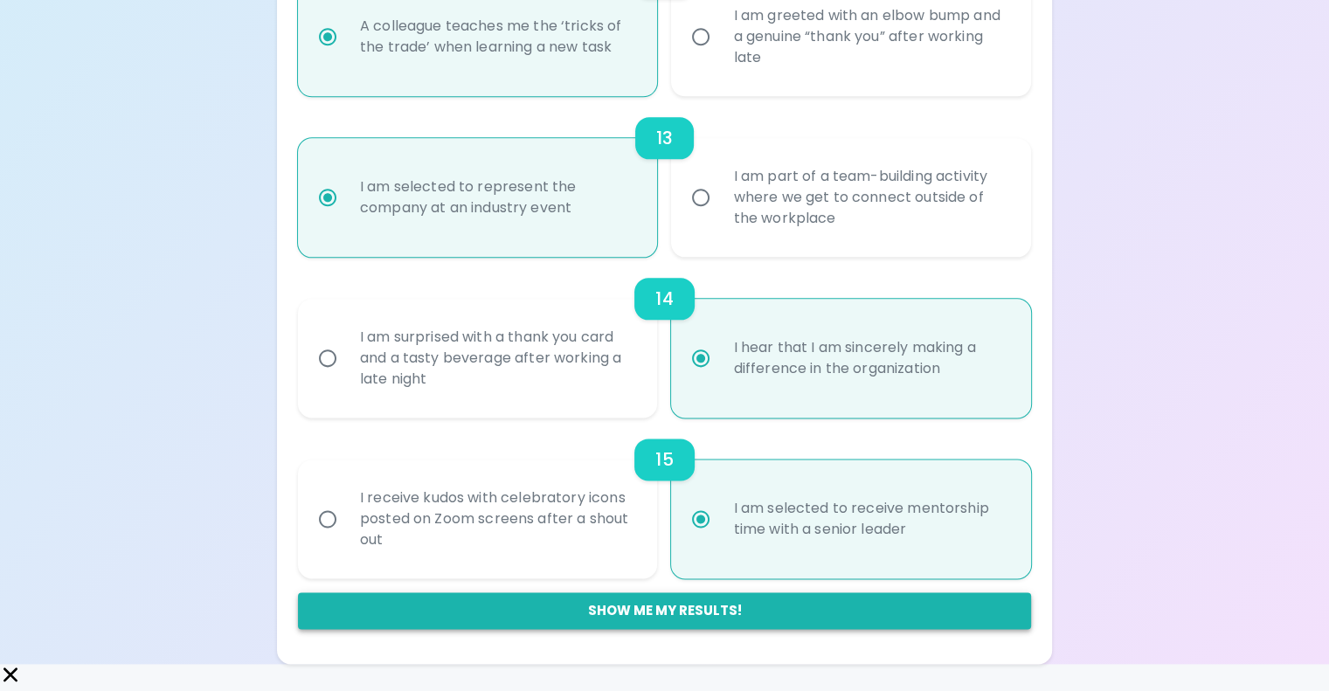
radio input "false"
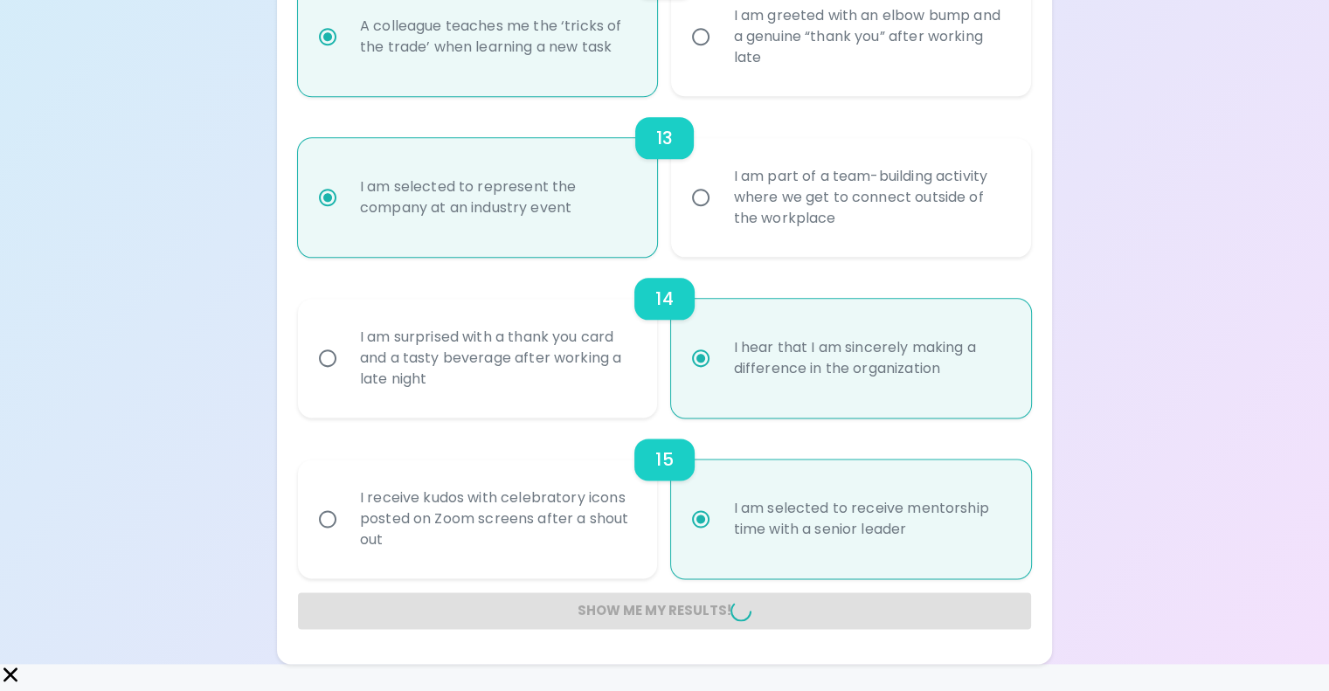
radio input "false"
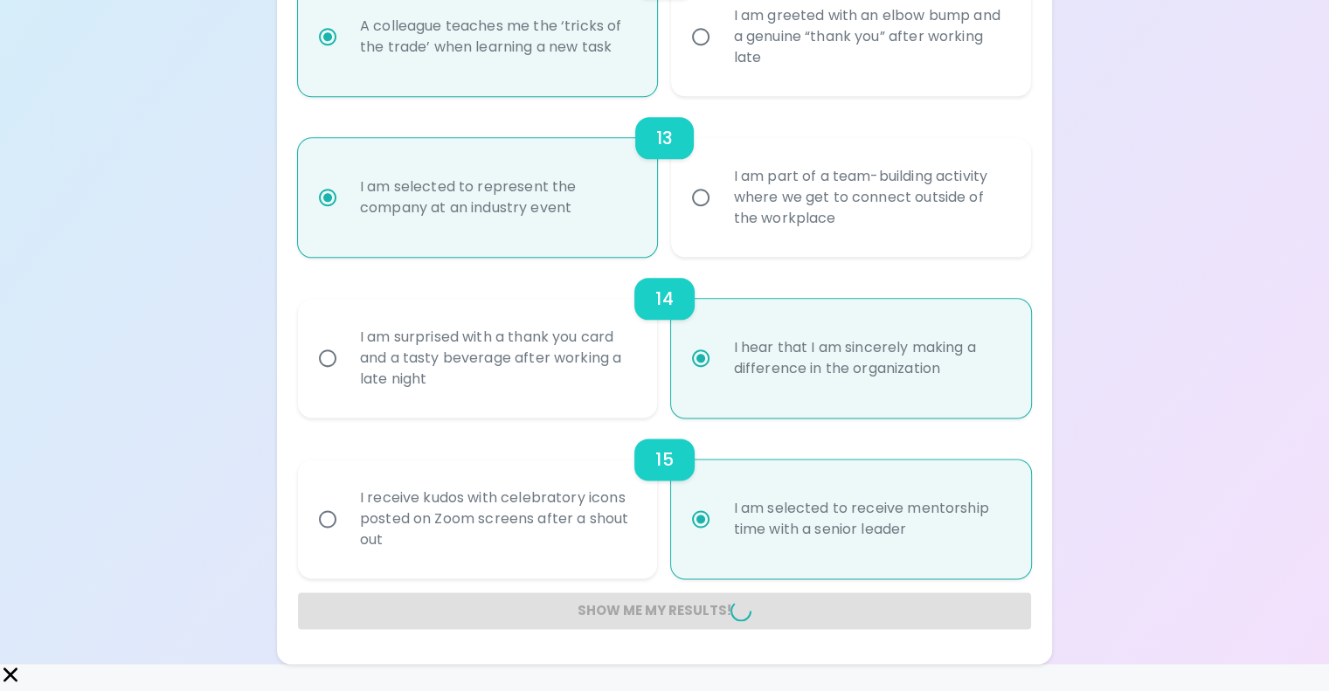
radio input "false"
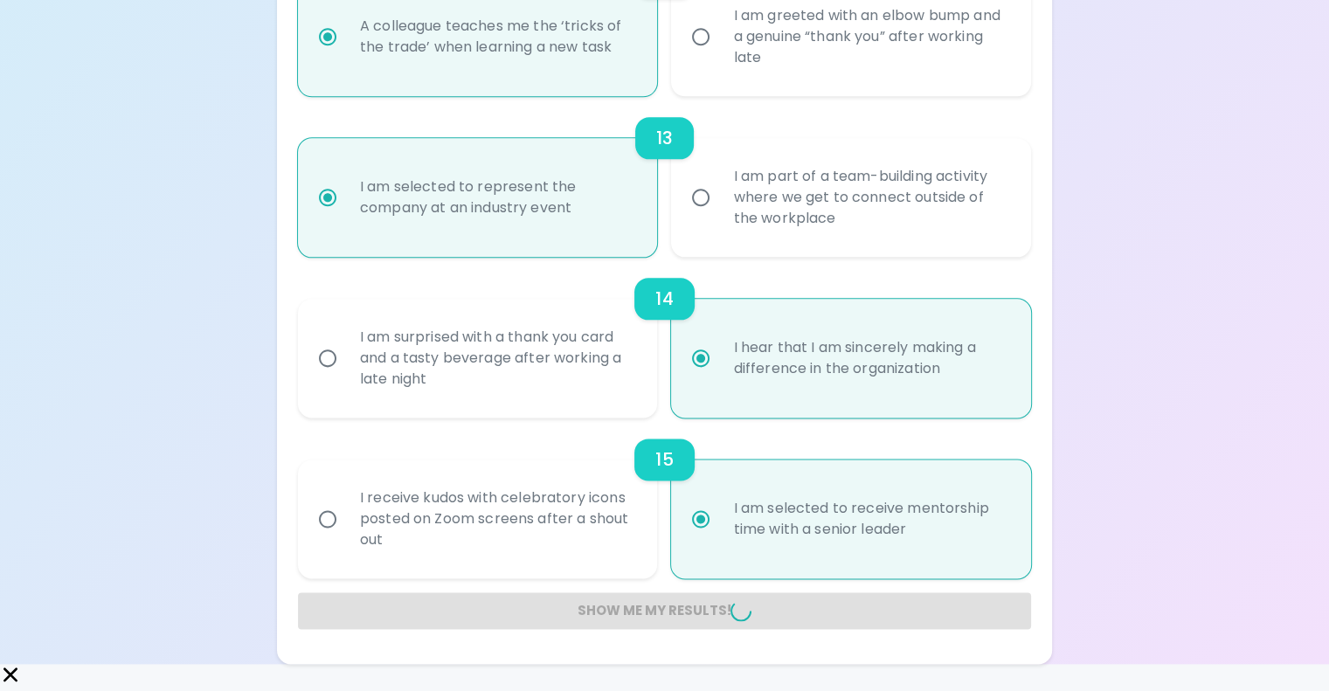
radio input "false"
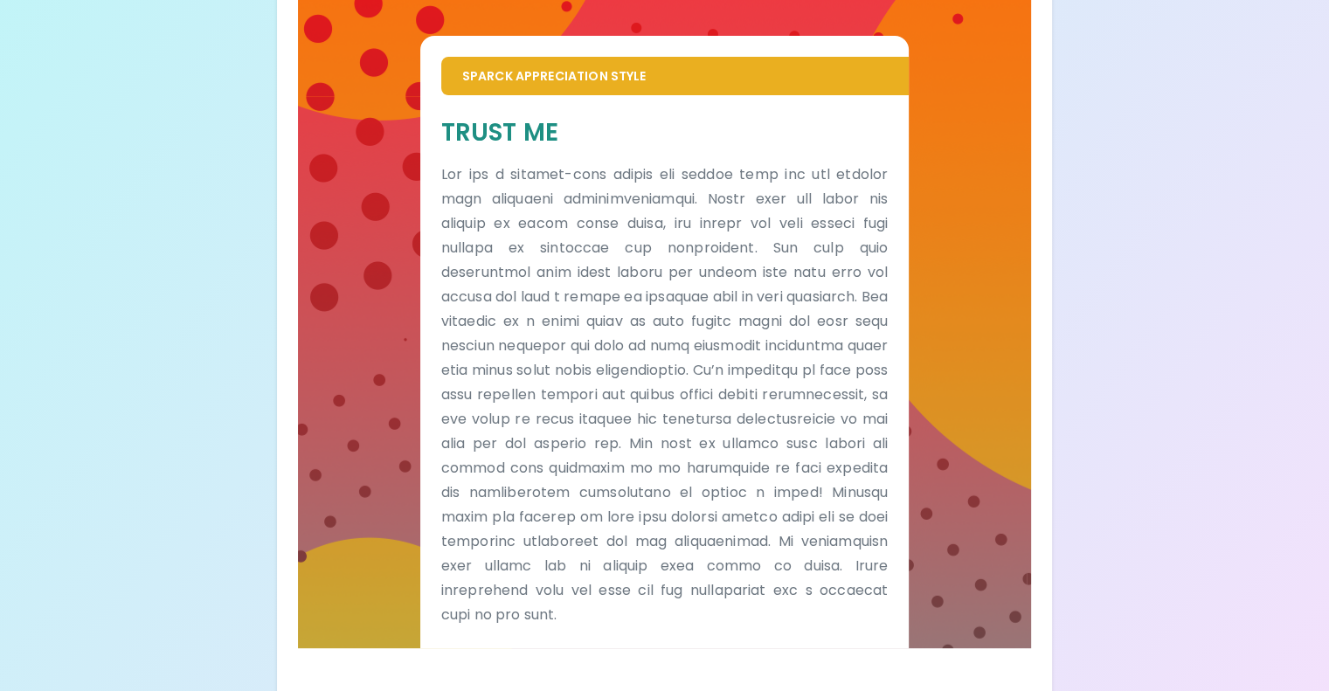
scroll to position [350, 0]
